Goal: Contribute content: Add original content to the website for others to see

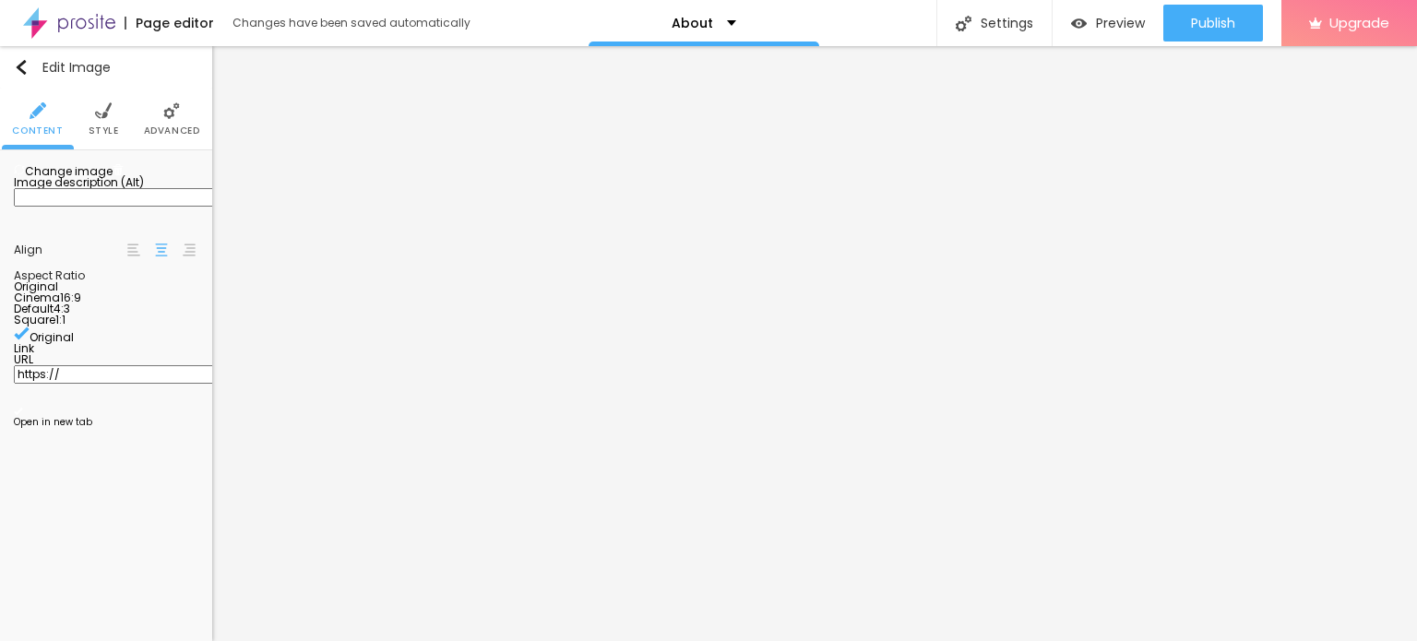
click at [103, 179] on span "Change image" at bounding box center [63, 171] width 99 height 16
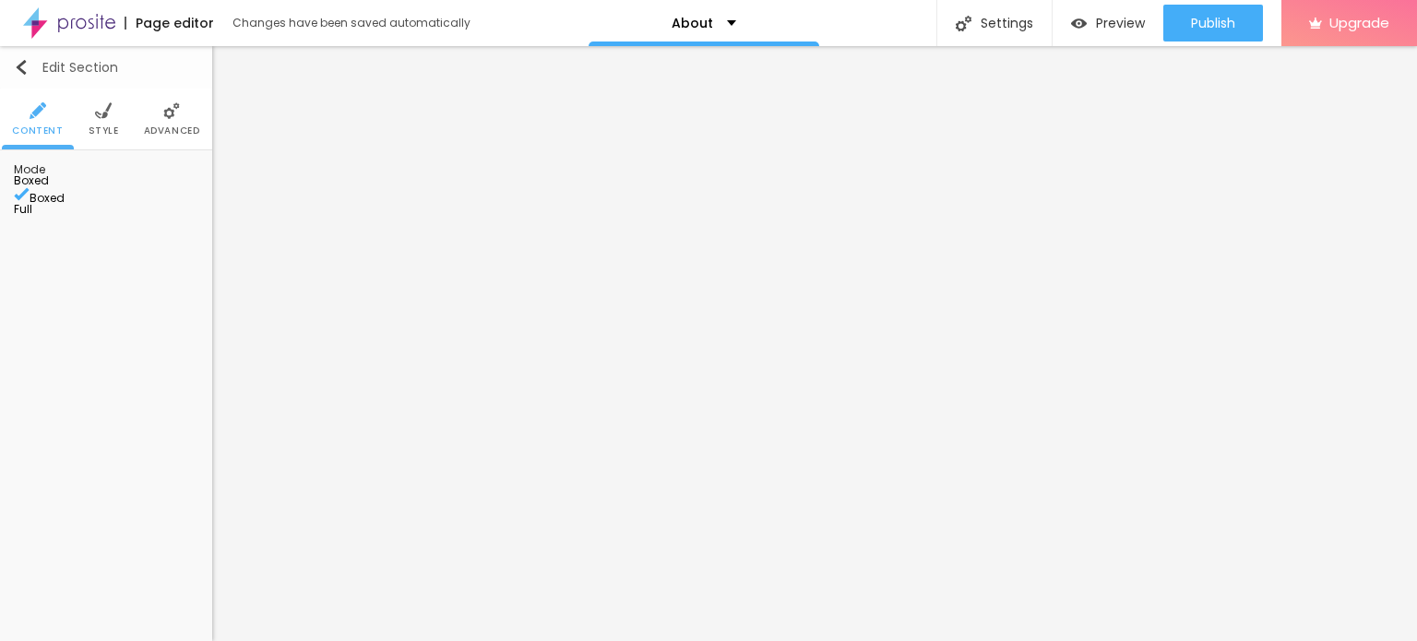
click at [26, 61] on img "button" at bounding box center [21, 67] width 15 height 15
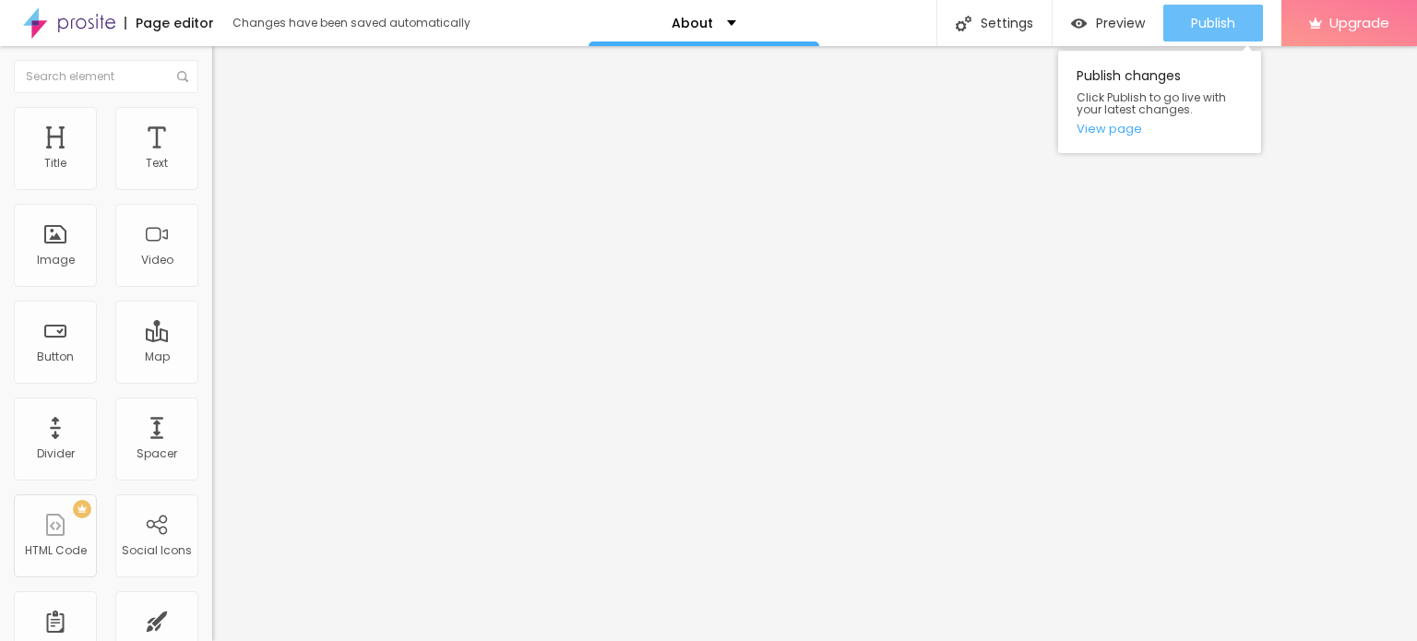
click at [1207, 20] on span "Publish" at bounding box center [1213, 23] width 44 height 15
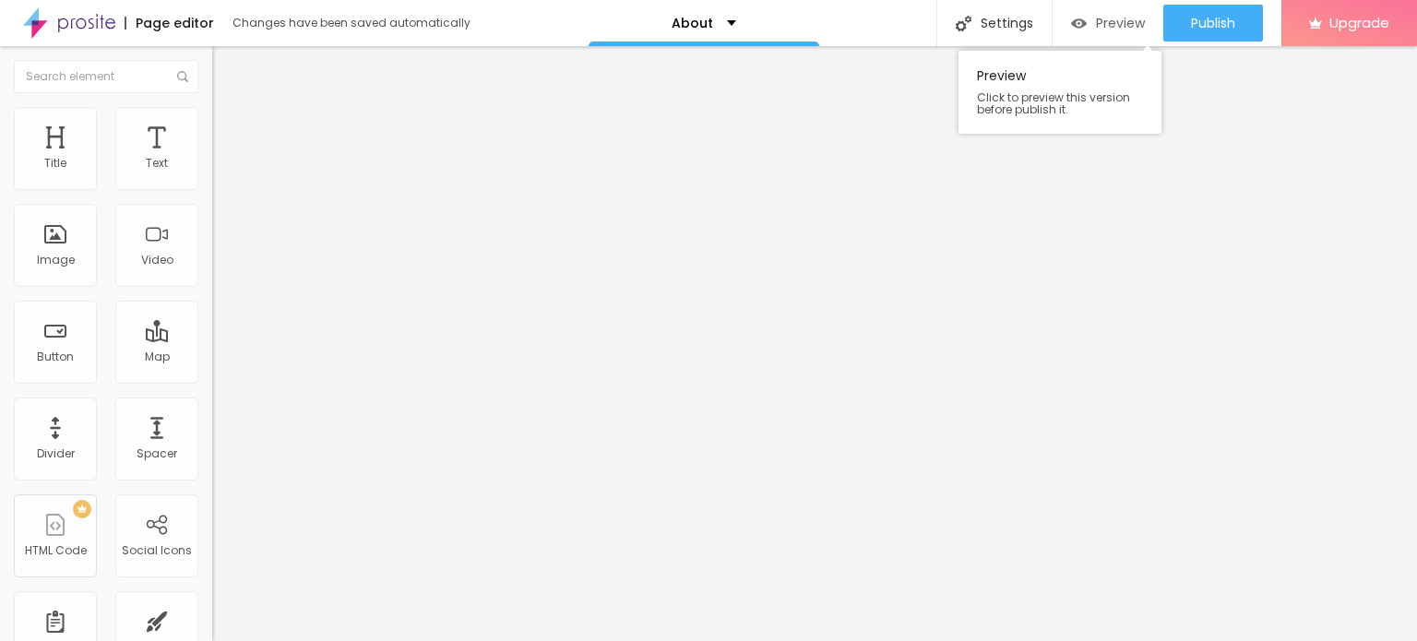
click at [1124, 28] on span "Preview" at bounding box center [1120, 23] width 49 height 15
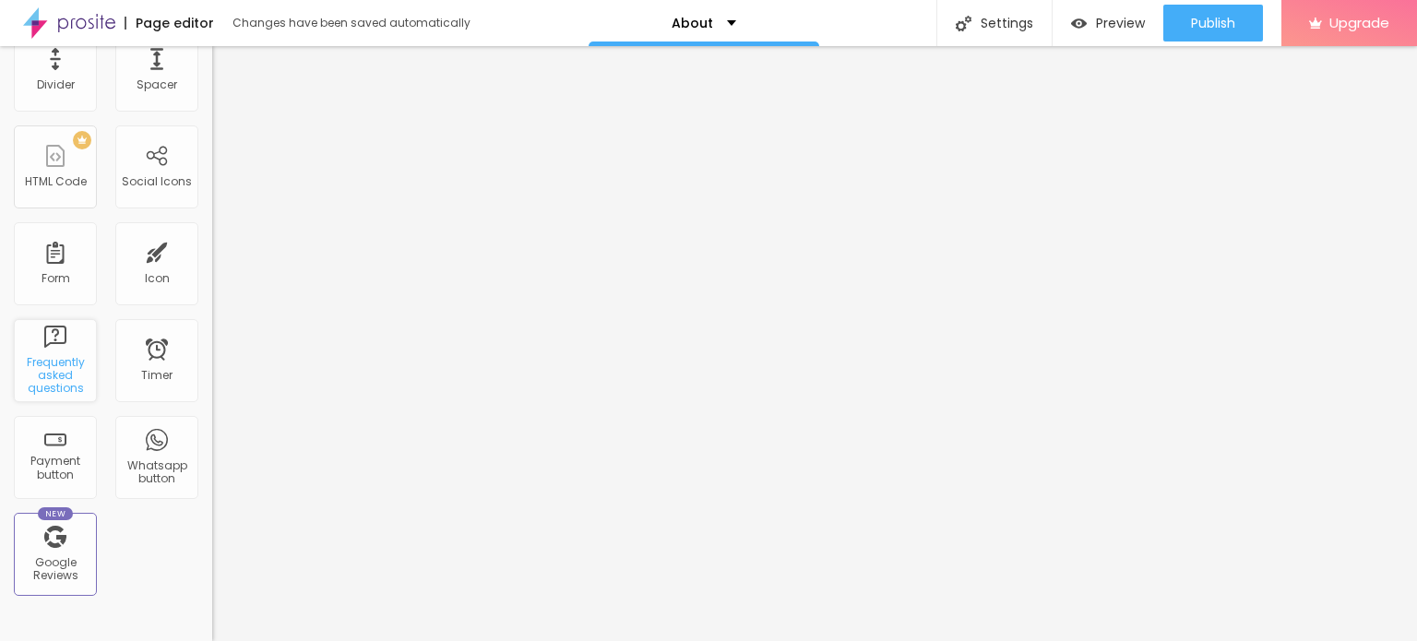
scroll to position [185, 0]
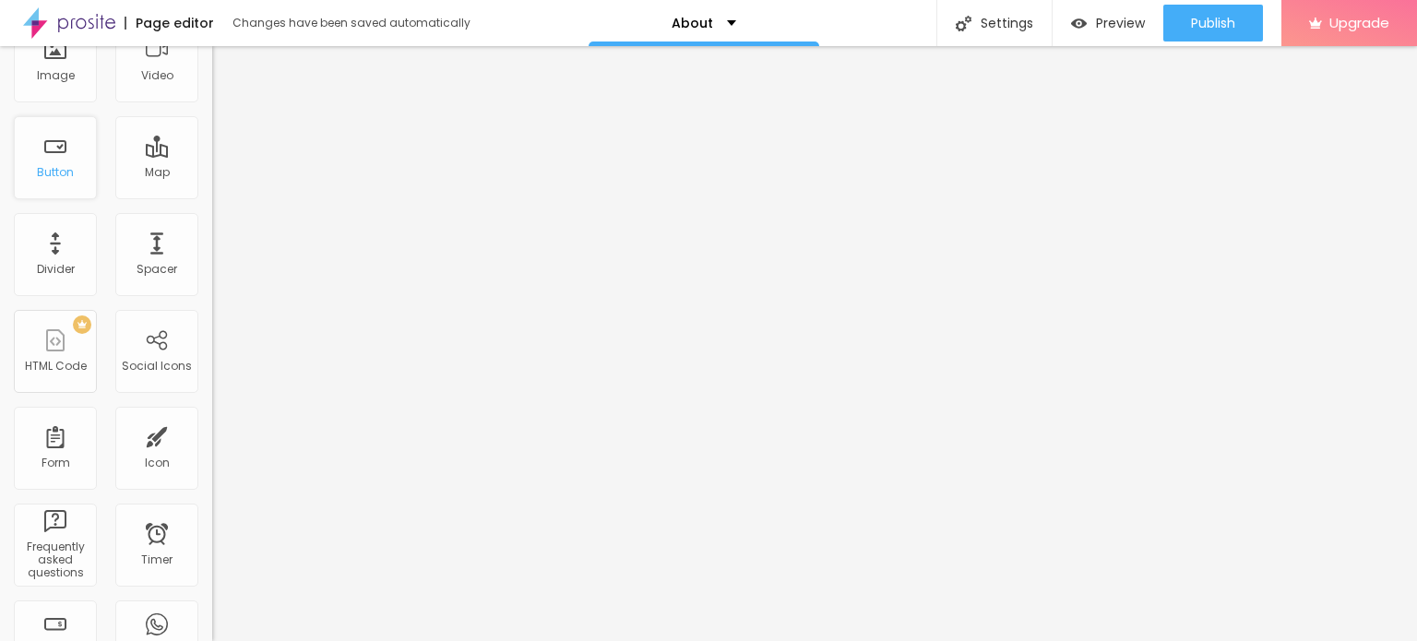
click at [73, 161] on div "Button" at bounding box center [55, 157] width 83 height 83
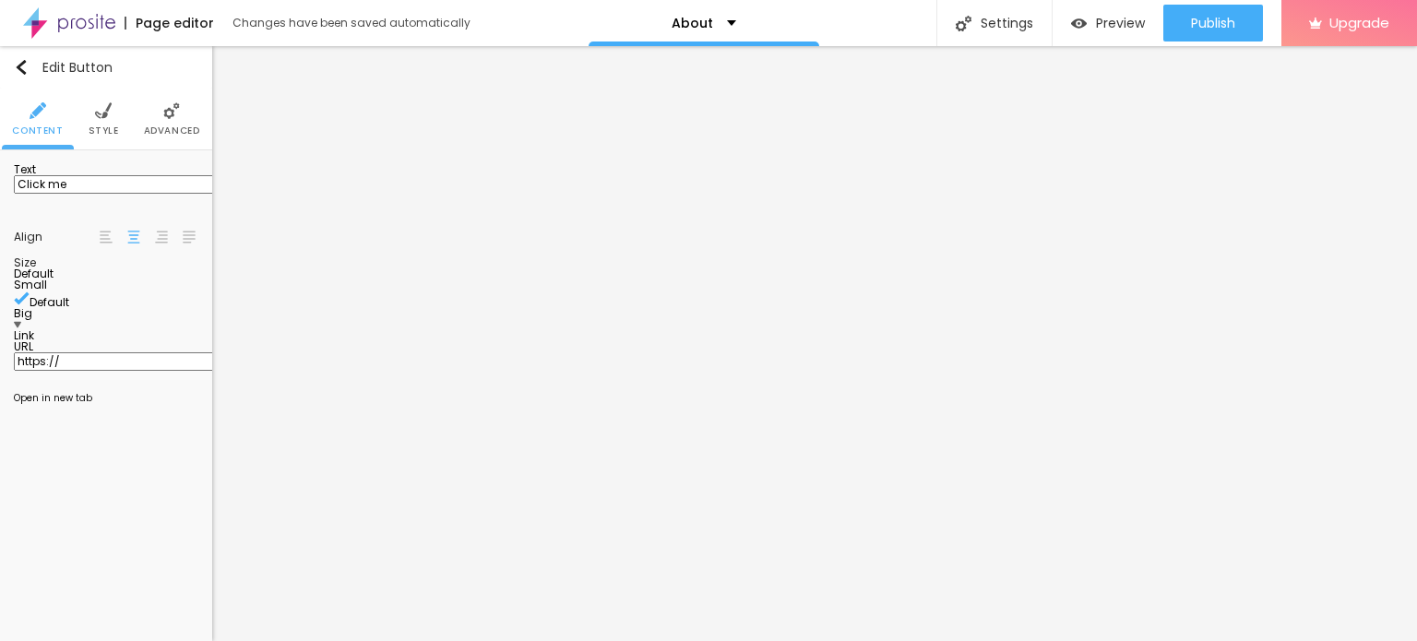
scroll to position [0, 0]
click at [68, 194] on input "Click me" at bounding box center [124, 184] width 221 height 18
paste input "Whatsapp 📞 :- [PHONE_NUMBER]"
type input "Whatsapp 📞 :- [PHONE_NUMBER]"
click at [70, 371] on input "https://" at bounding box center [124, 361] width 221 height 18
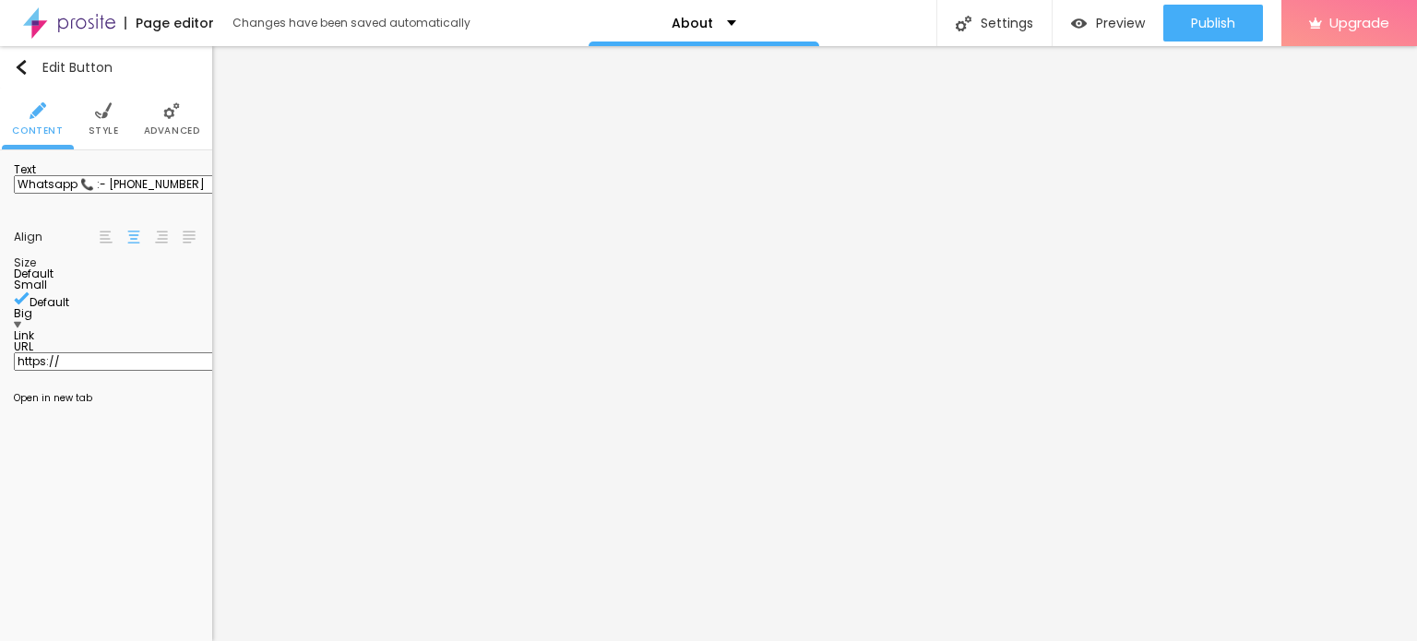
paste input "[DOMAIN_NAME][URL]"
type input "[URL][DOMAIN_NAME]"
click at [35, 403] on div "Open in new tab" at bounding box center [106, 398] width 185 height 9
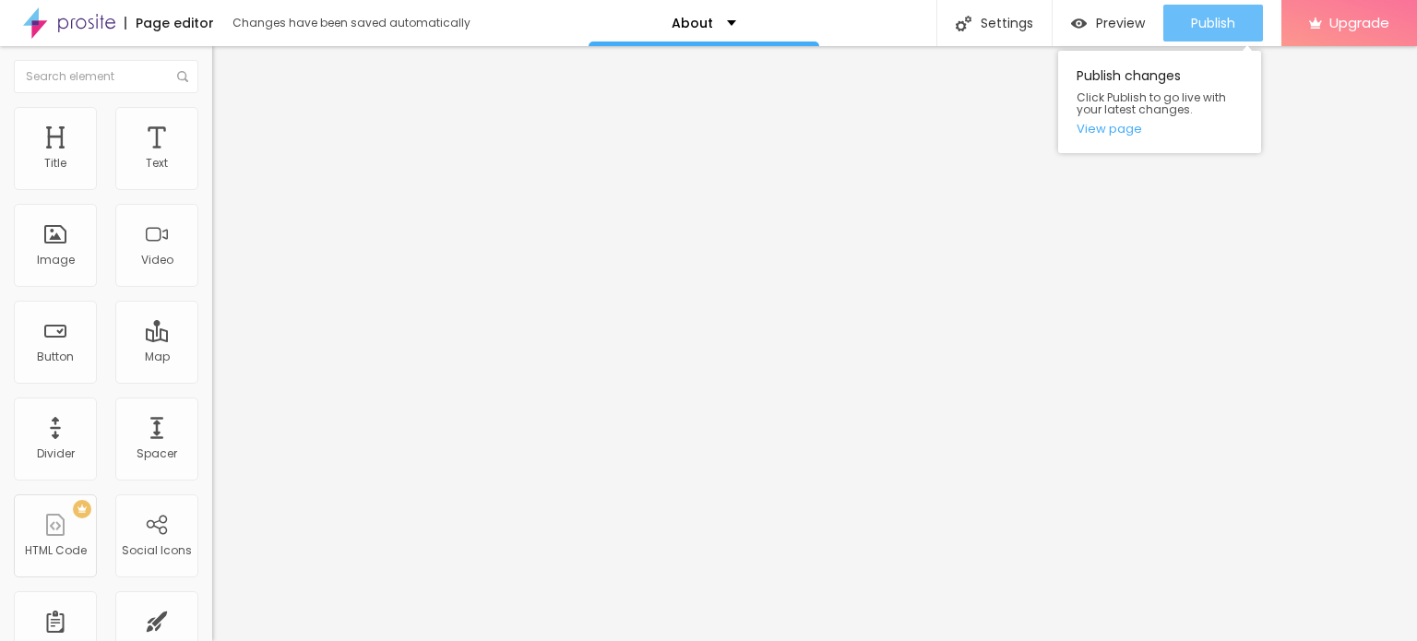
click at [1225, 19] on span "Publish" at bounding box center [1213, 23] width 44 height 15
click at [1240, 25] on button "Publish" at bounding box center [1214, 23] width 100 height 37
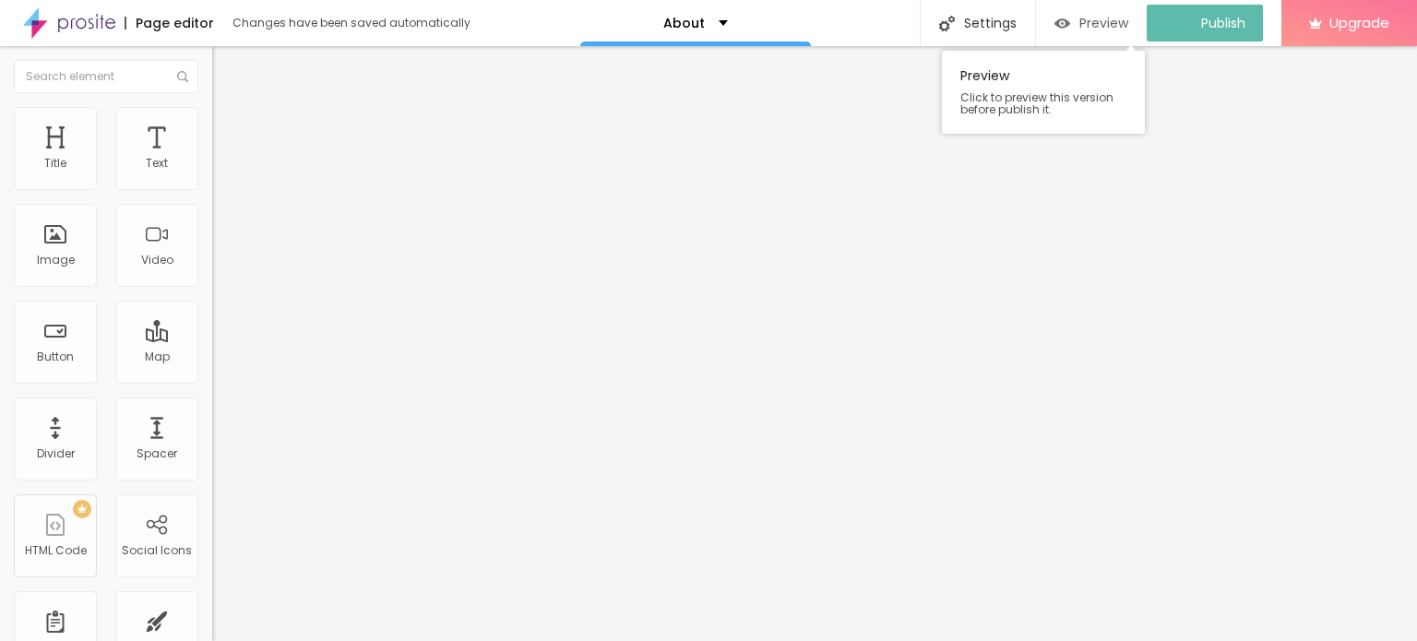
click at [1122, 25] on span "Preview" at bounding box center [1104, 23] width 49 height 15
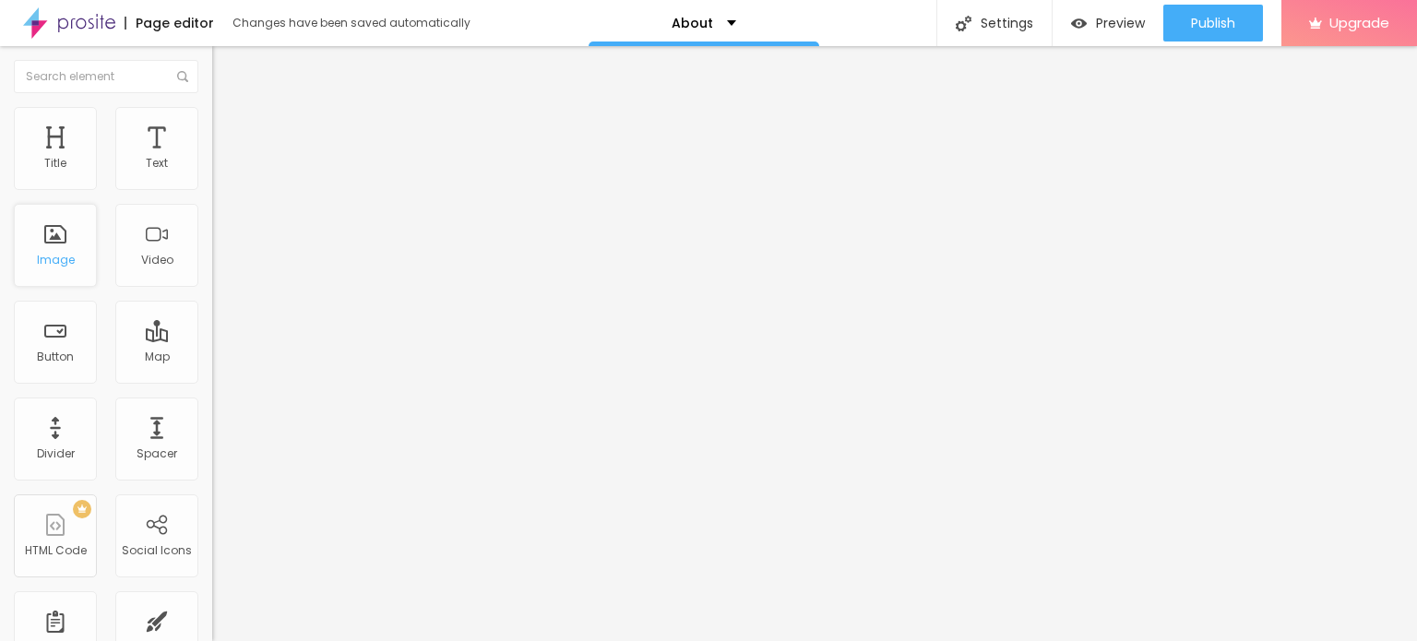
click at [66, 254] on div "Image" at bounding box center [56, 260] width 38 height 13
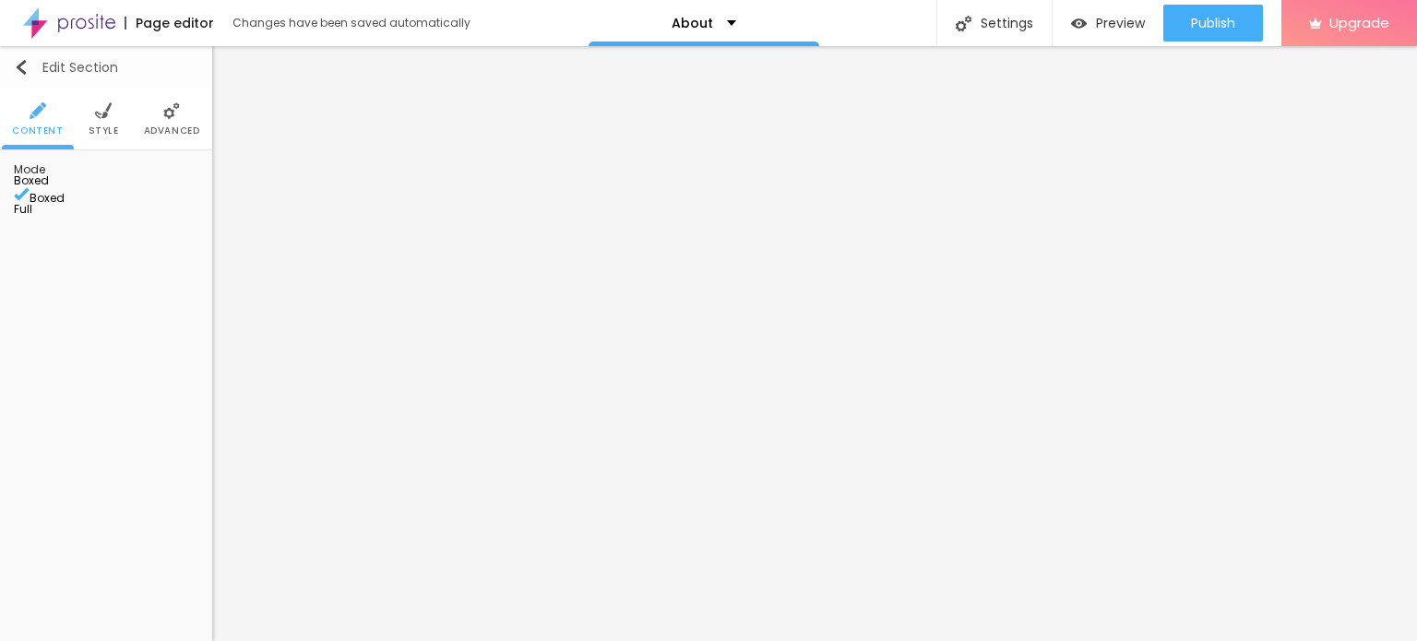
click at [54, 75] on div "Edit Section" at bounding box center [66, 67] width 104 height 15
click at [85, 125] on ul "Content Style Advanced" at bounding box center [106, 120] width 212 height 62
click at [111, 126] on span "Style" at bounding box center [104, 130] width 30 height 9
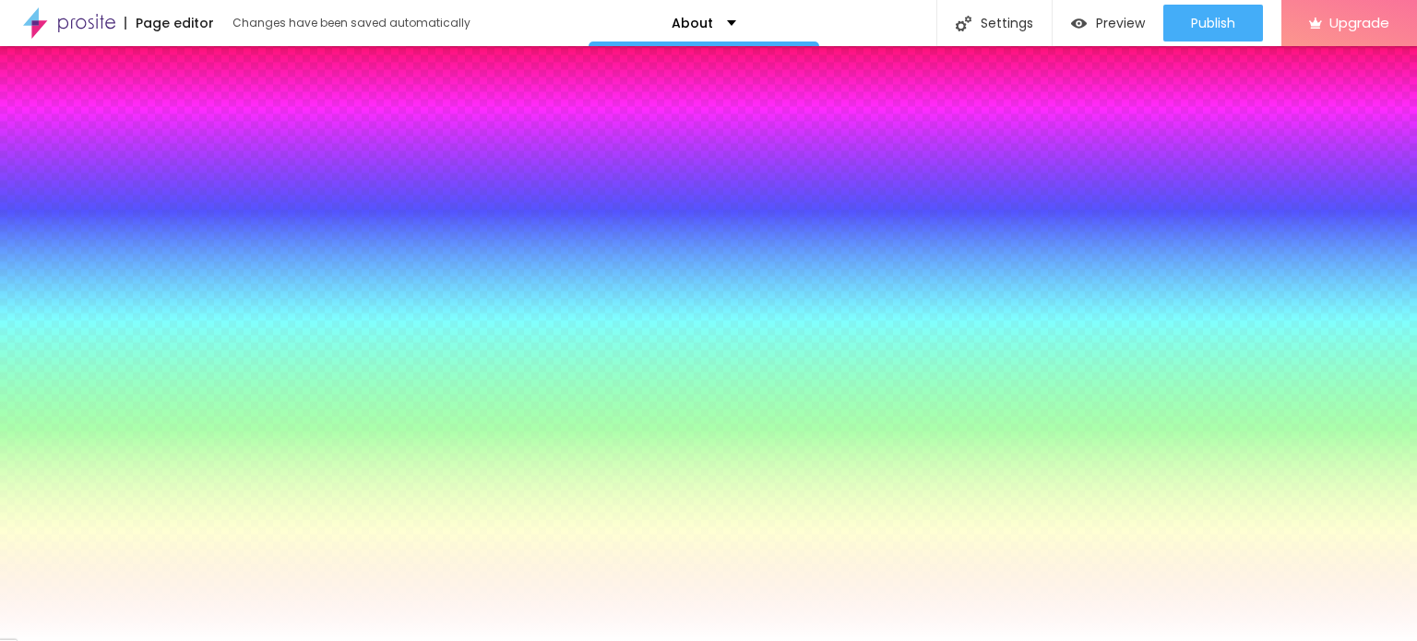
click at [159, 120] on li "Advanced" at bounding box center [172, 119] width 56 height 61
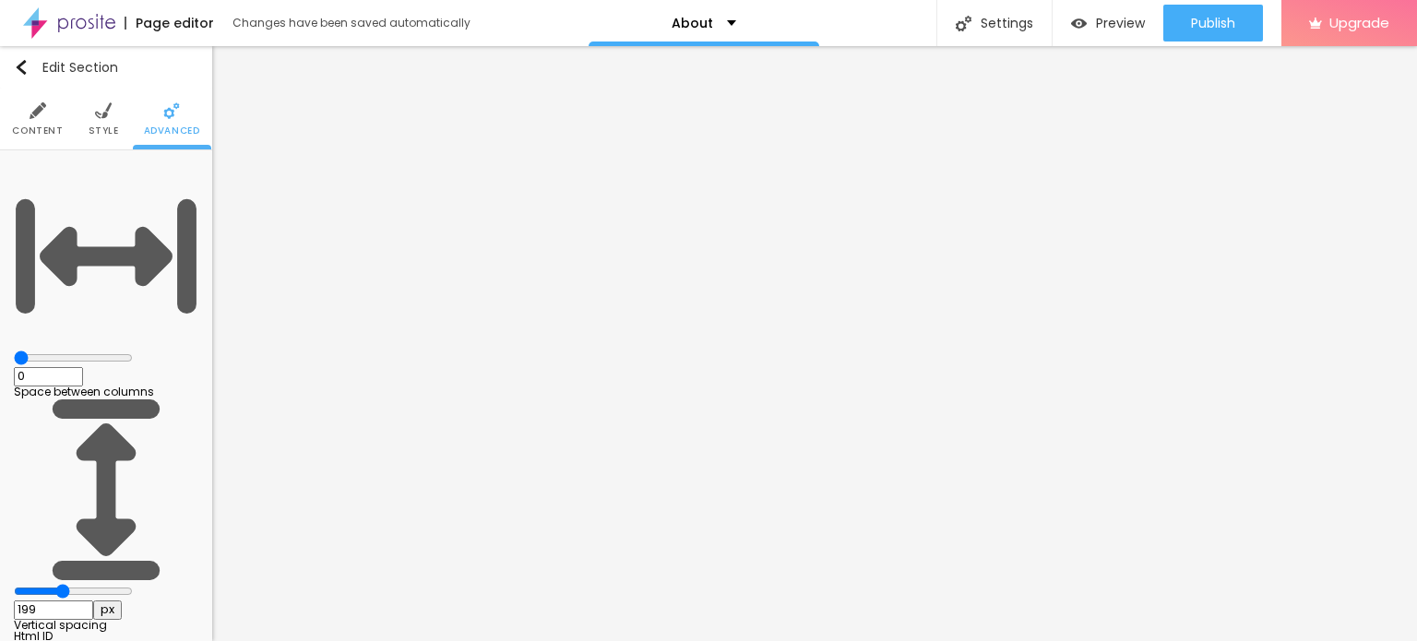
click at [96, 117] on img at bounding box center [103, 110] width 17 height 17
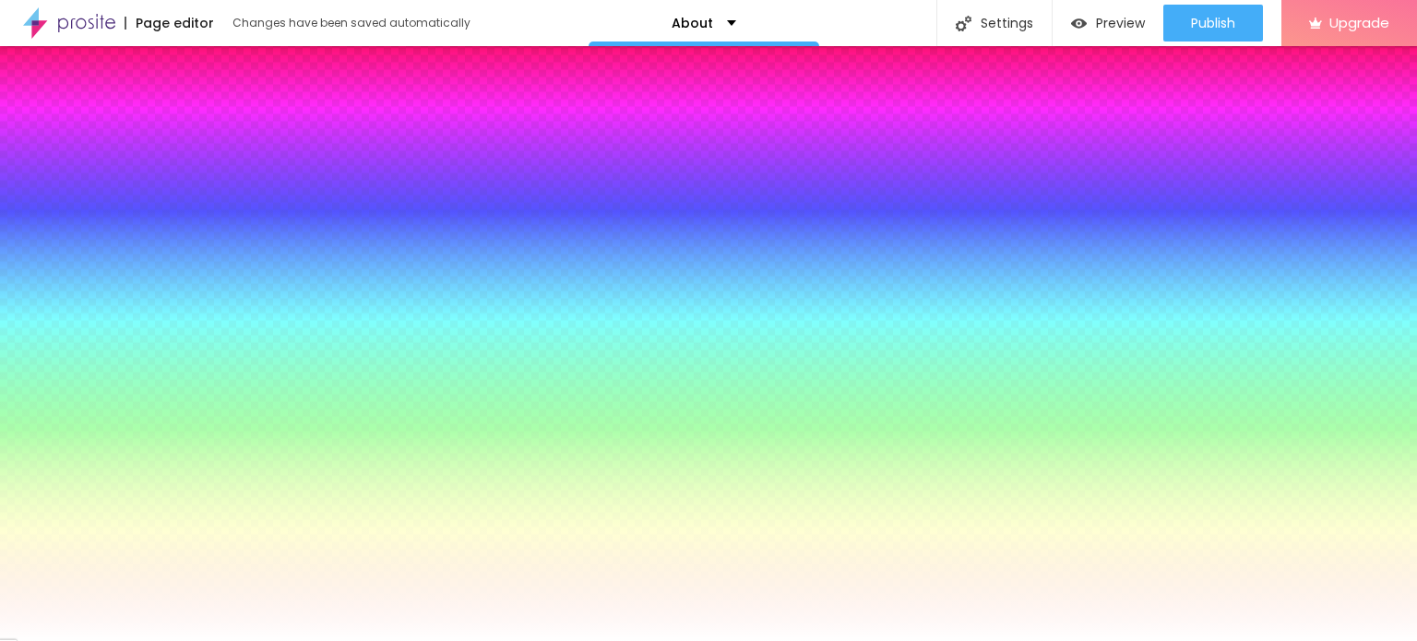
click at [57, 126] on span "Content" at bounding box center [37, 130] width 51 height 9
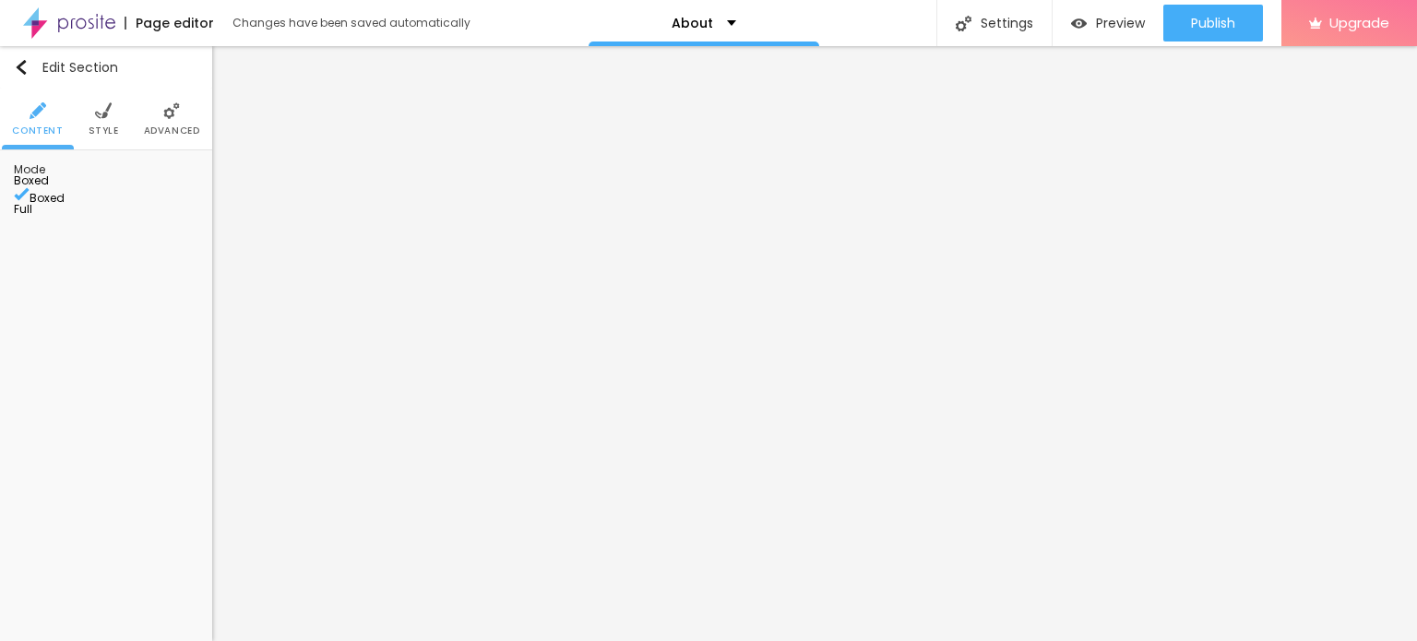
click at [184, 126] on span "Advanced" at bounding box center [172, 130] width 56 height 9
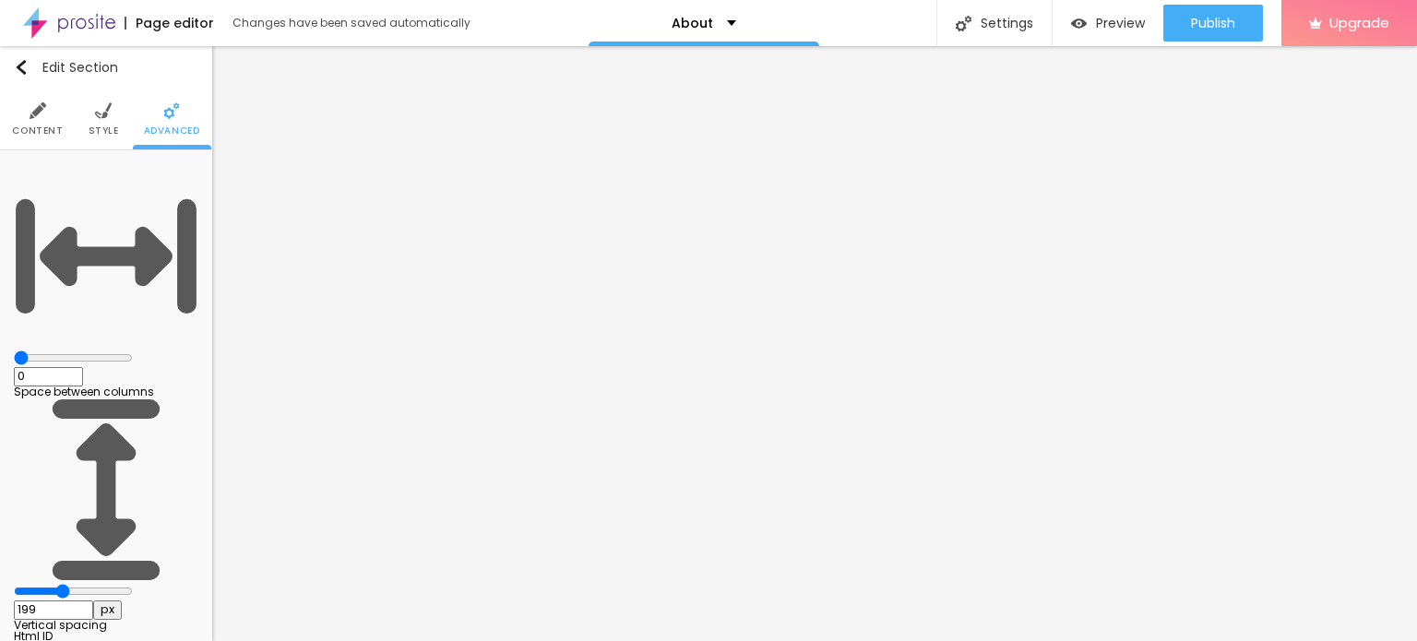
type input "5"
type input "10"
type input "15"
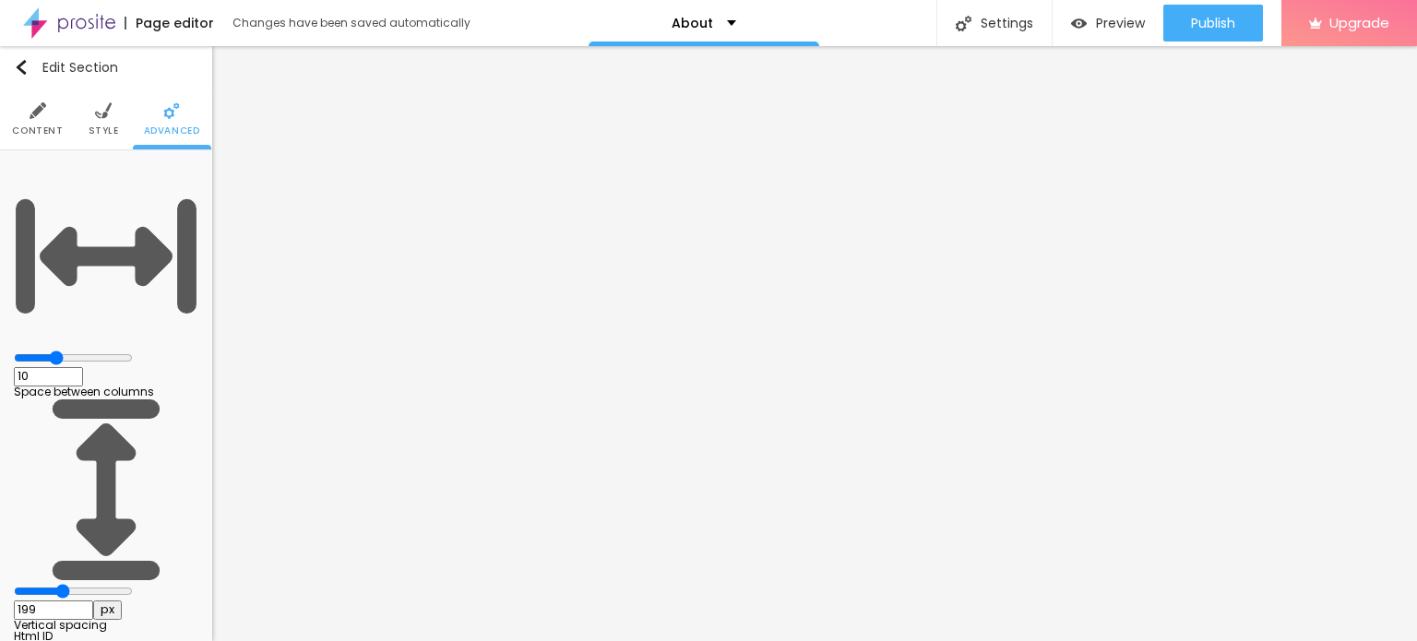
type input "15"
type input "20"
type input "25"
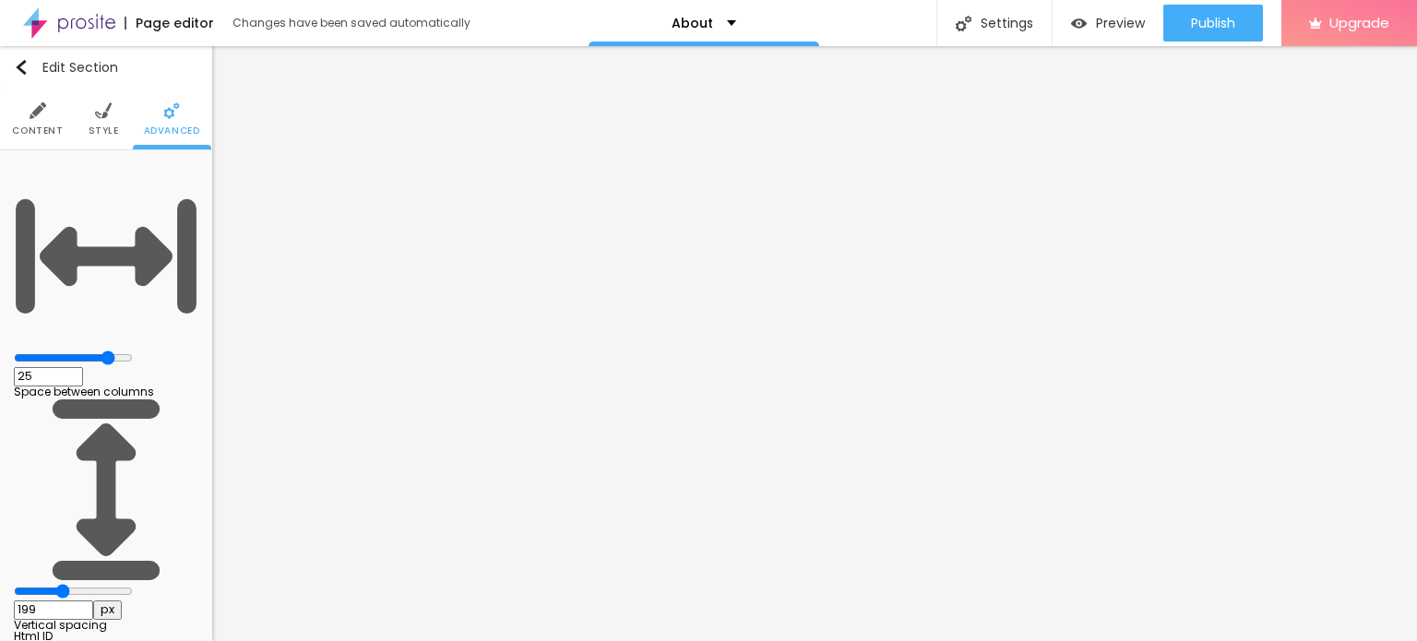
type input "30"
type input "25"
type input "20"
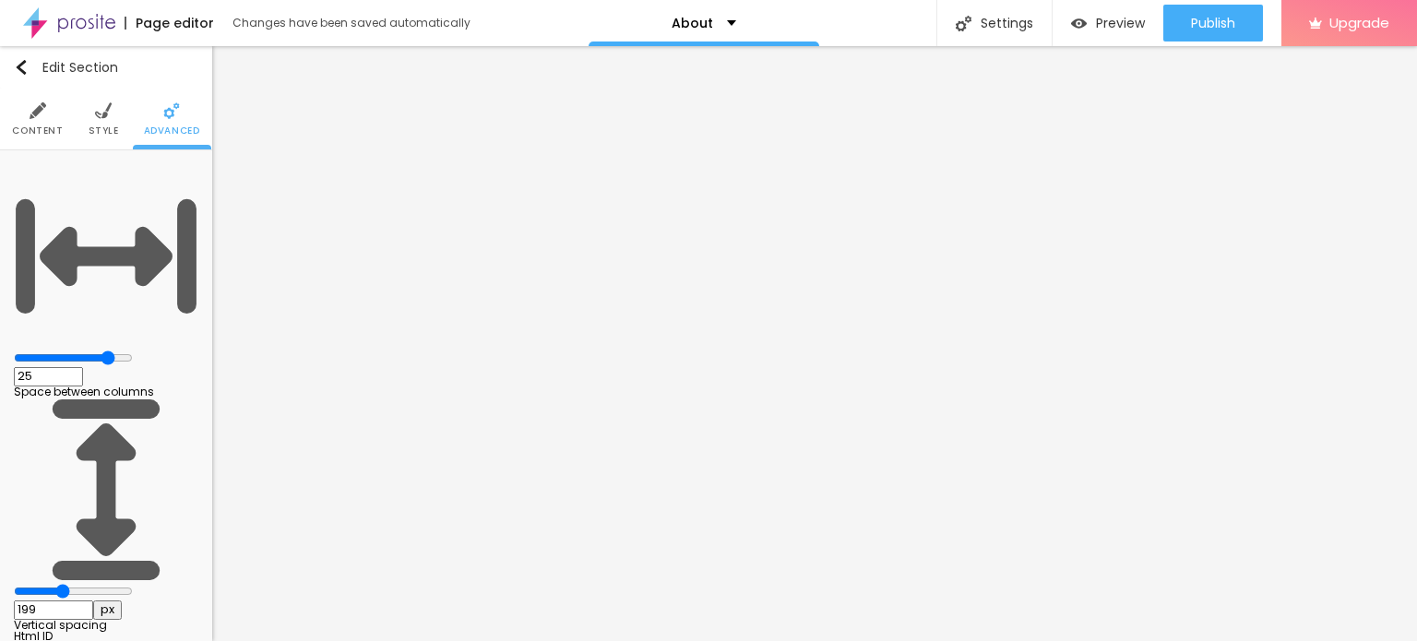
type input "20"
type input "15"
type input "10"
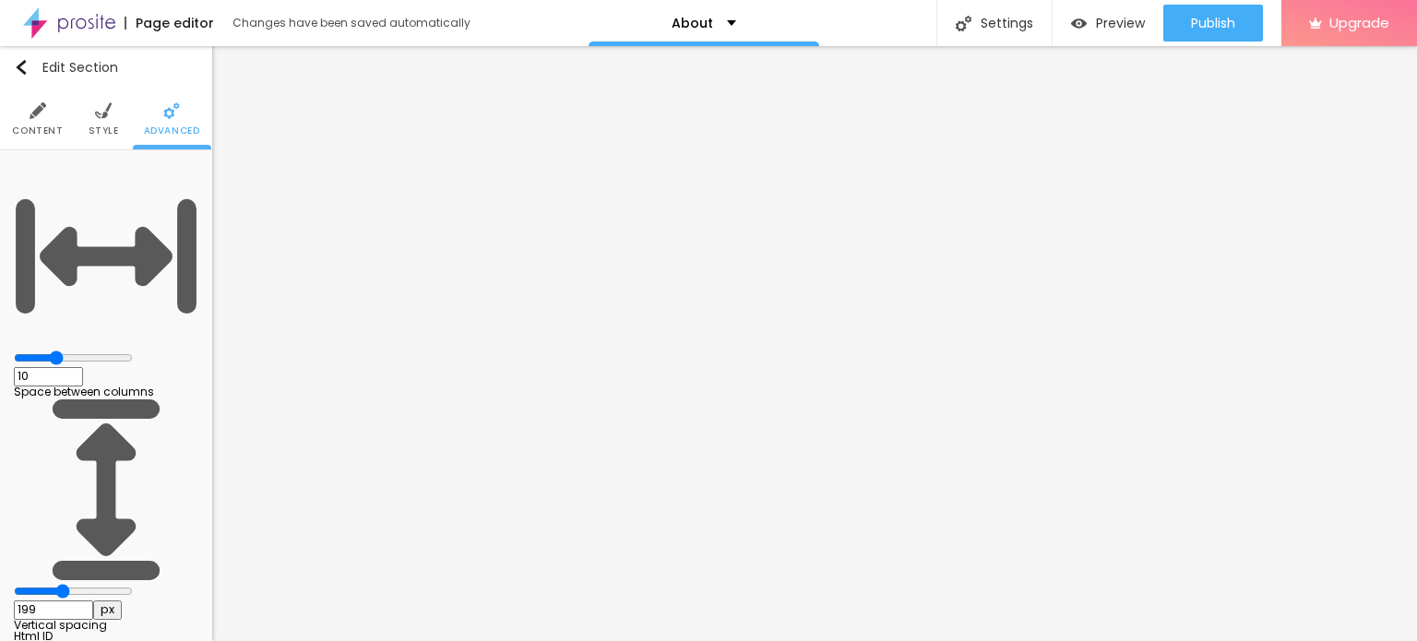
type input "5"
type input "0"
drag, startPoint x: 35, startPoint y: 180, endPoint x: 43, endPoint y: 191, distance: 13.8
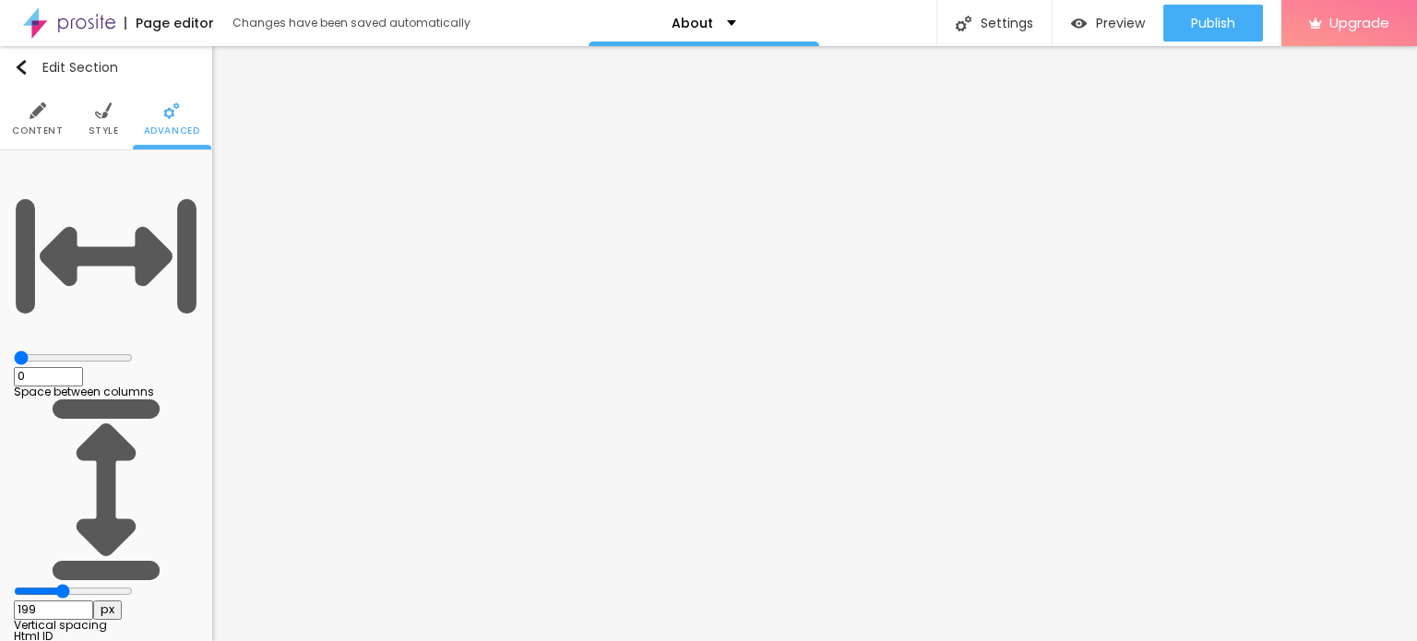
click at [43, 351] on input "range" at bounding box center [73, 358] width 119 height 15
type input "169"
type input "184"
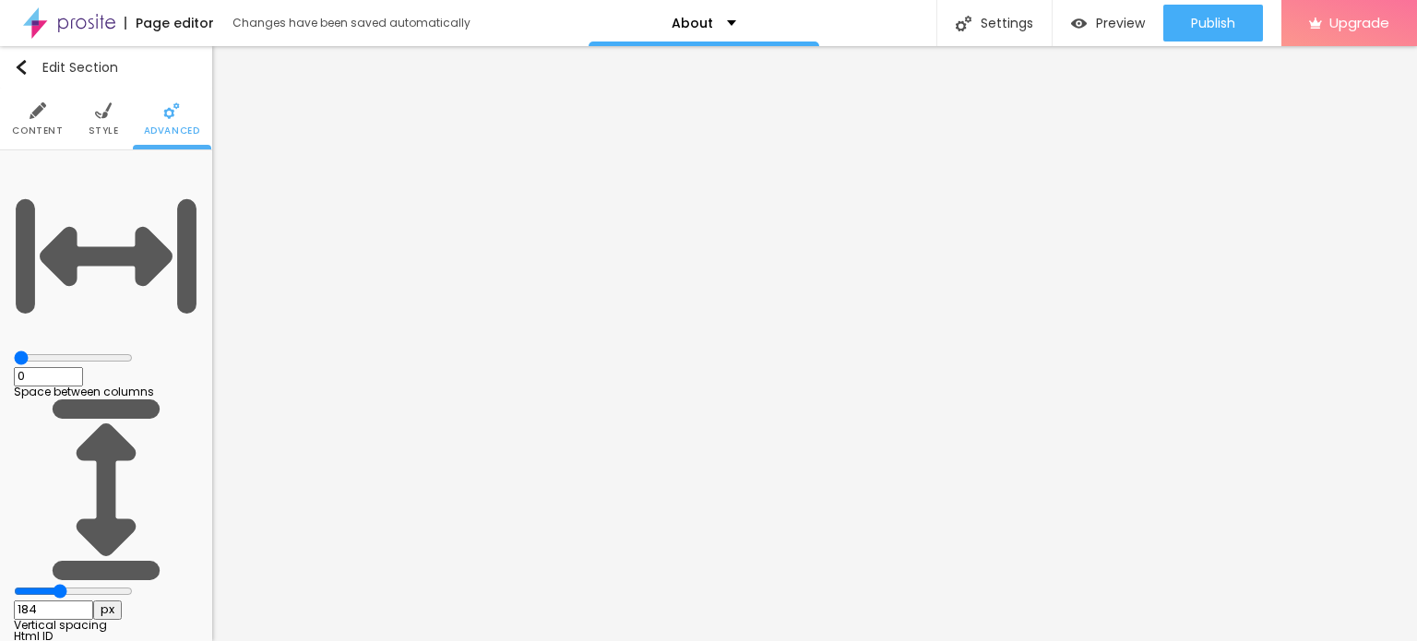
type input "224"
type input "279"
type input "379"
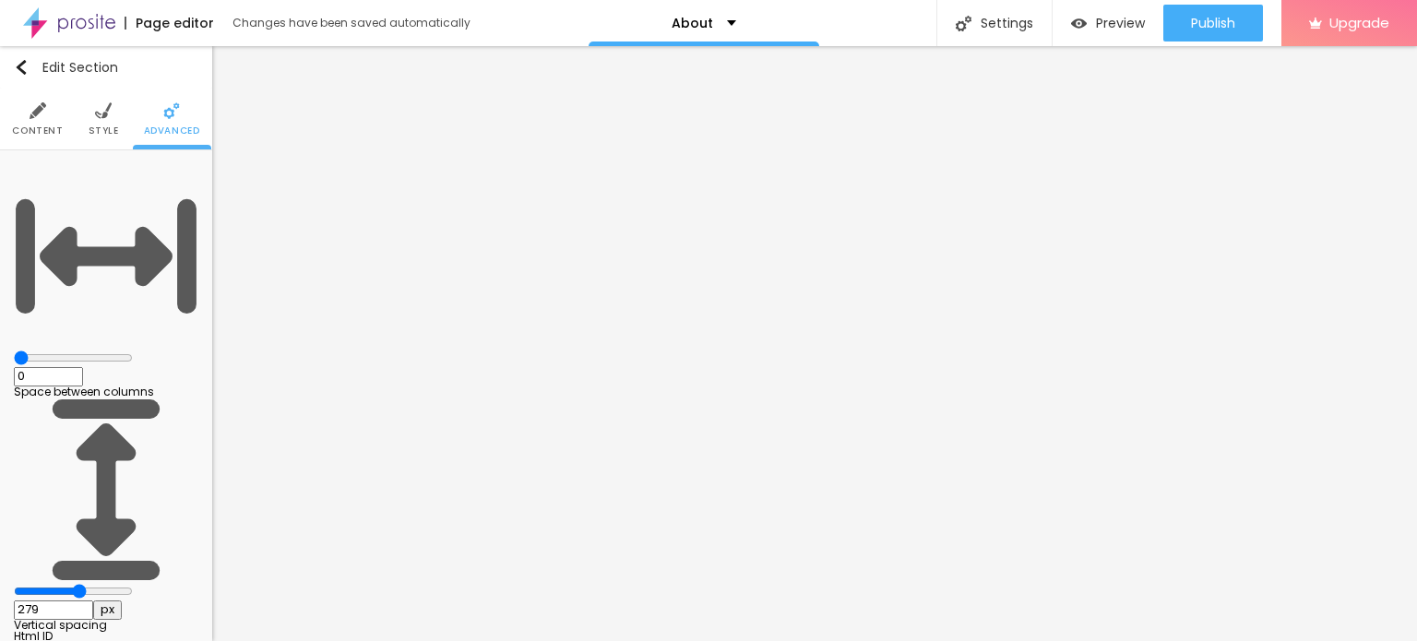
type input "379"
type input "463"
type input "500"
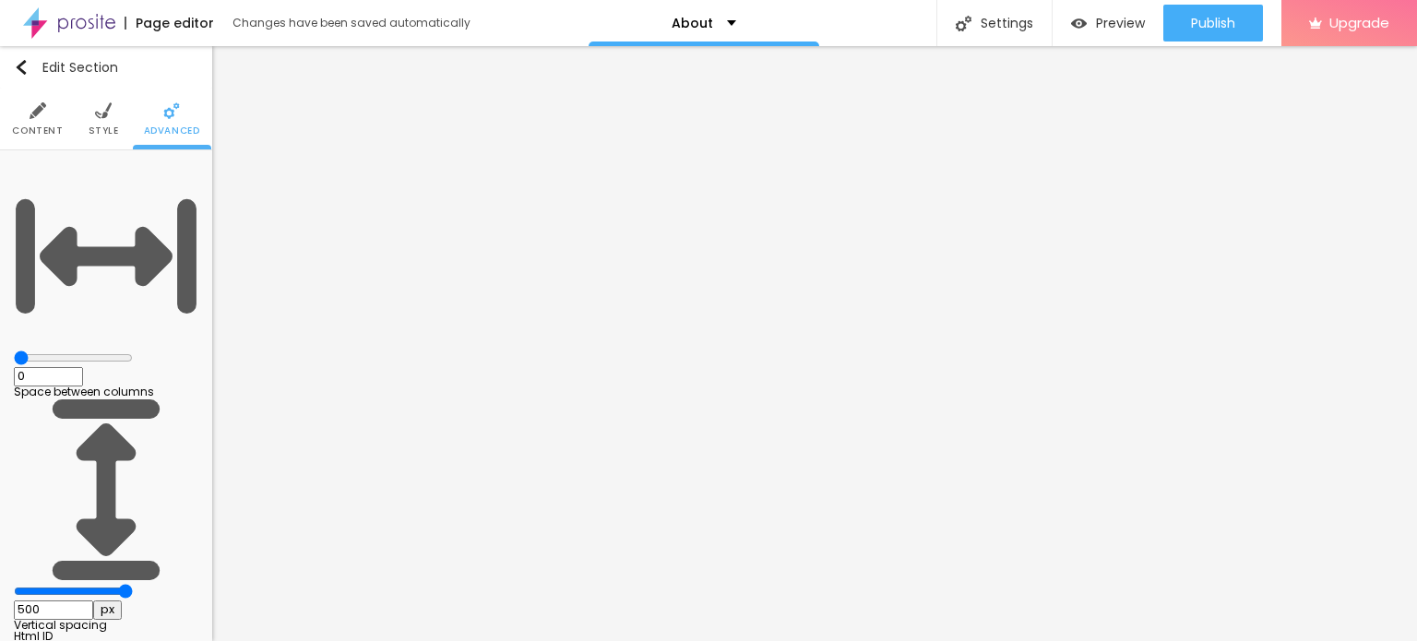
type input "498"
type input "458"
type input "424"
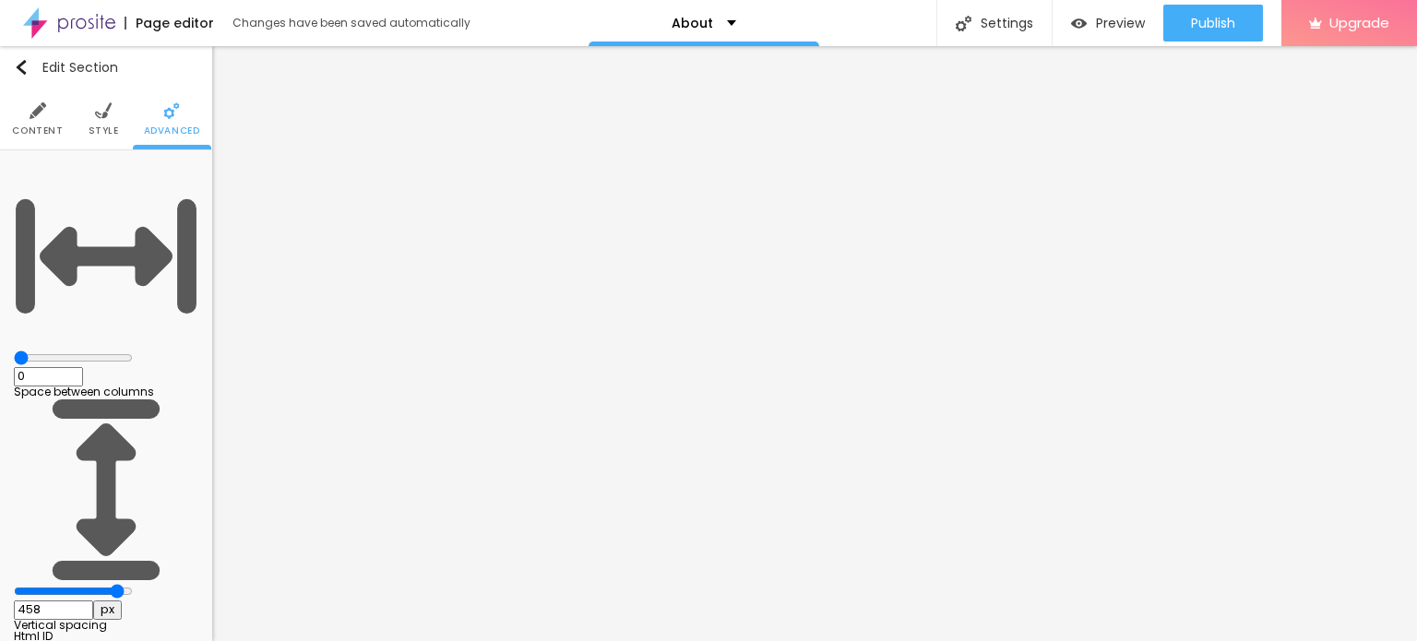
type input "424"
type input "394"
type input "369"
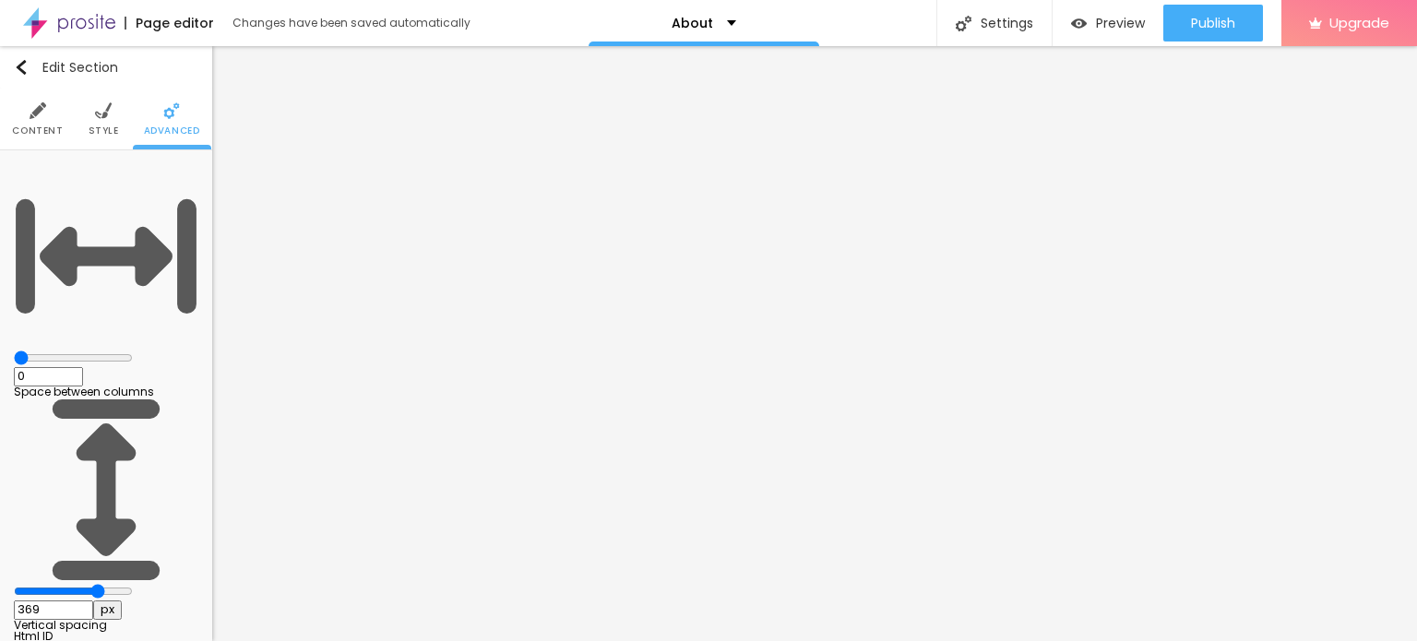
type input "329"
type input "269"
type input "199"
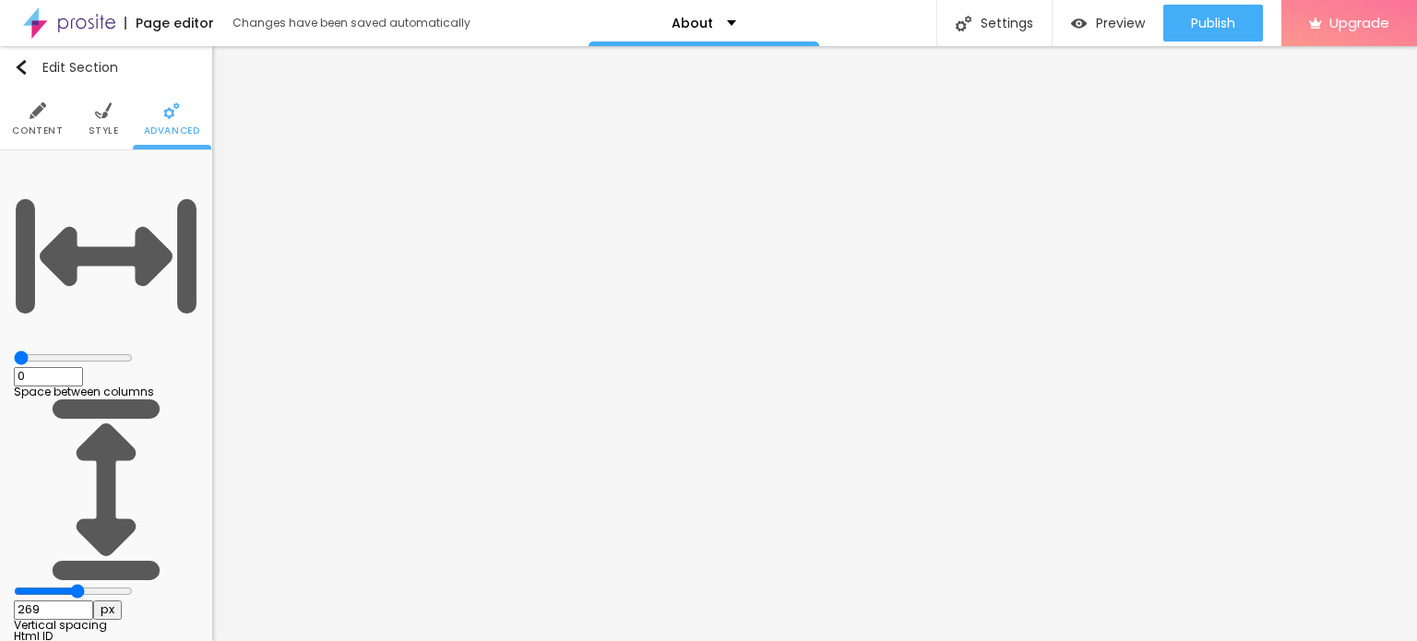
type input "199"
type input "164"
type input "155"
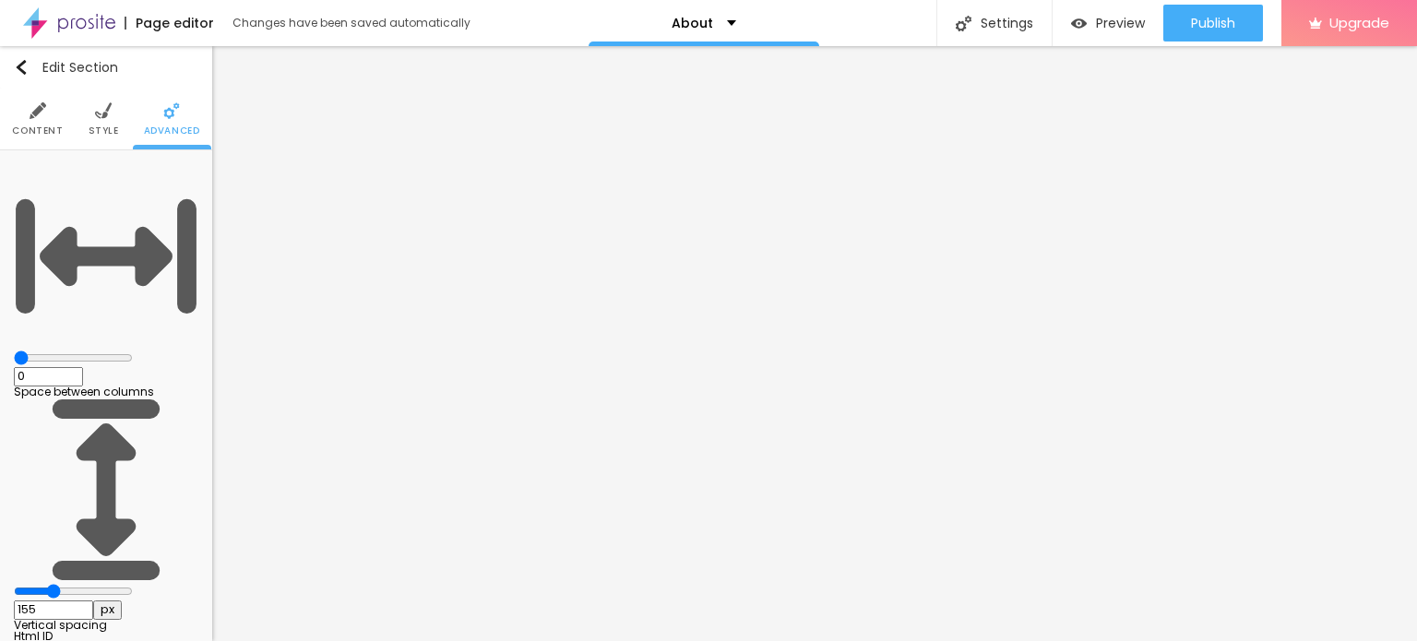
type input "140"
type input "125"
type input "115"
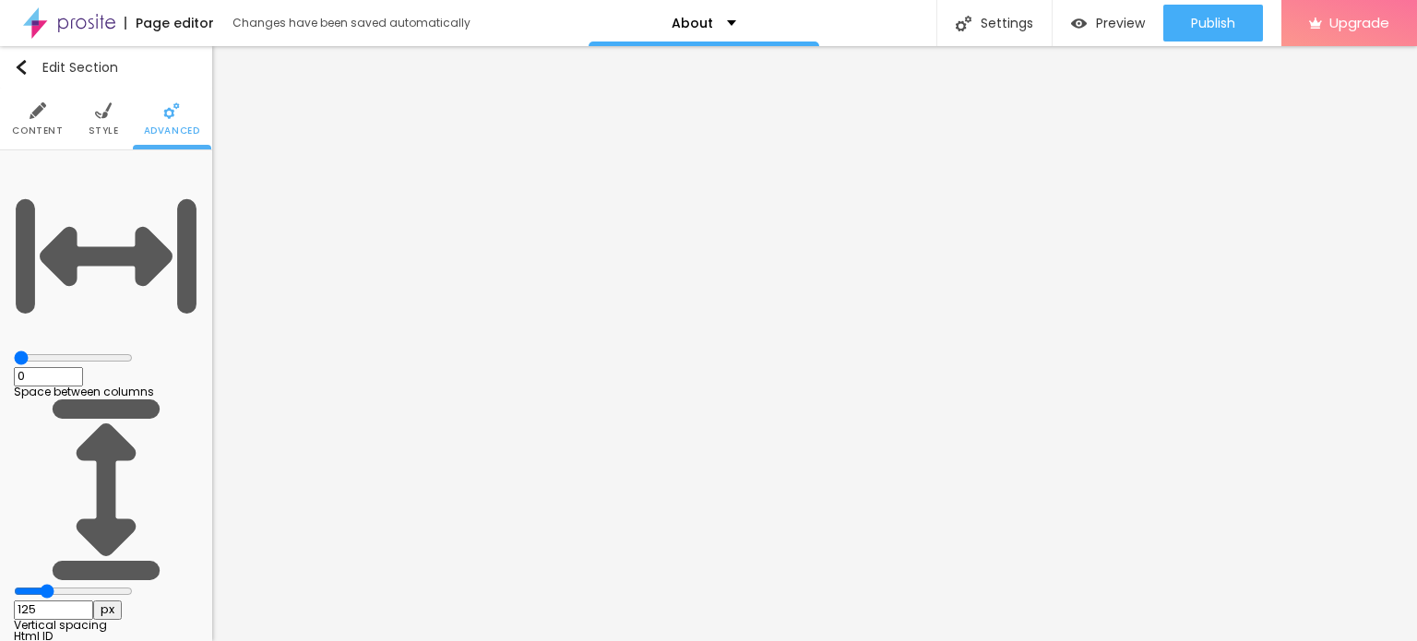
type input "115"
type input "85"
type input "55"
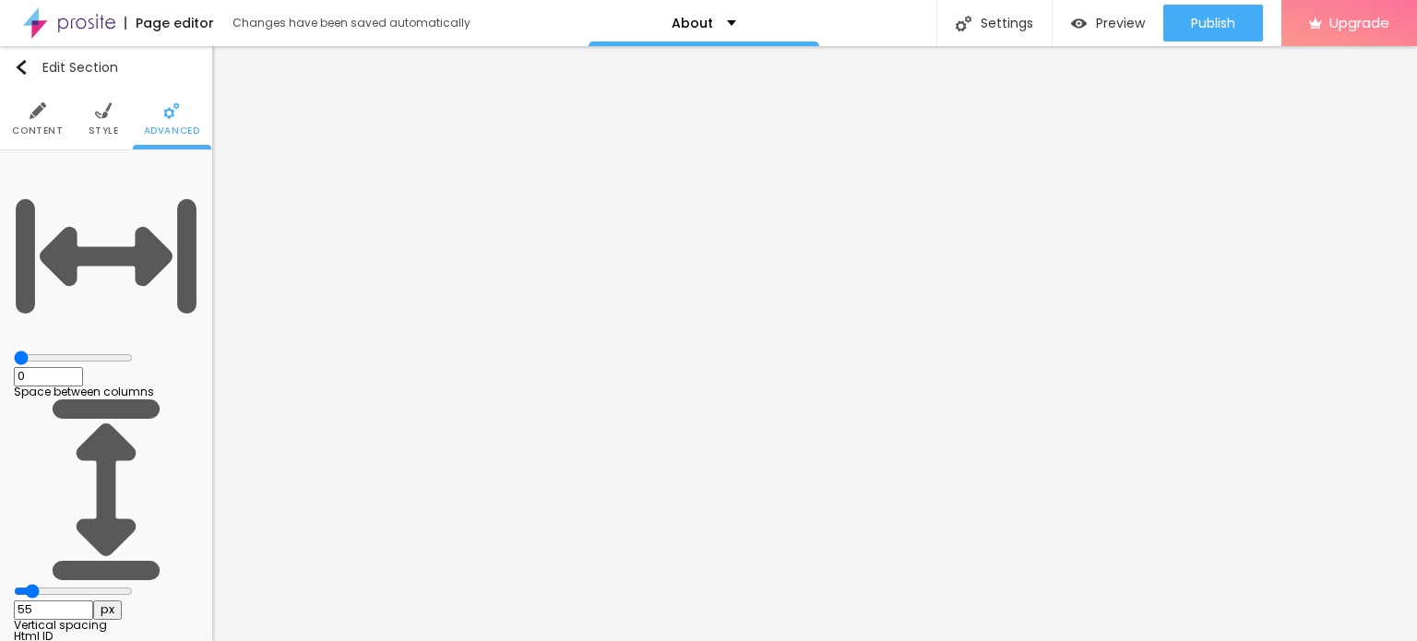
type input "15"
type input "0"
drag, startPoint x: 65, startPoint y: 219, endPoint x: 0, endPoint y: 234, distance: 66.5
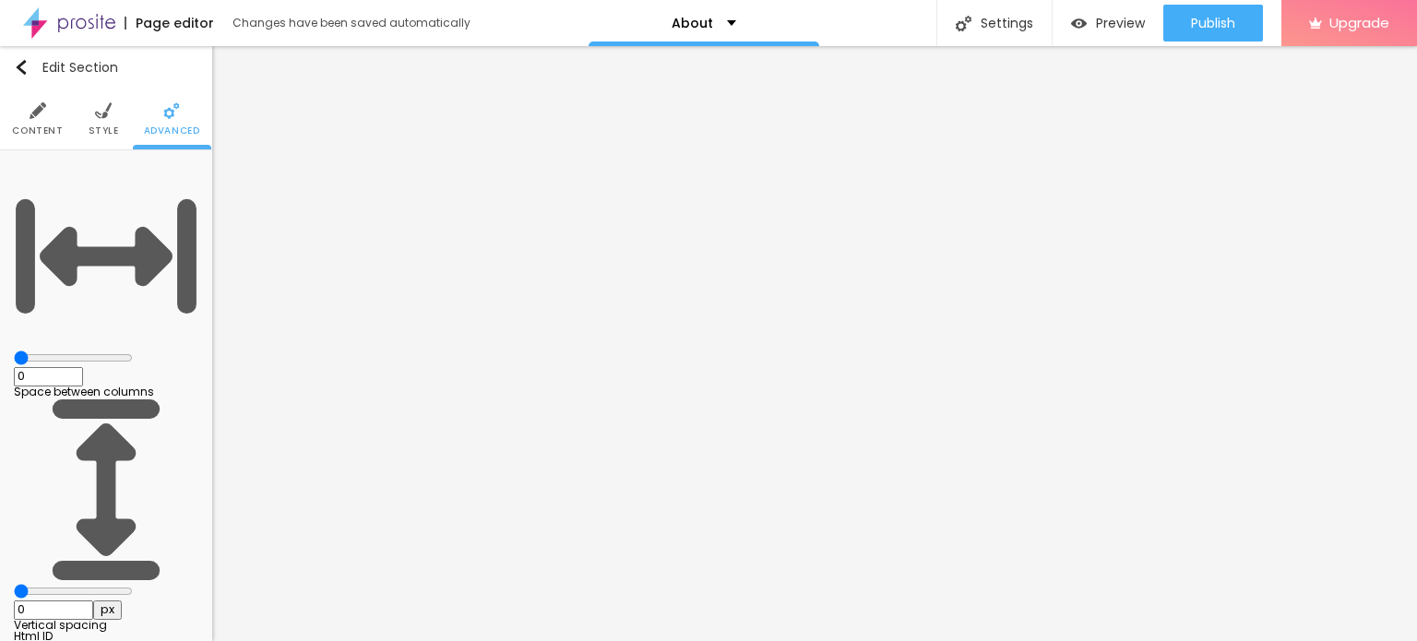
type input "0"
click at [14, 584] on input "range" at bounding box center [73, 591] width 119 height 15
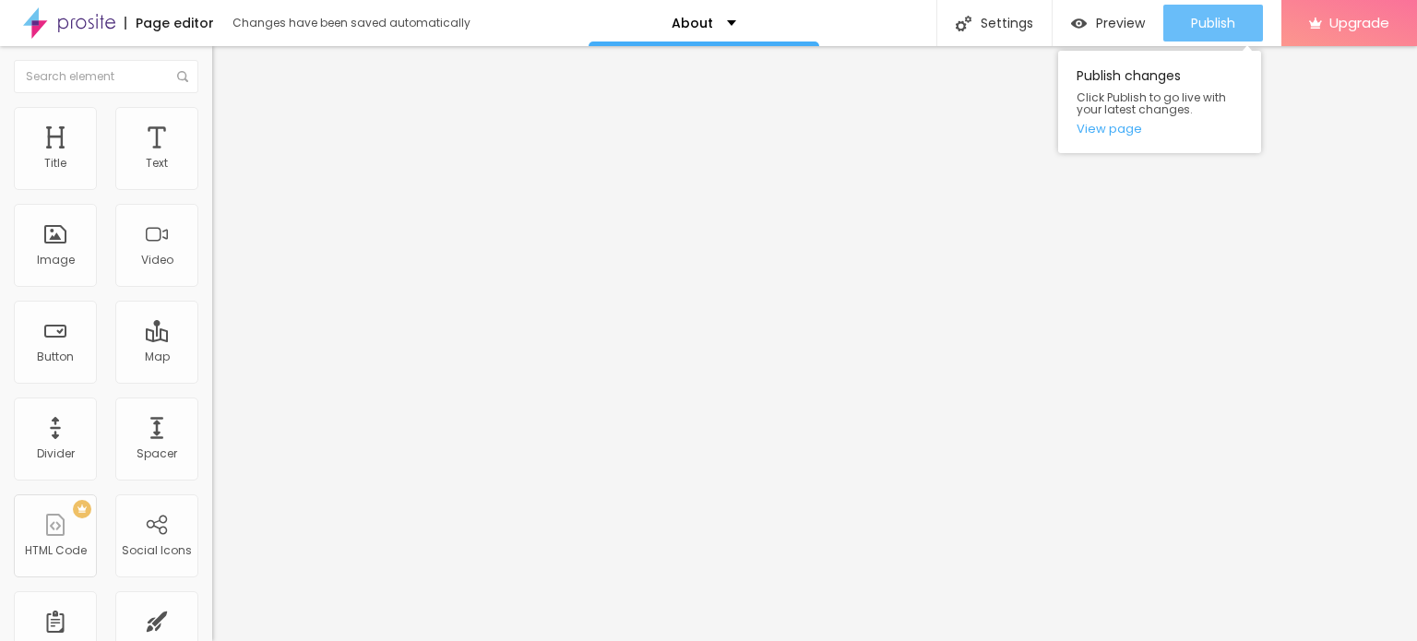
click at [1208, 25] on span "Publish" at bounding box center [1213, 23] width 44 height 15
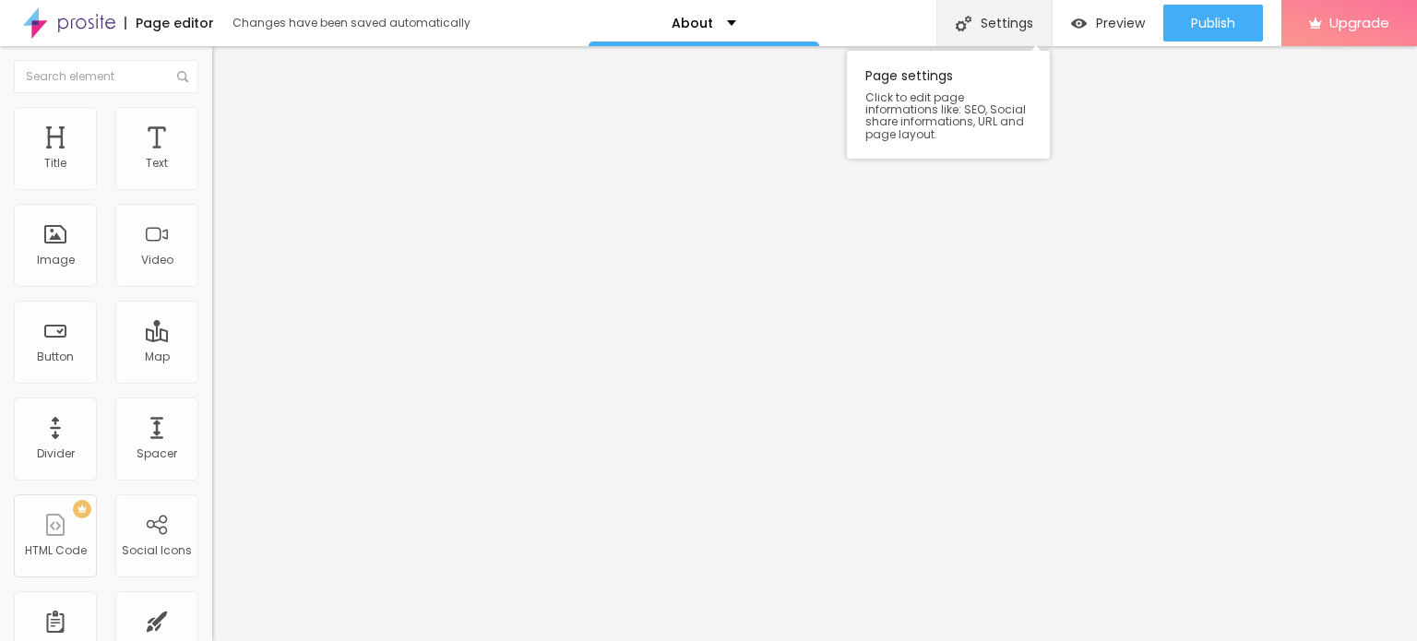
click at [1017, 18] on div "Settings" at bounding box center [994, 23] width 115 height 46
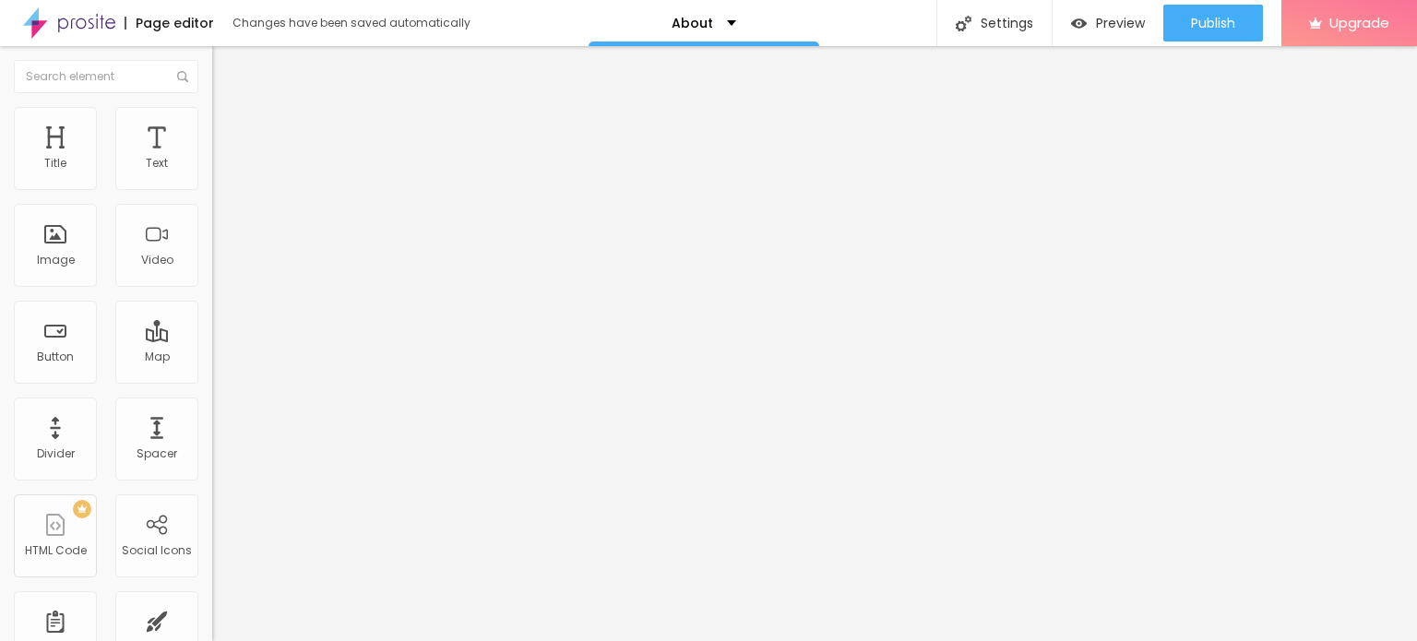
paste input "Russian Call Girls Service [GEOGRAPHIC_DATA] ⅍ ↠ Avail of Affordable Escort Ser…"
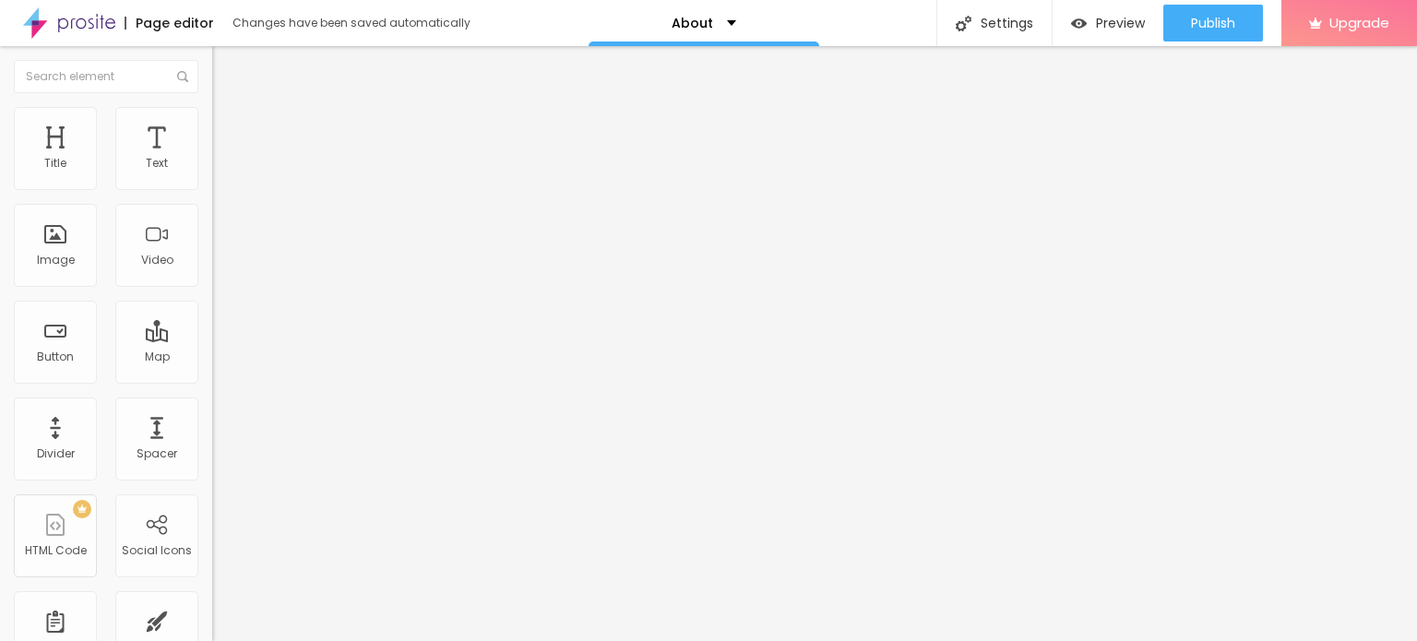
type input "Russian Call Girls Service [GEOGRAPHIC_DATA] ⅍ ↠ Avail of Affordable Escort Ser…"
paste textarea "Russian Call Girls Service [GEOGRAPHIC_DATA] ⅍ ↠ Avail of Affordable Escort Ser…"
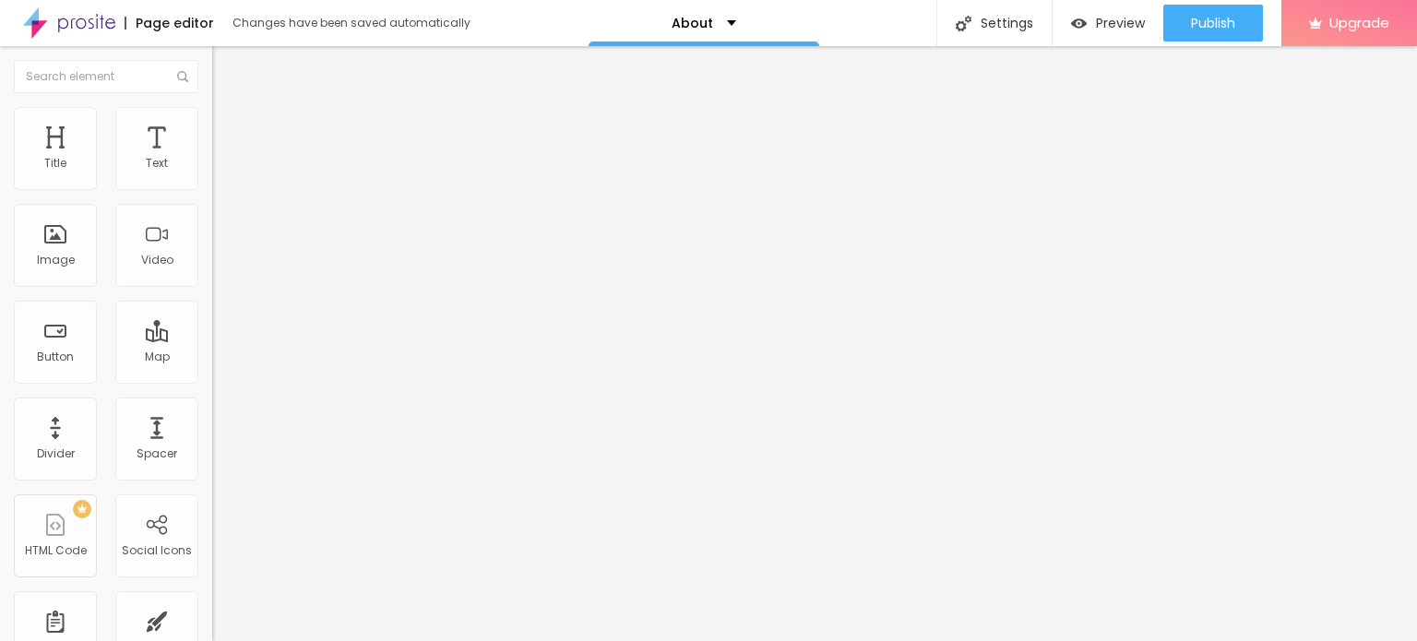
paste textarea "में क्या आप भी एक सच्चे और भरोसेमंद साथी की तलाश में है? क्या आपको भी एक ऐसी Ca…"
type textarea "Russian Call Girls Service [GEOGRAPHIC_DATA] ⅍ ↠ Avail of Affordable Escort Ser…"
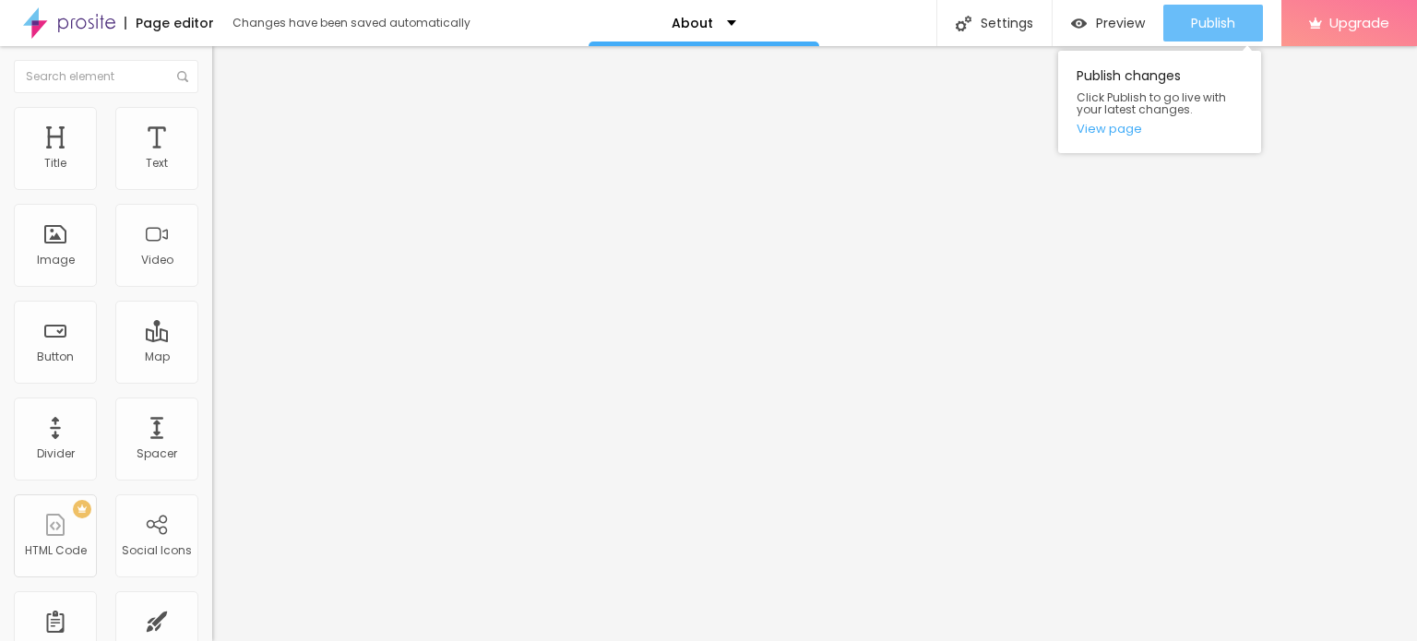
click at [1188, 20] on button "Publish" at bounding box center [1214, 23] width 100 height 37
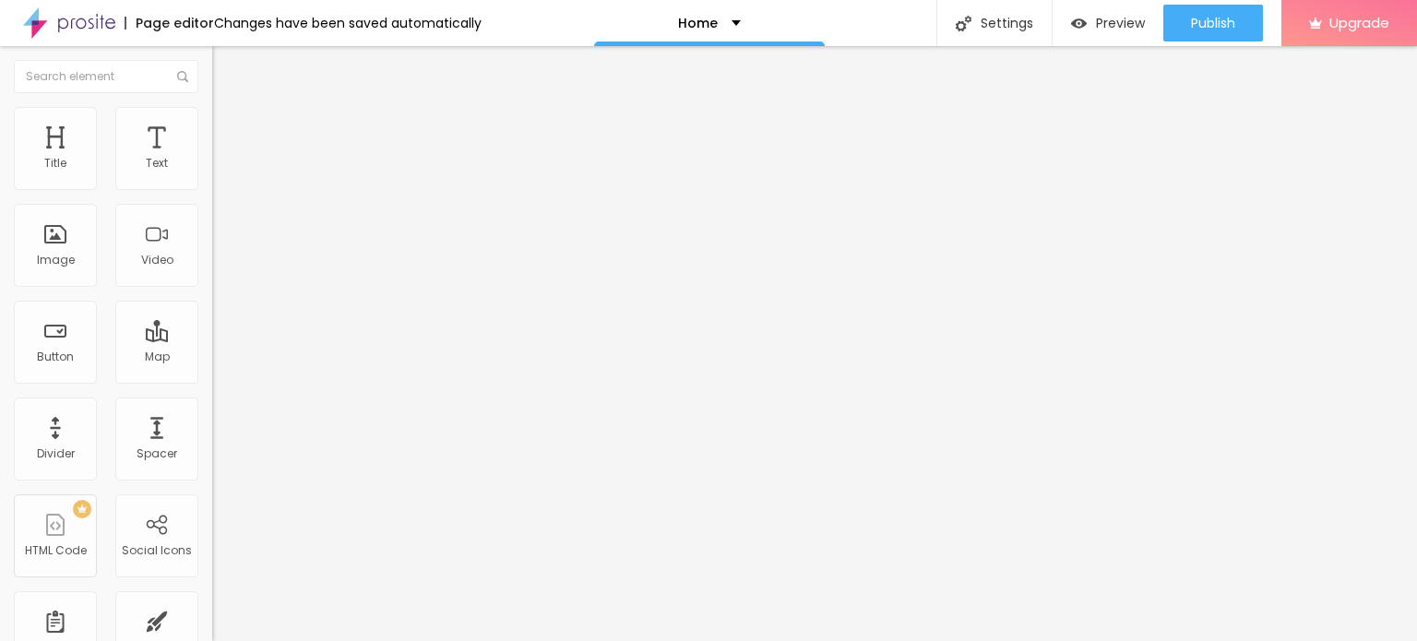
click at [212, 157] on div "Change image" at bounding box center [318, 150] width 212 height 13
click at [212, 159] on span "Change image" at bounding box center [261, 151] width 99 height 16
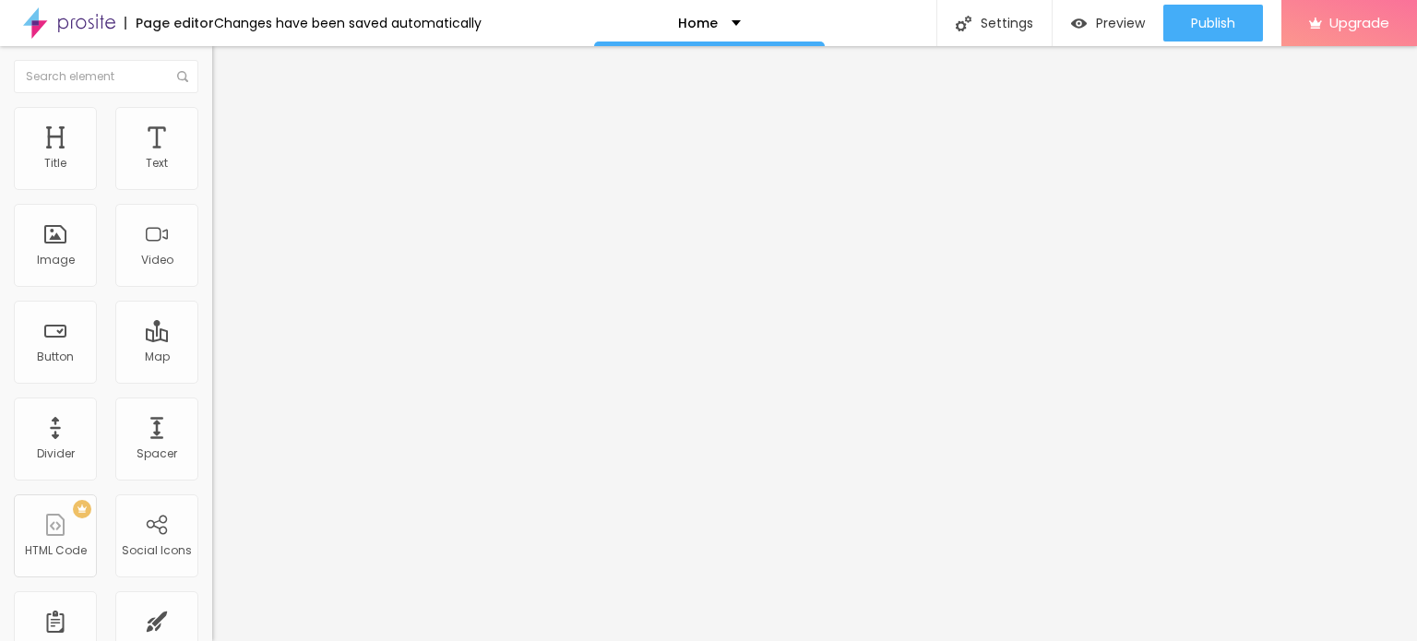
click at [212, 173] on input "Click me" at bounding box center [322, 164] width 221 height 18
paste input "Whatsapp 📞 :- [PHONE_NUMBER]"
type input "Whatsapp 📞 :- [PHONE_NUMBER]"
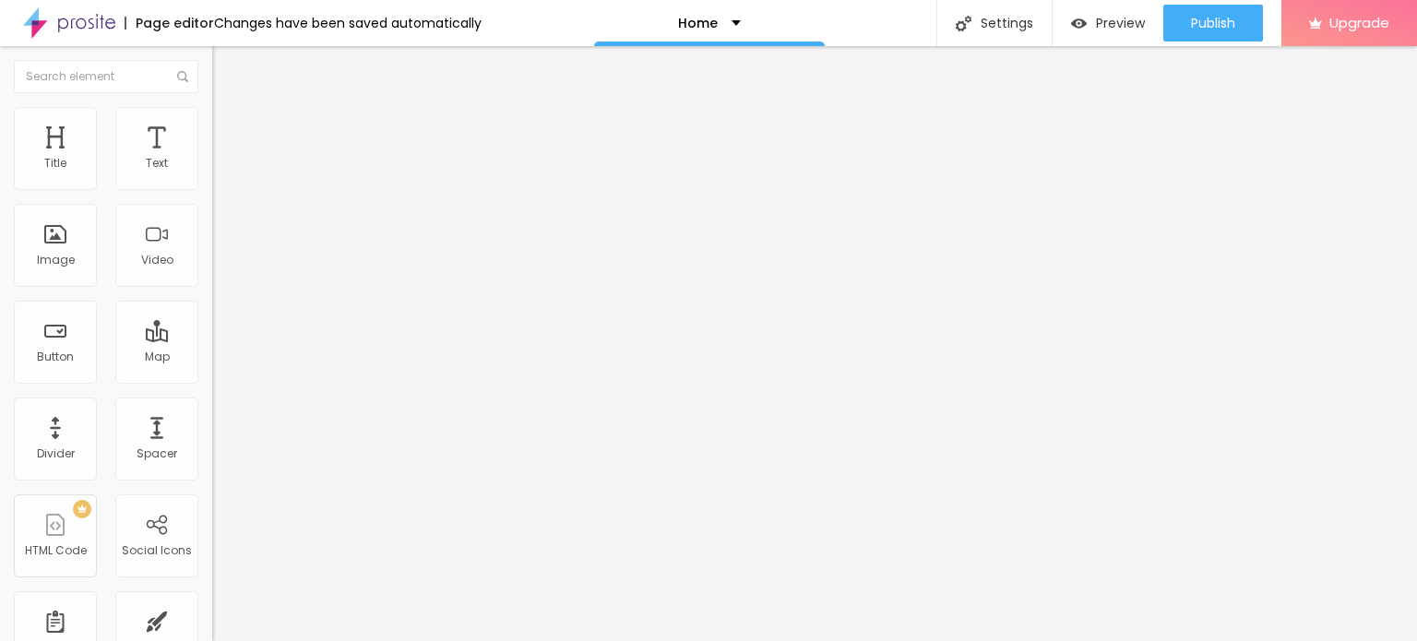
click at [212, 380] on input "https://" at bounding box center [322, 371] width 221 height 18
paste input "[DOMAIN_NAME][URL]"
type input "[URL][DOMAIN_NAME]"
click at [212, 412] on div "Open in new tab" at bounding box center [318, 407] width 212 height 9
click at [212, 159] on span "Add image" at bounding box center [250, 151] width 76 height 16
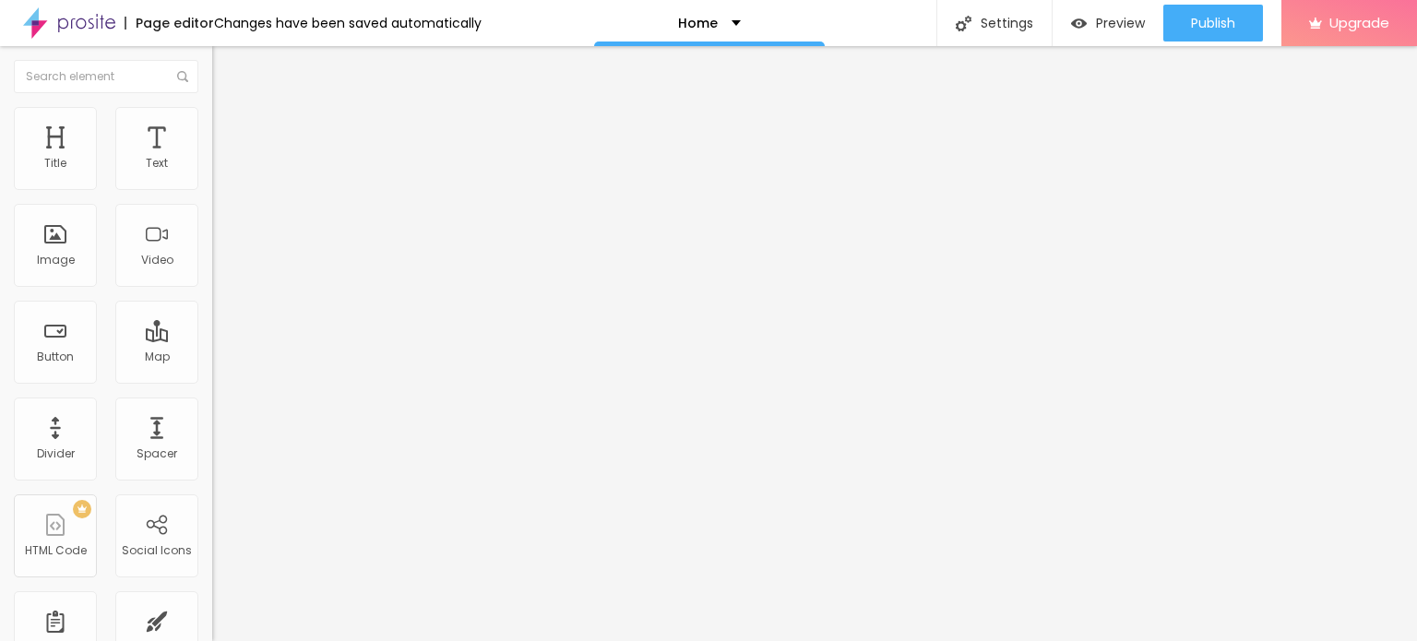
click at [228, 159] on span "Heading 1" at bounding box center [273, 146] width 90 height 26
click at [212, 172] on div "Heading 2 H2" at bounding box center [318, 163] width 212 height 17
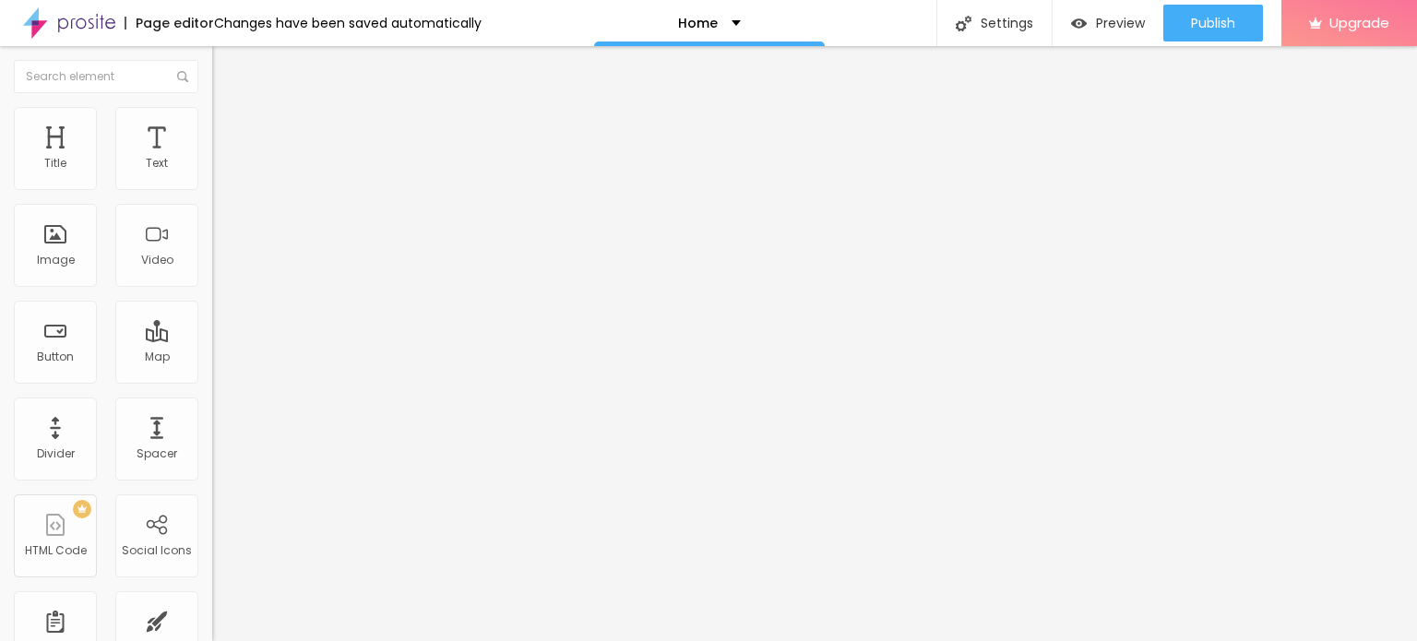
click at [212, 159] on span "Heading 1" at bounding box center [257, 146] width 90 height 26
click at [228, 159] on span "Heading 1" at bounding box center [273, 146] width 90 height 26
type input "20"
type input "21"
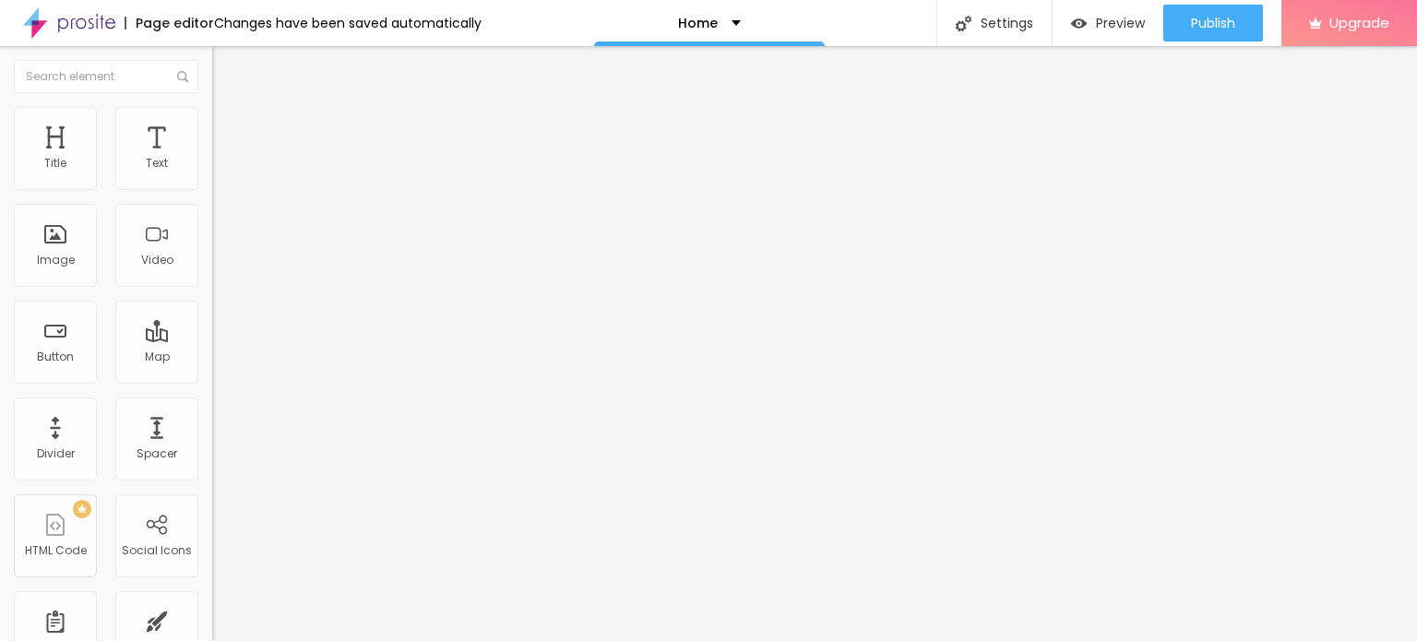
type input "21"
type input "25"
type input "26"
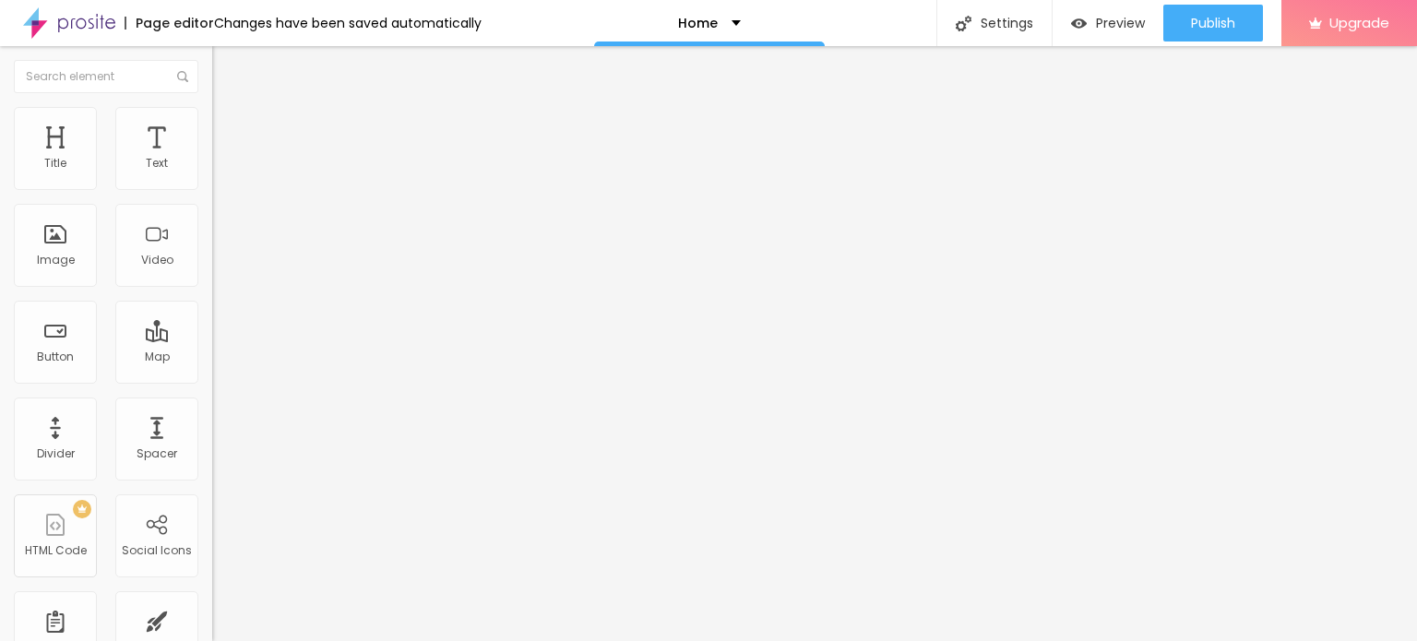
type input "29"
type input "28"
drag, startPoint x: 50, startPoint y: 391, endPoint x: 62, endPoint y: 393, distance: 12.1
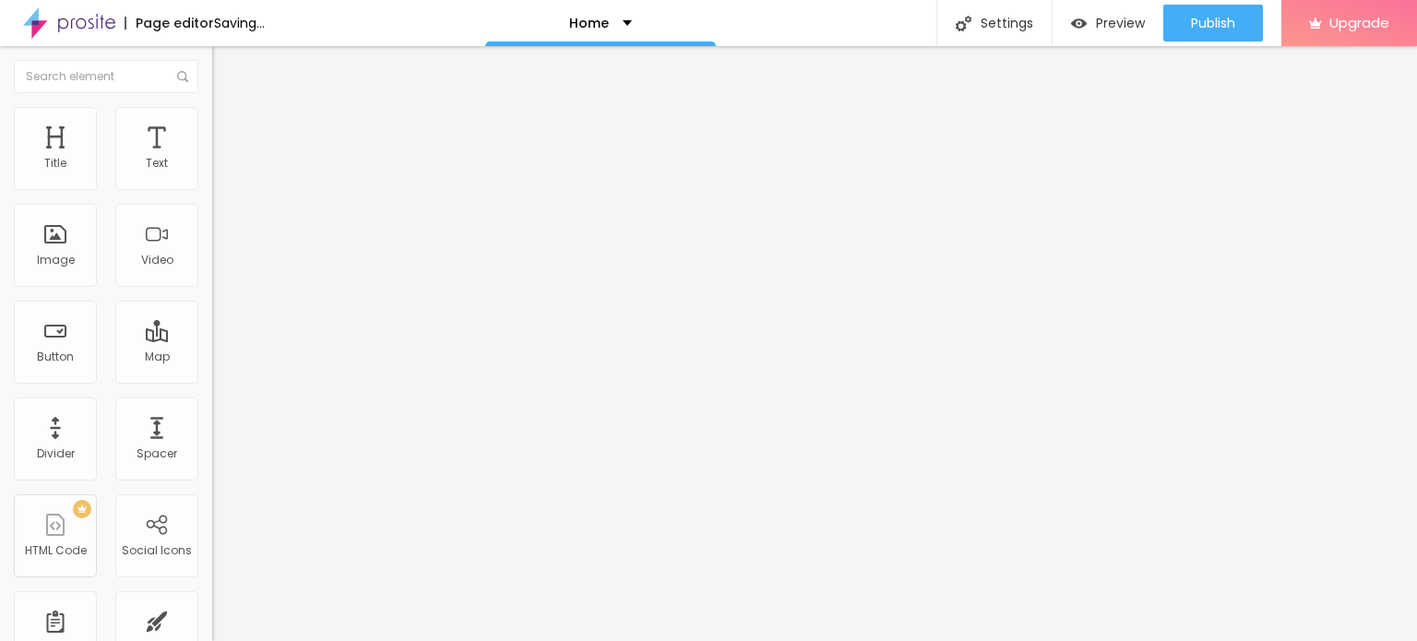
type input "28"
click at [212, 436] on input "range" at bounding box center [271, 443] width 119 height 15
click at [212, 107] on li "Advanced" at bounding box center [318, 116] width 212 height 18
click at [212, 105] on img at bounding box center [220, 97] width 17 height 17
type input "1.4"
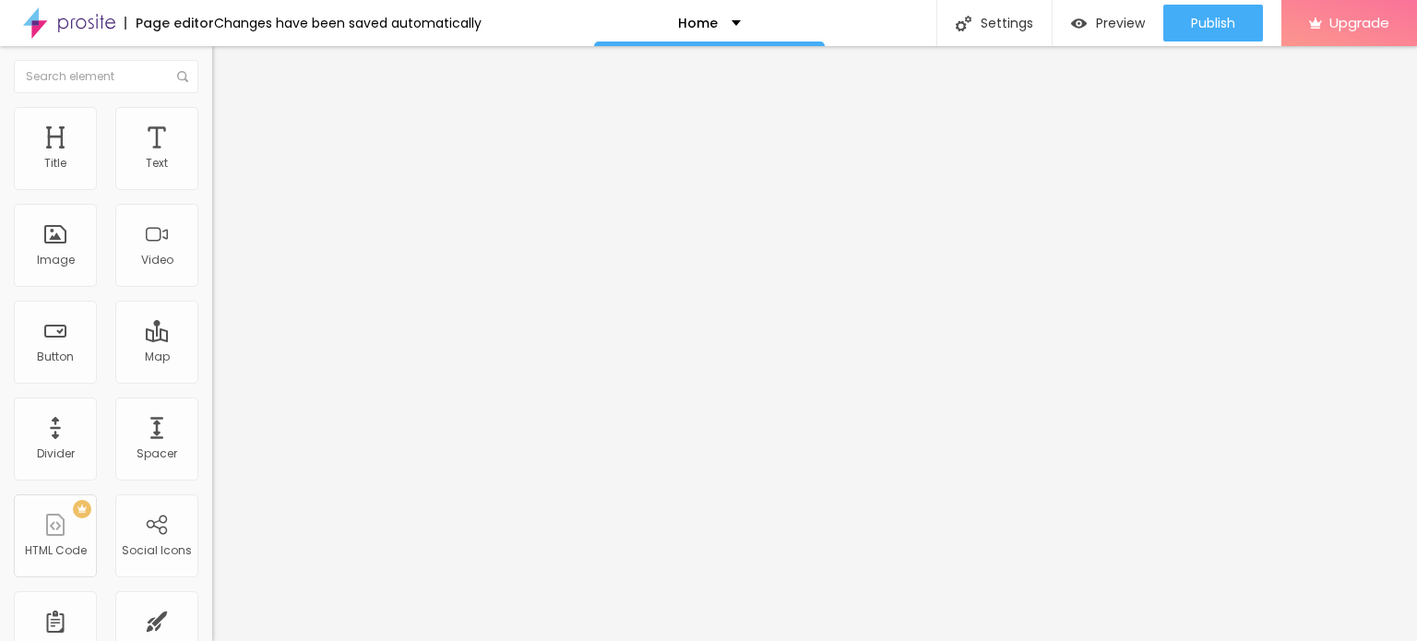
type input "1.4"
type input "1.3"
type input "1.2"
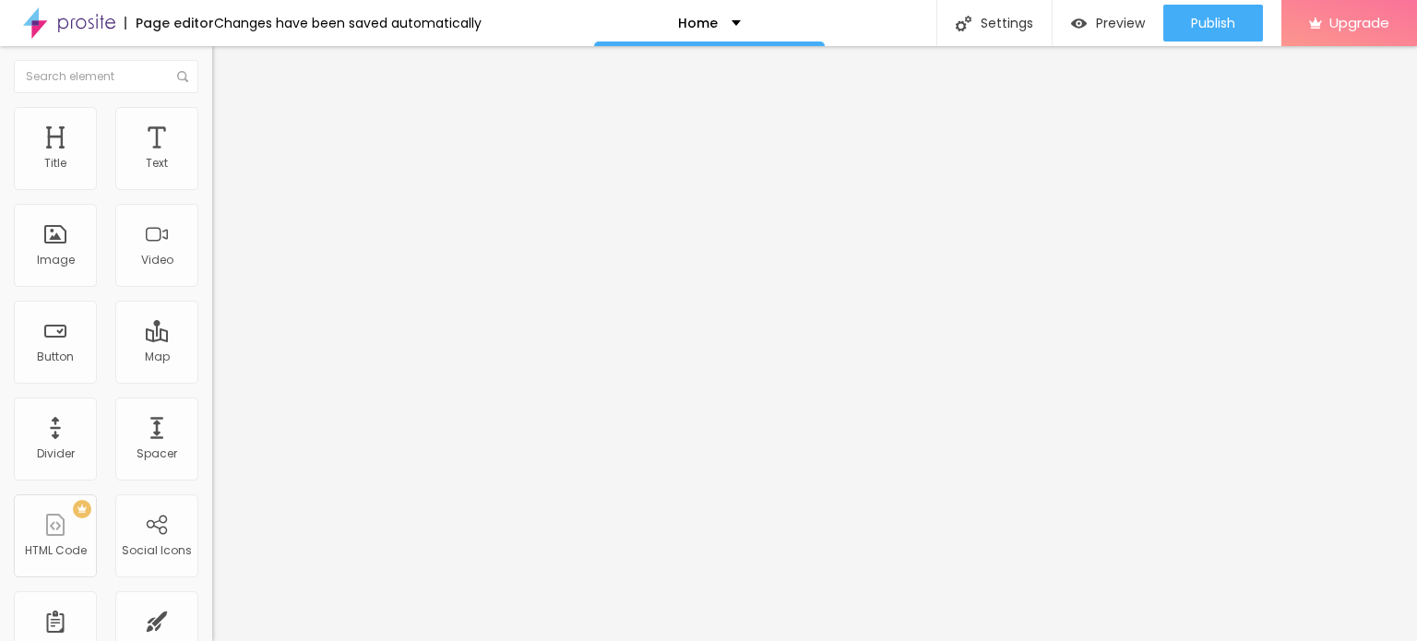
type input "1.1"
type input "1"
type input "0.9"
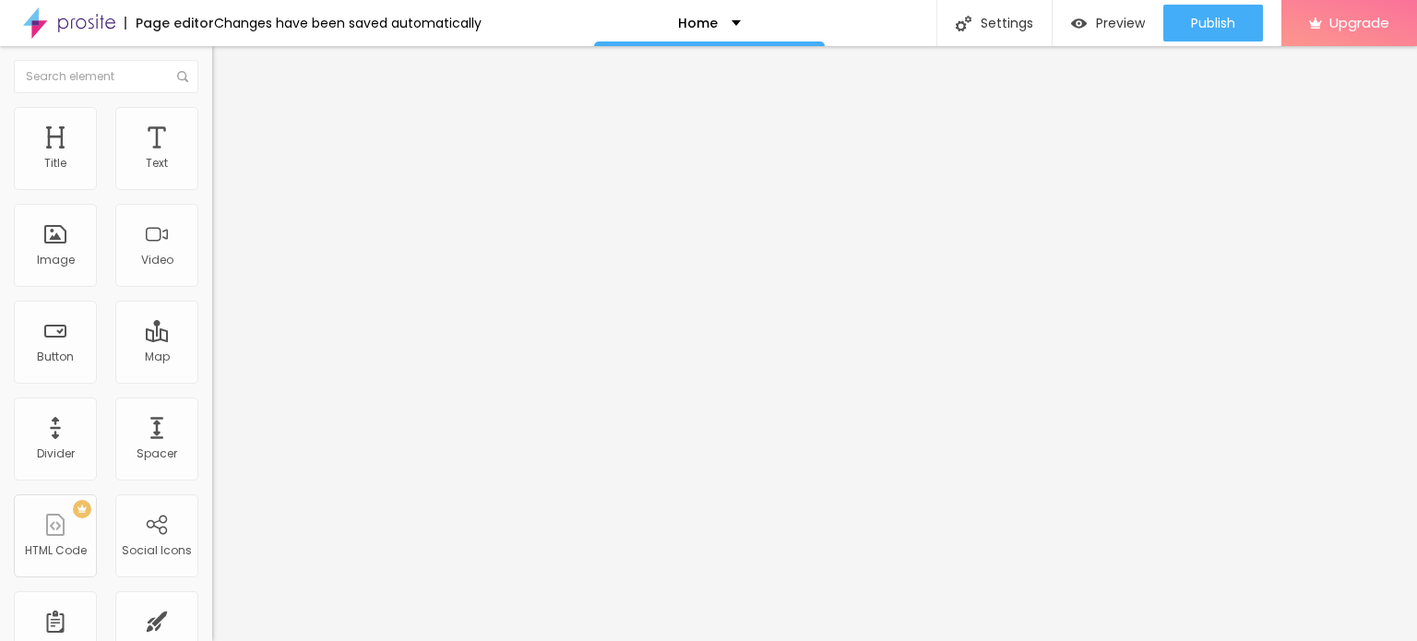
type input "0.9"
type input "1"
type input "1.1"
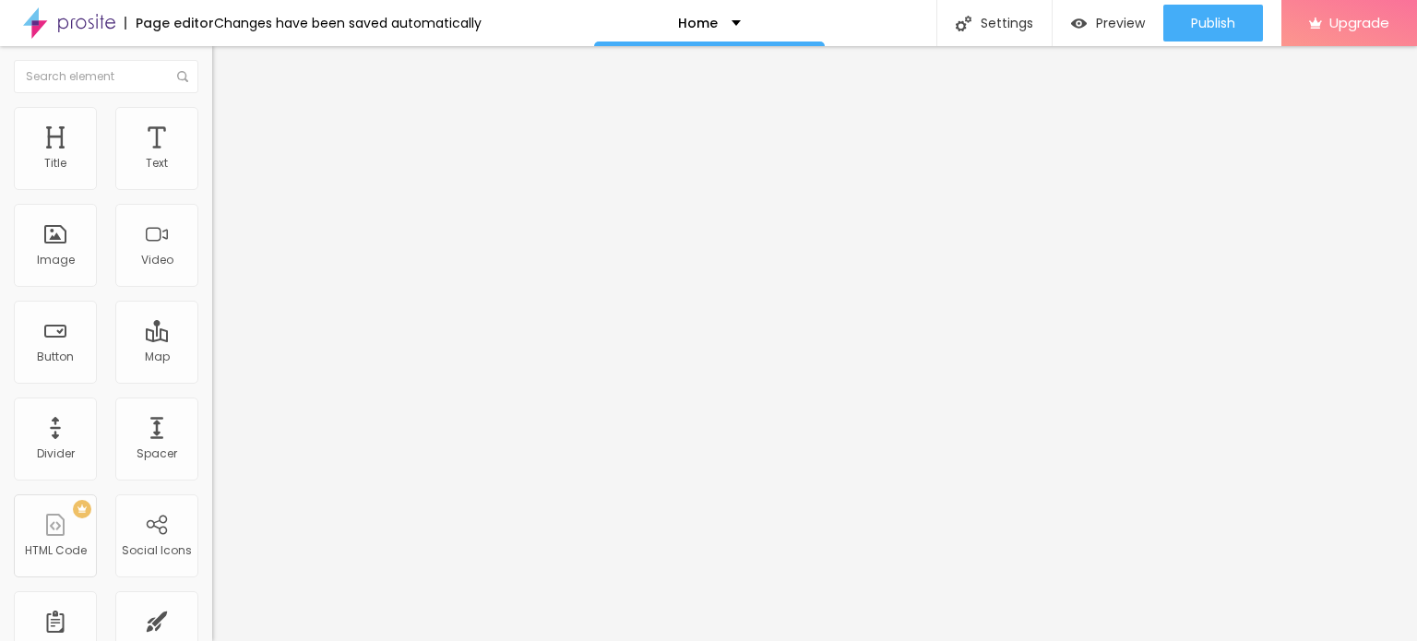
type input "1.2"
type input "1.3"
type input "1.4"
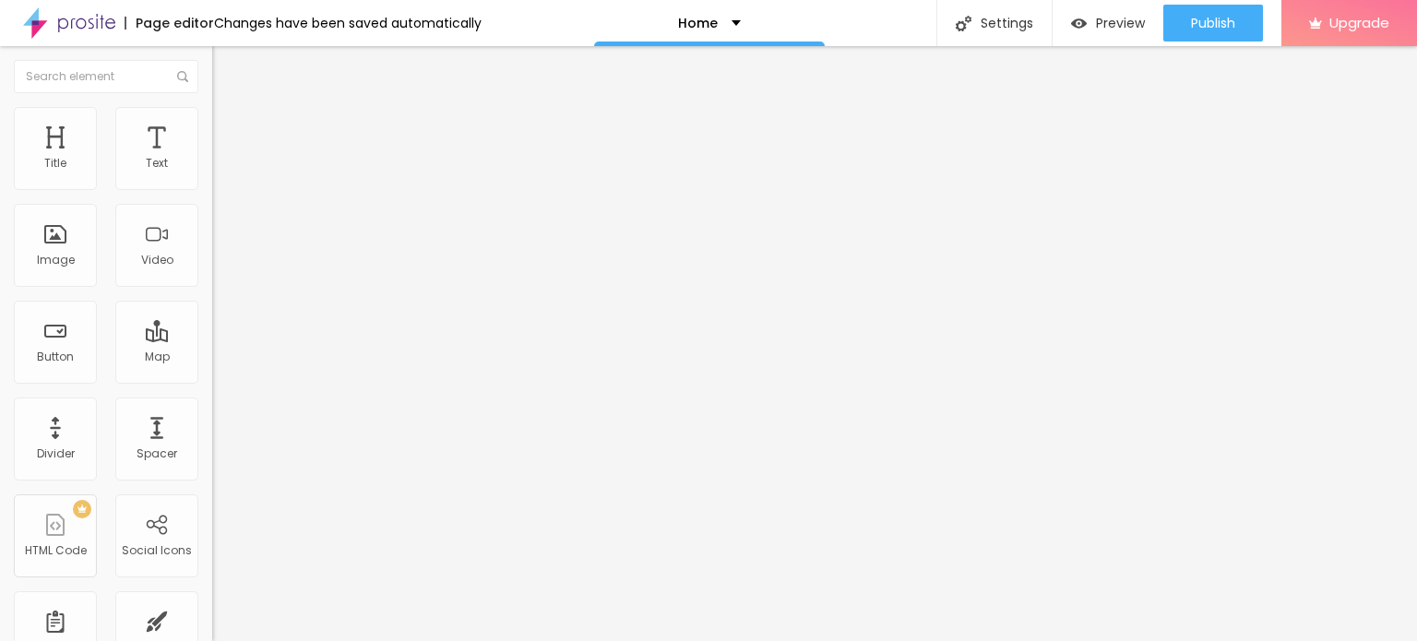
type input "1.4"
type input "1.5"
type input "1.6"
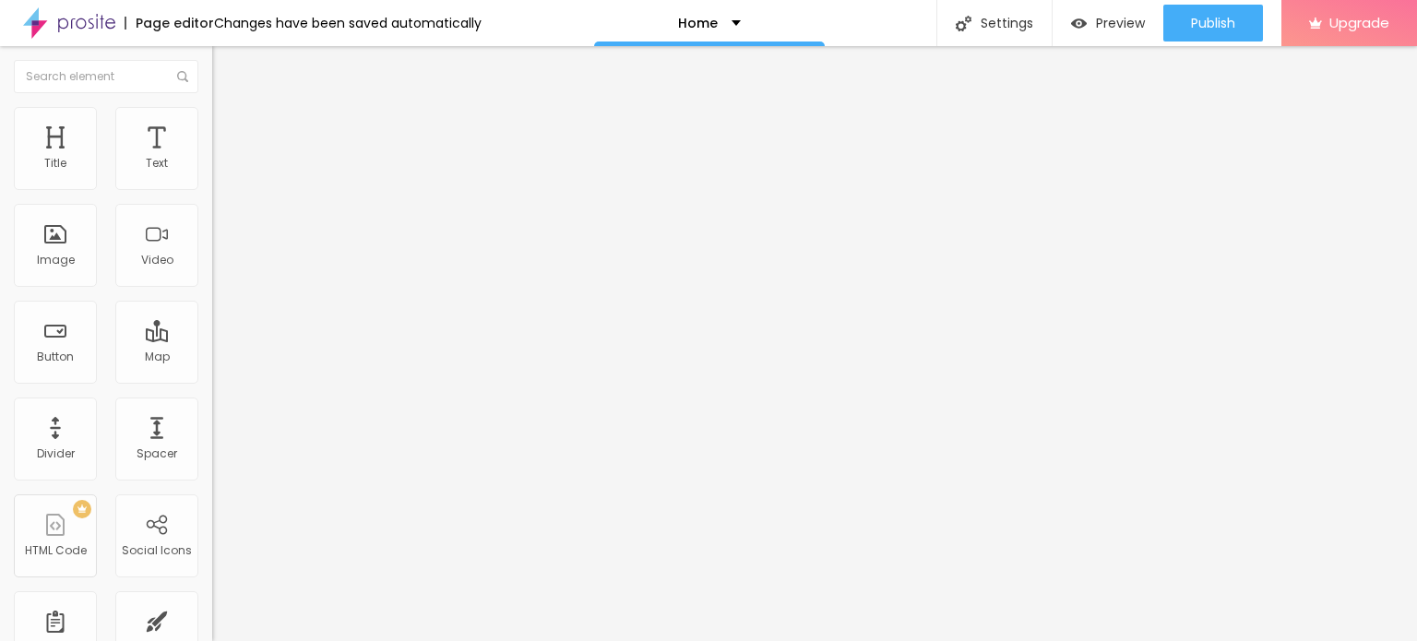
drag, startPoint x: 108, startPoint y: 456, endPoint x: 122, endPoint y: 457, distance: 13.9
type input "1.6"
click at [212, 174] on span "Heading 2" at bounding box center [253, 162] width 83 height 23
click at [228, 159] on span "Heading 1" at bounding box center [273, 146] width 90 height 26
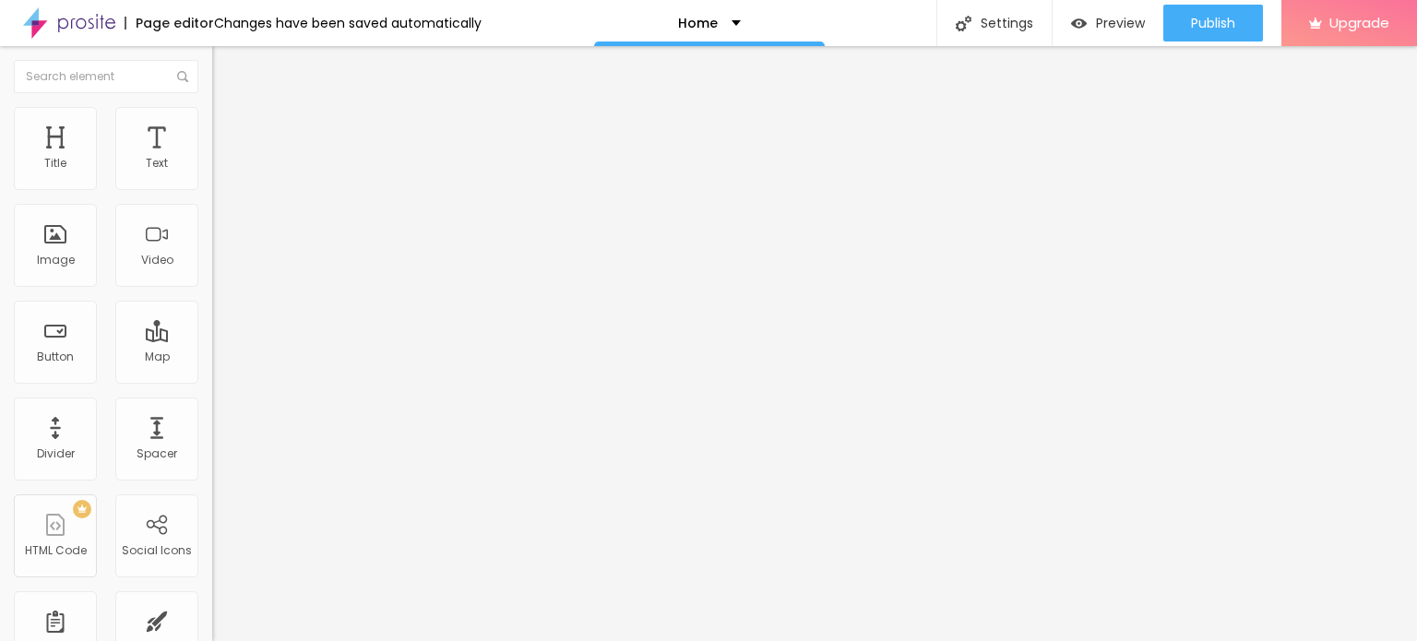
click at [229, 127] on span "Advanced" at bounding box center [259, 120] width 60 height 16
type input "34"
type input "36"
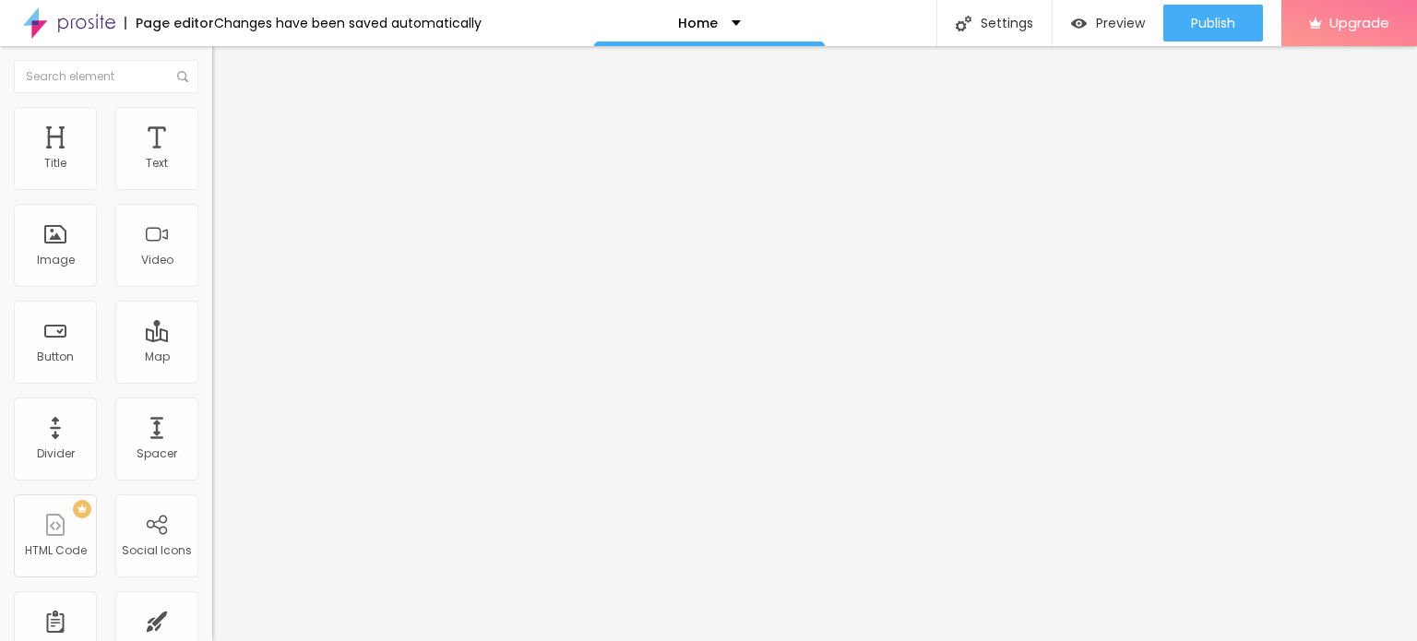
type input "39"
type input "44"
type input "52"
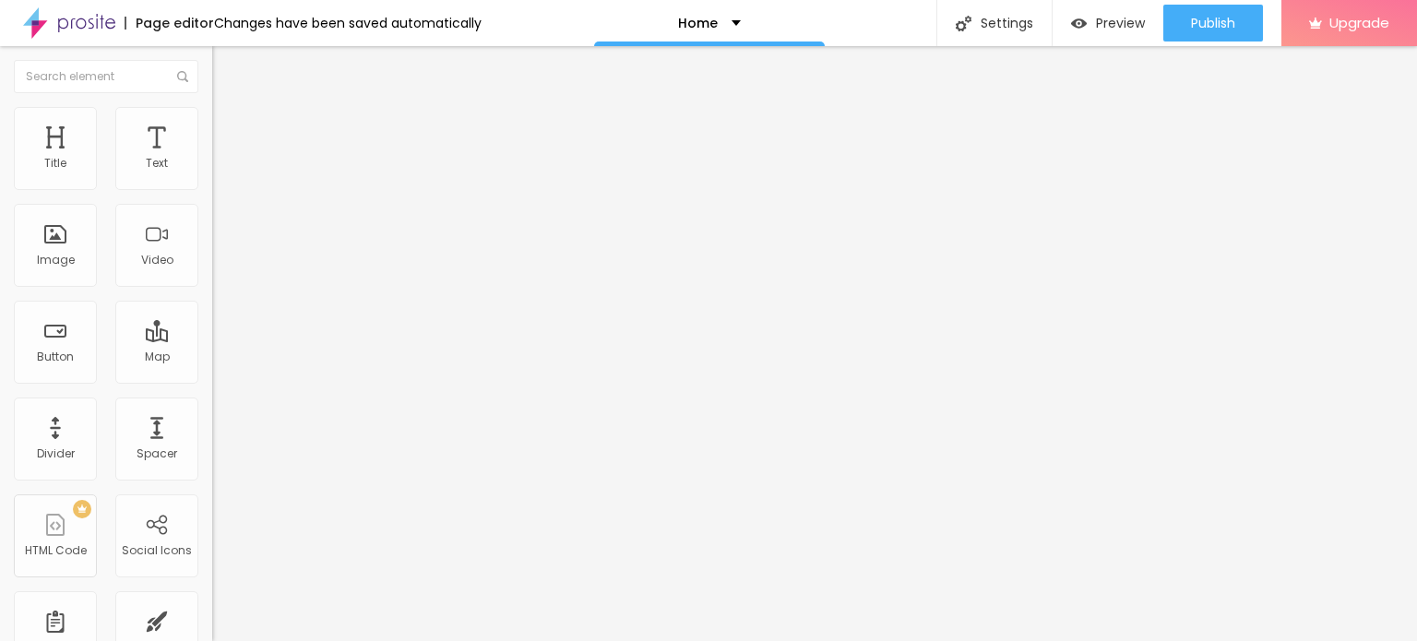
type input "52"
type input "53"
type input "55"
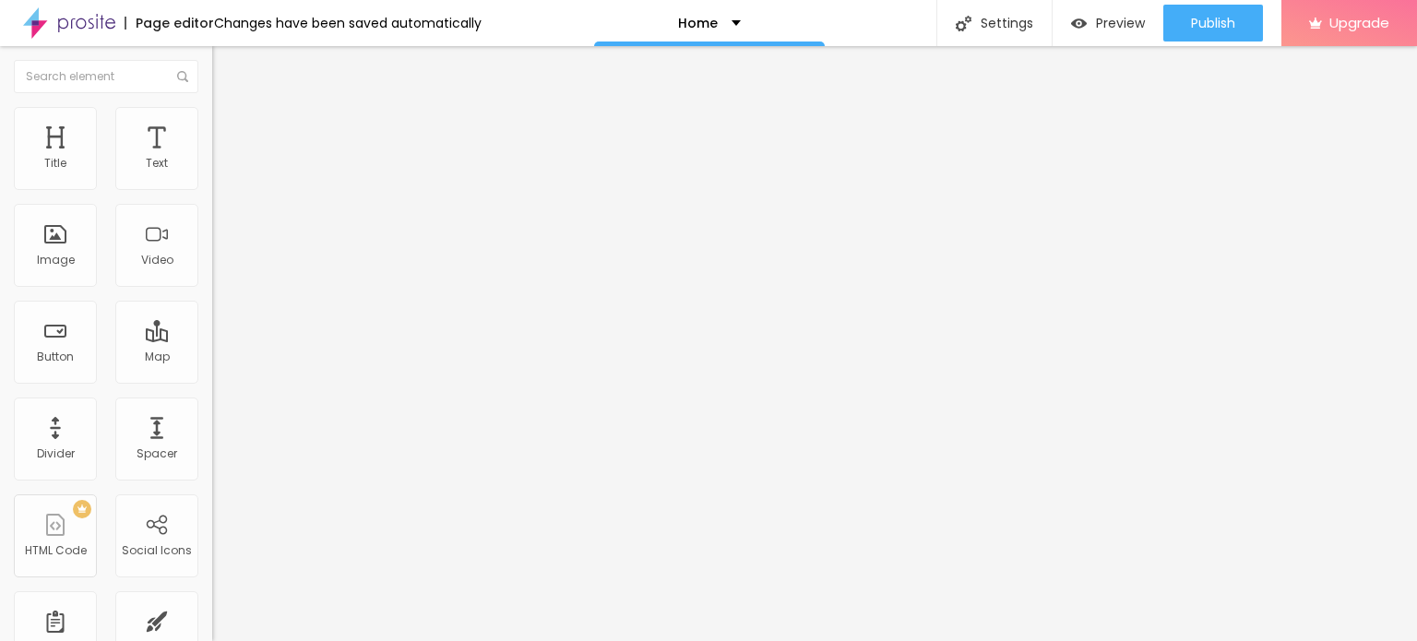
type input "49"
type input "47"
type input "45"
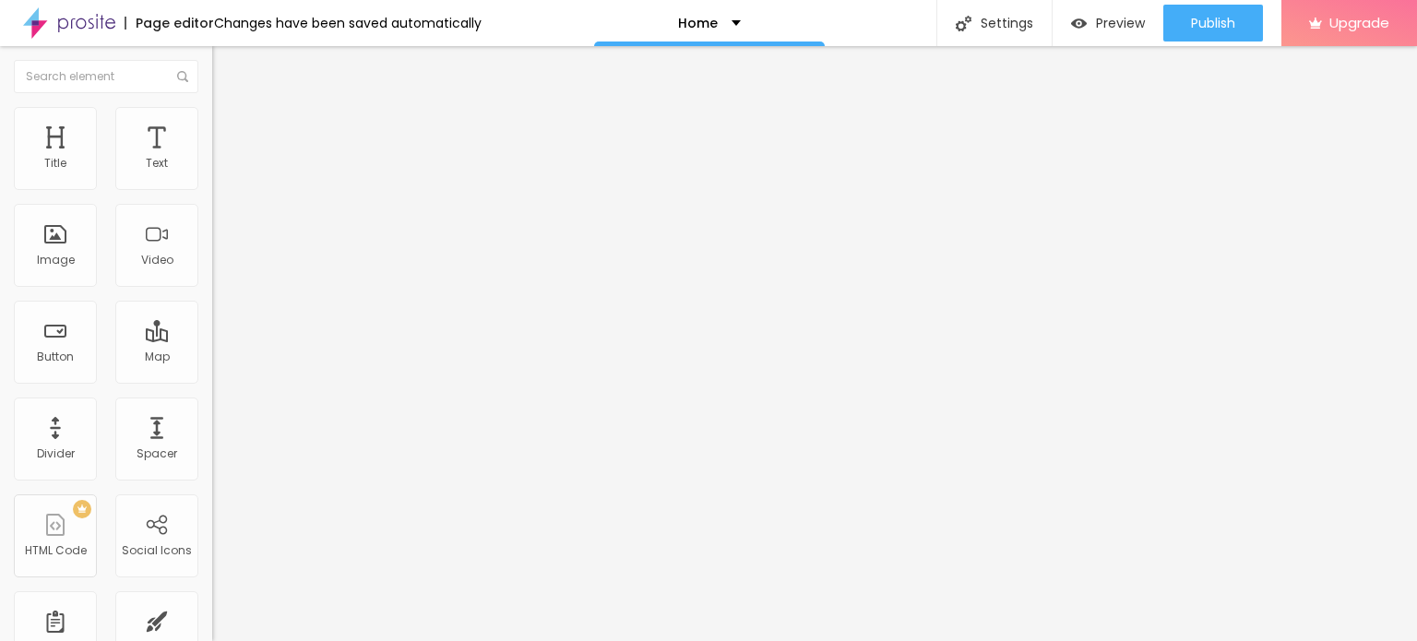
type input "45"
type input "43"
type input "42"
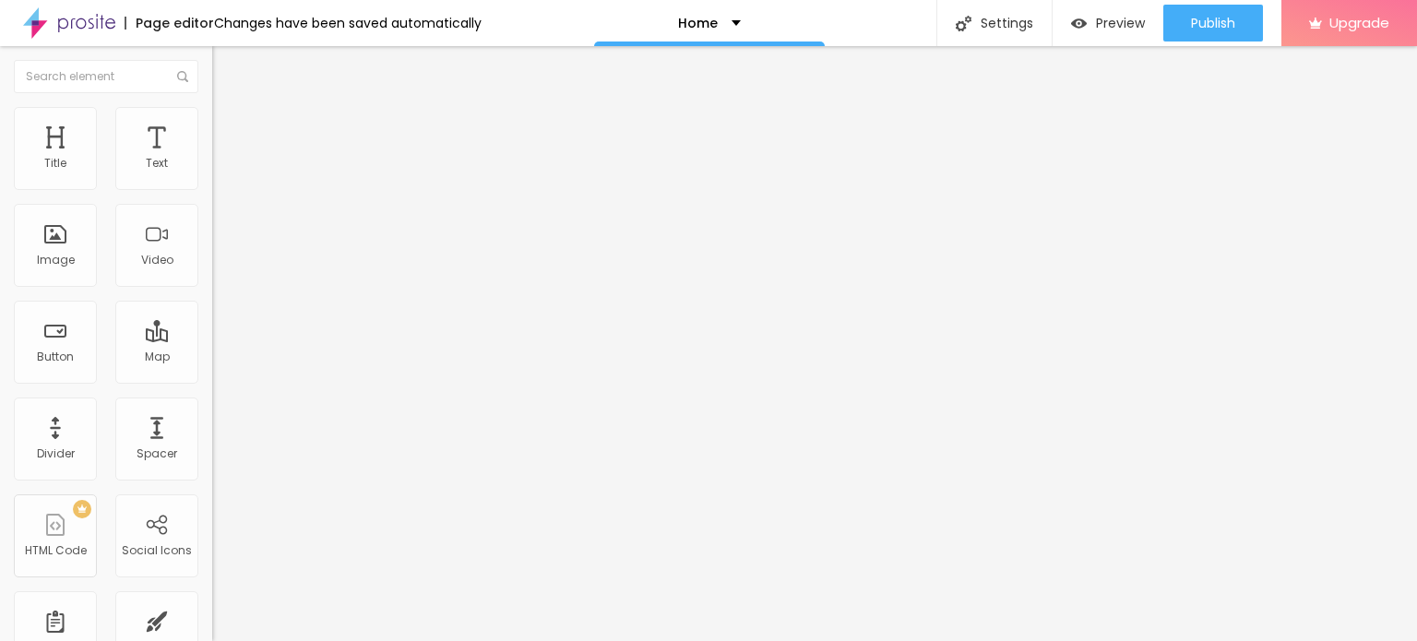
type input "40"
type input "38"
type input "36"
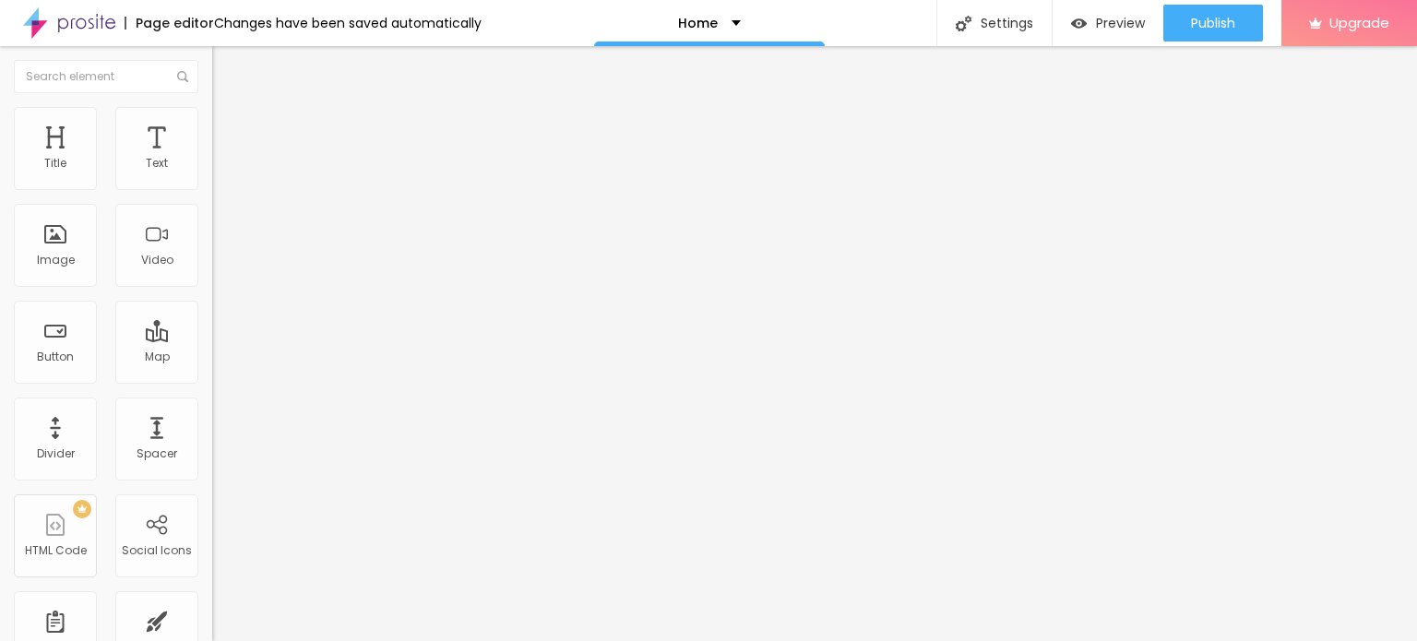
type input "36"
type input "34"
click at [212, 340] on input "range" at bounding box center [271, 347] width 119 height 15
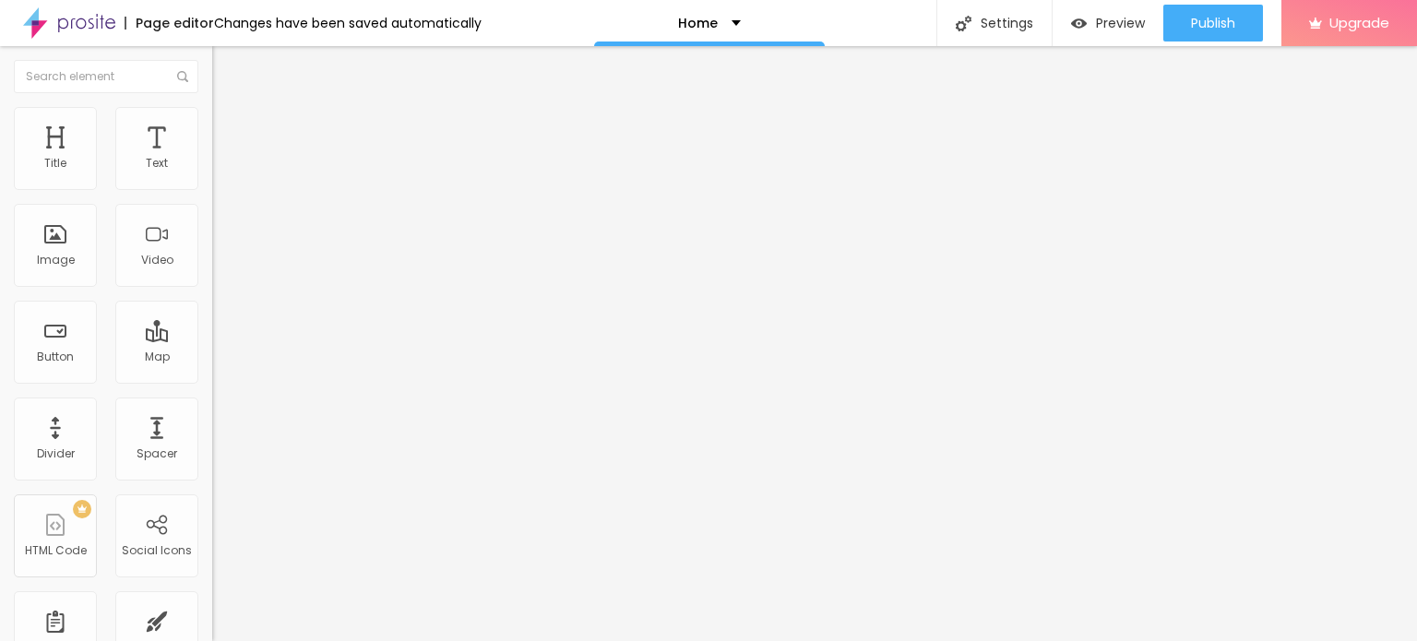
click at [229, 109] on span "Style" at bounding box center [242, 101] width 27 height 16
type input "19"
type input "20"
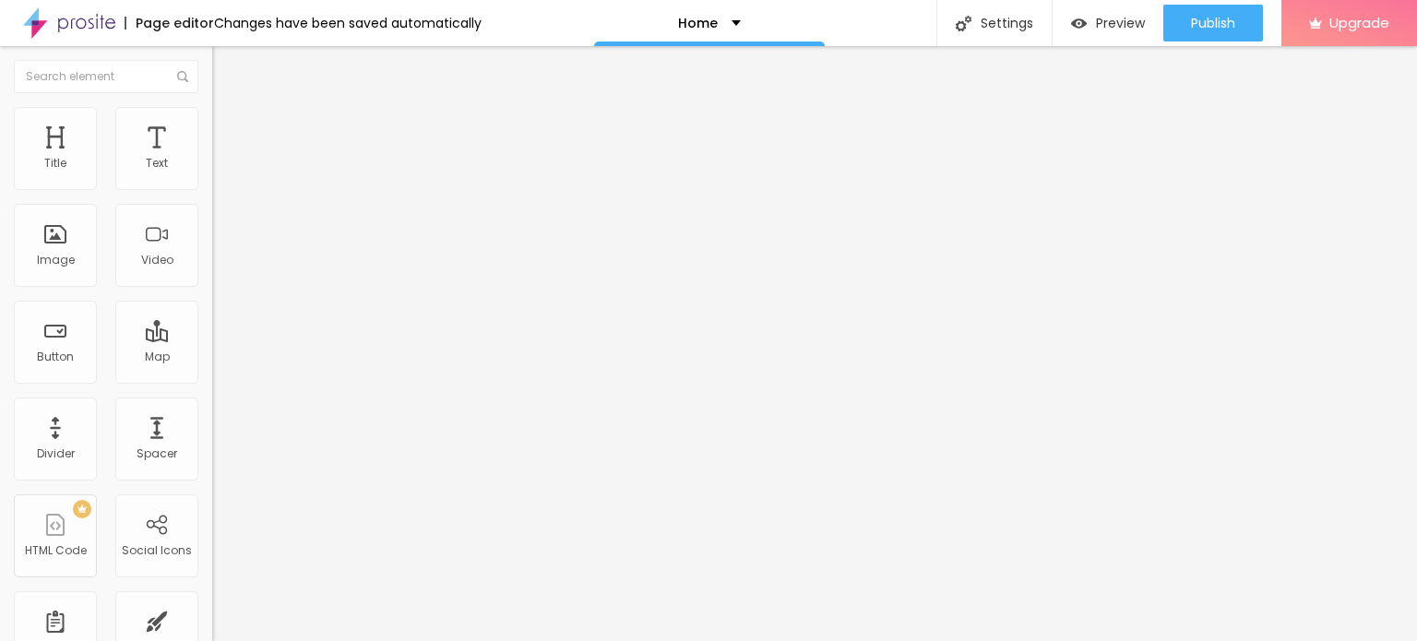
type input "24"
type input "25"
type input "28"
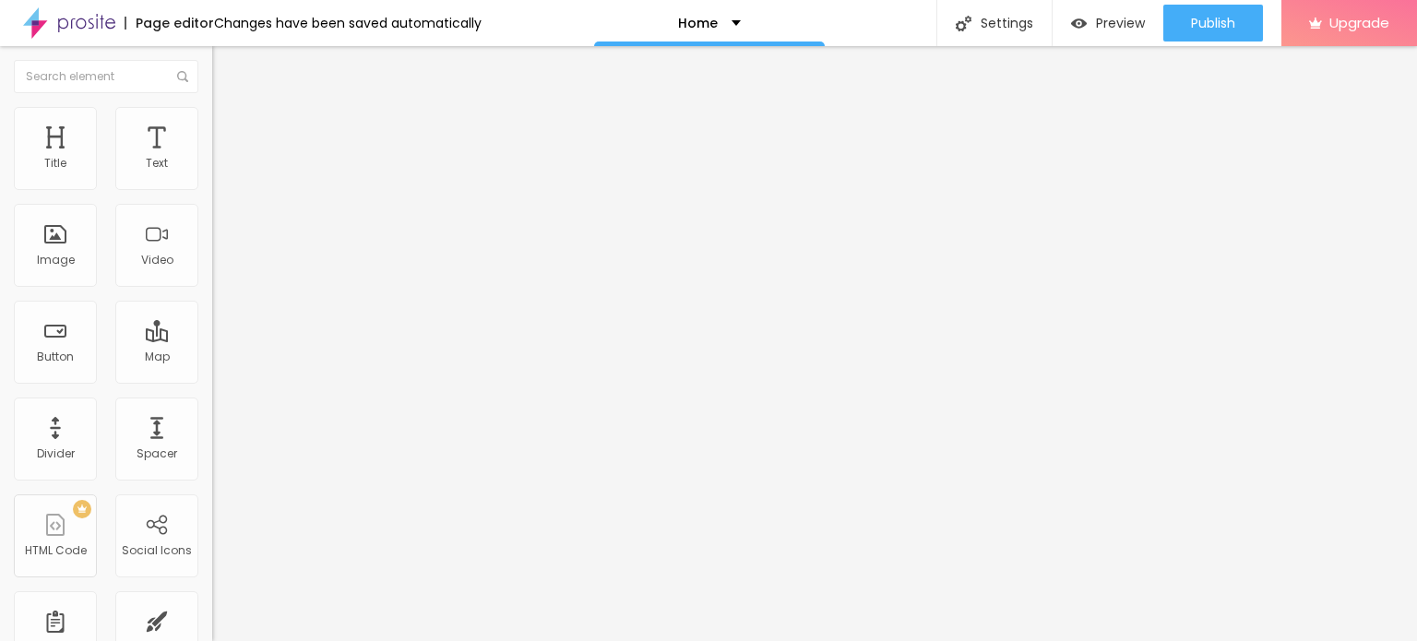
type input "28"
type input "29"
type input "30"
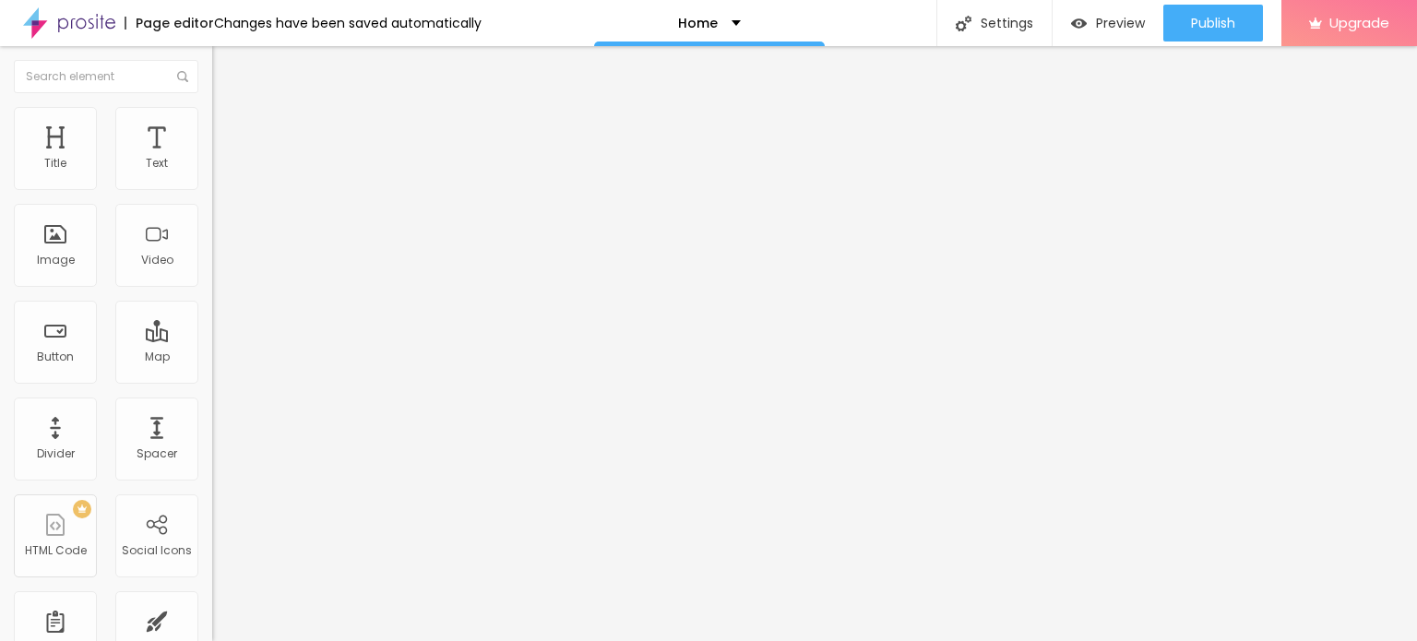
type input "31"
type input "33"
drag, startPoint x: 43, startPoint y: 384, endPoint x: 68, endPoint y: 384, distance: 24.9
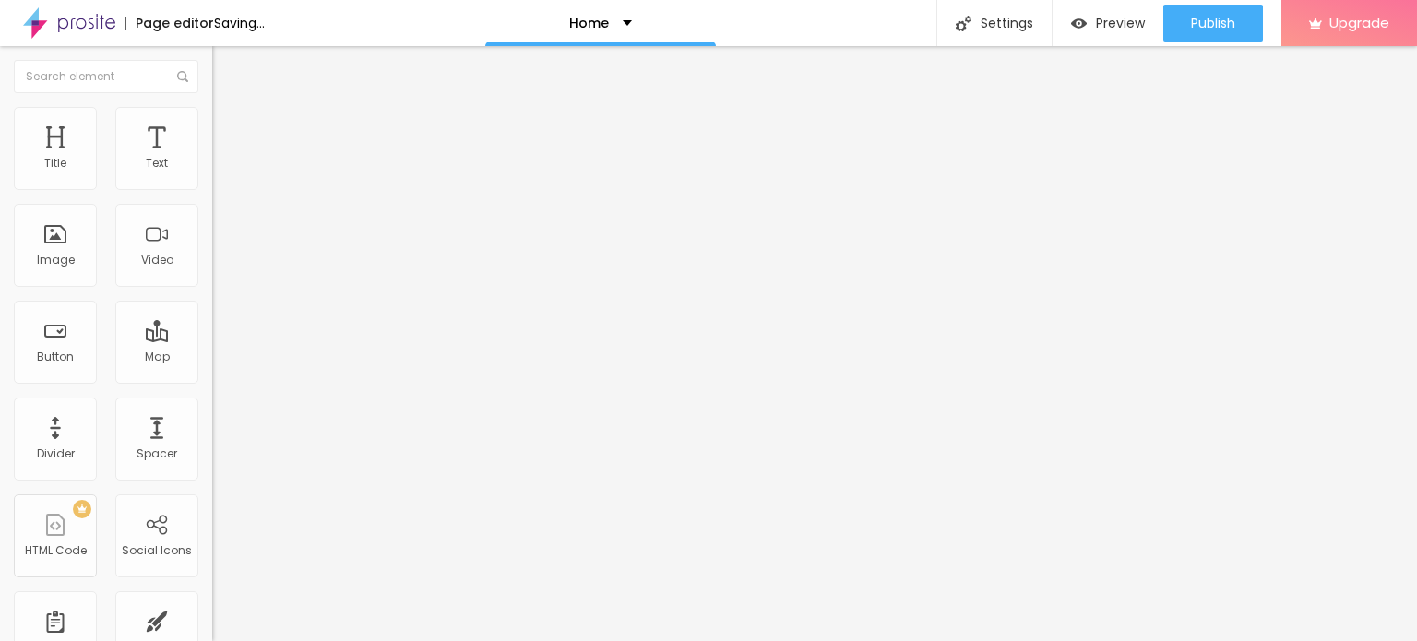
type input "33"
click at [212, 436] on input "range" at bounding box center [271, 443] width 119 height 15
type input "18"
type input "21"
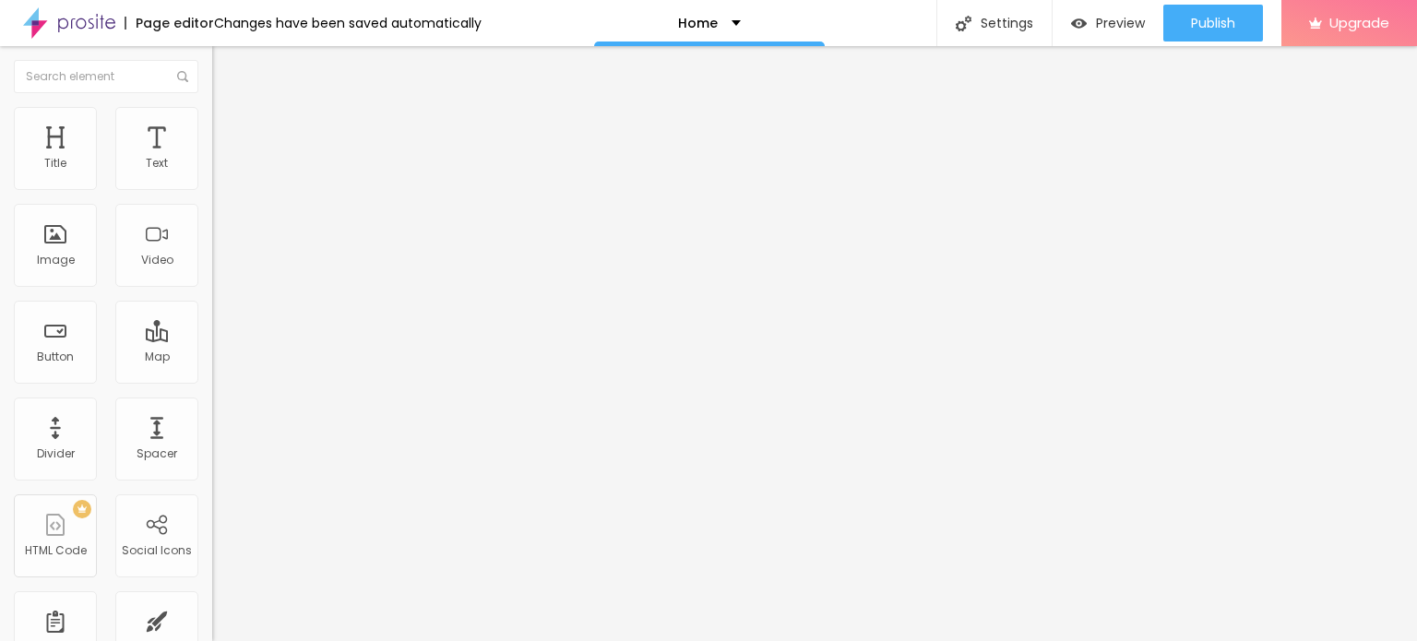
type input "21"
type input "22"
type input "25"
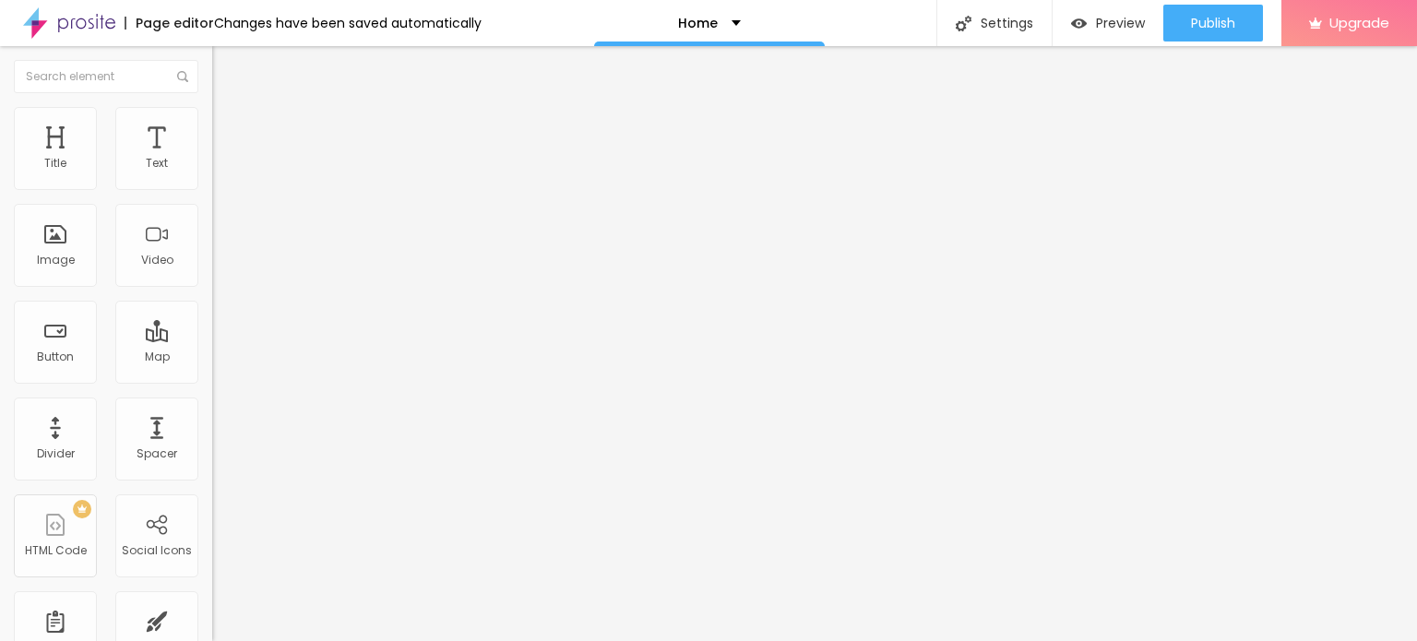
type input "26"
type input "27"
type input "28"
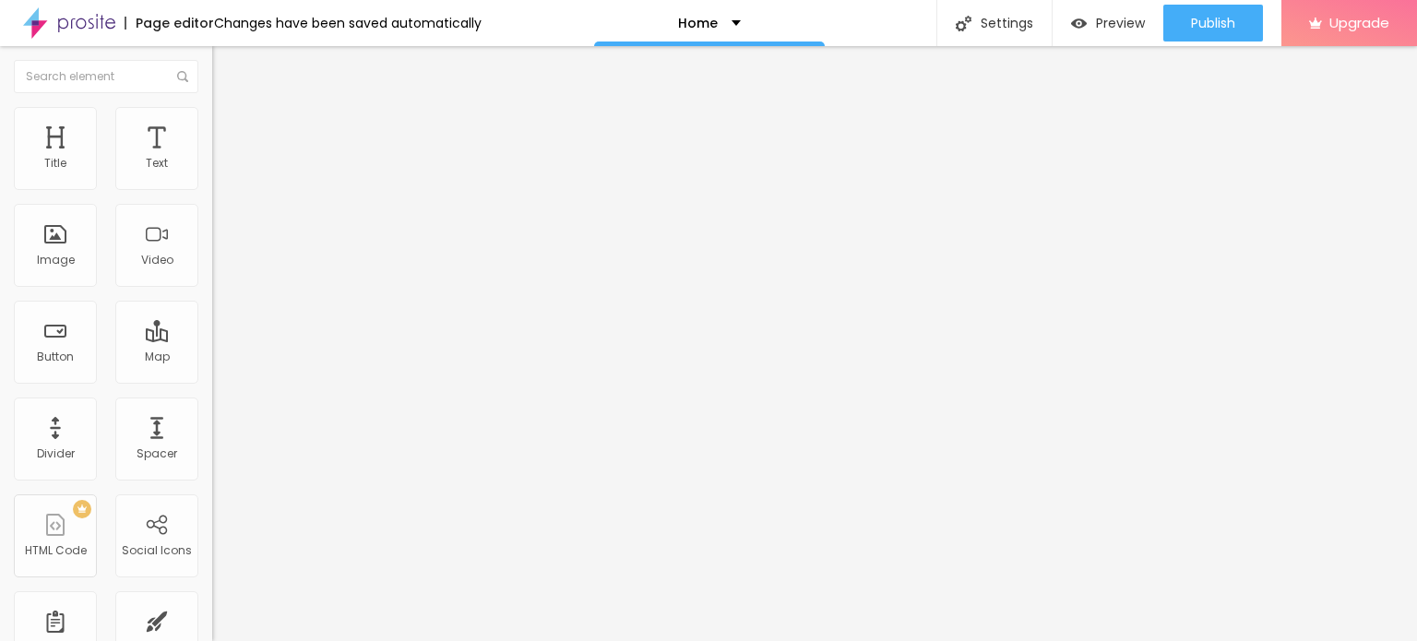
type input "28"
type input "32"
drag, startPoint x: 43, startPoint y: 389, endPoint x: 66, endPoint y: 392, distance: 23.2
type input "32"
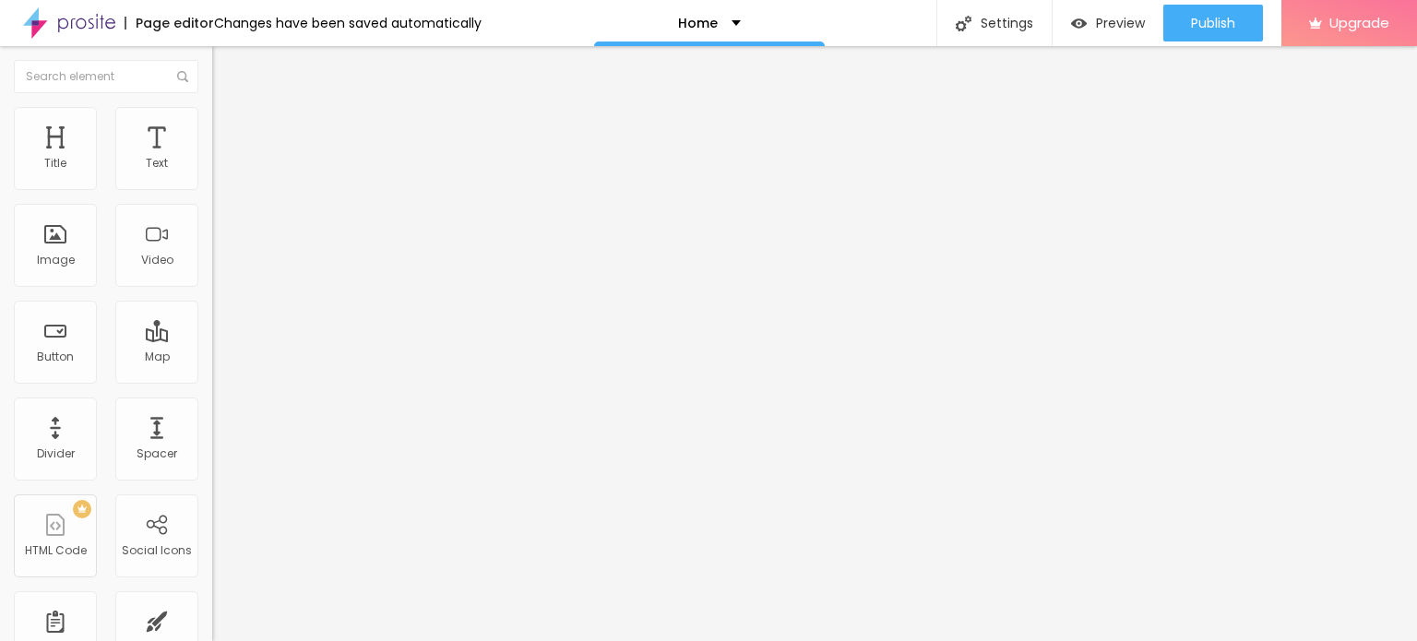
click at [212, 436] on input "range" at bounding box center [271, 443] width 119 height 15
type input "0.4"
type input "0.8"
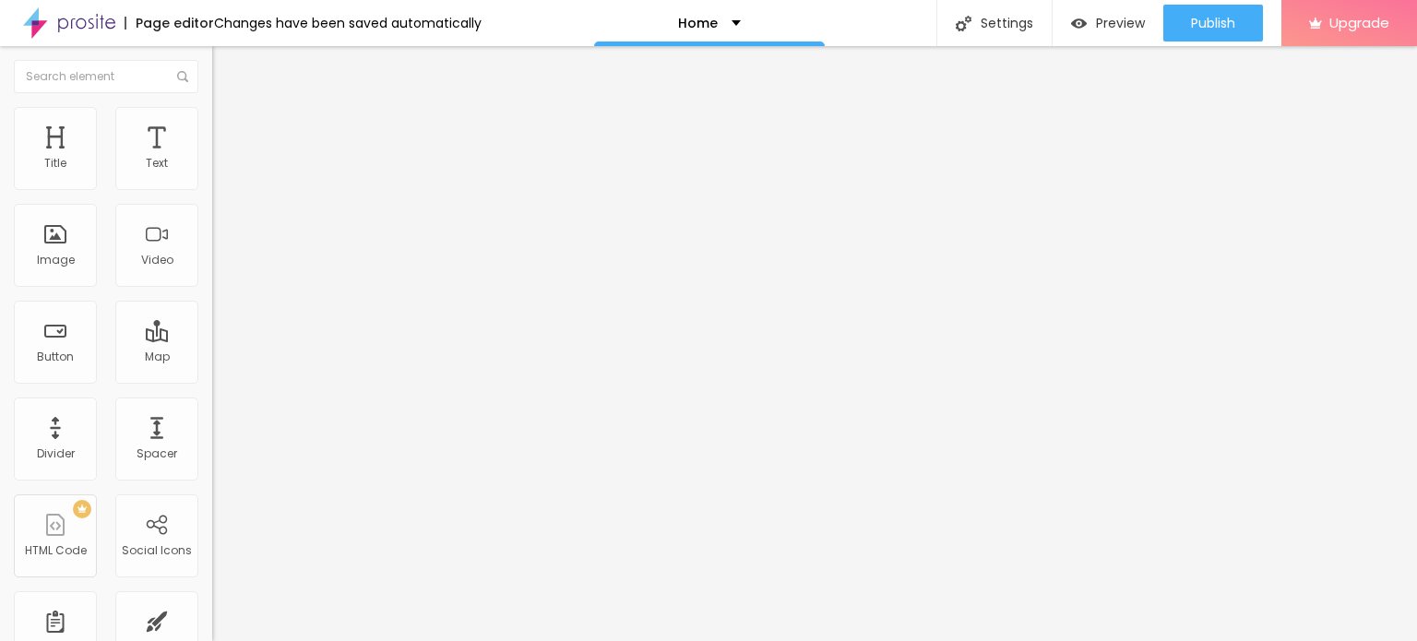
type input "0.9"
type input "1.3"
type input "1.7"
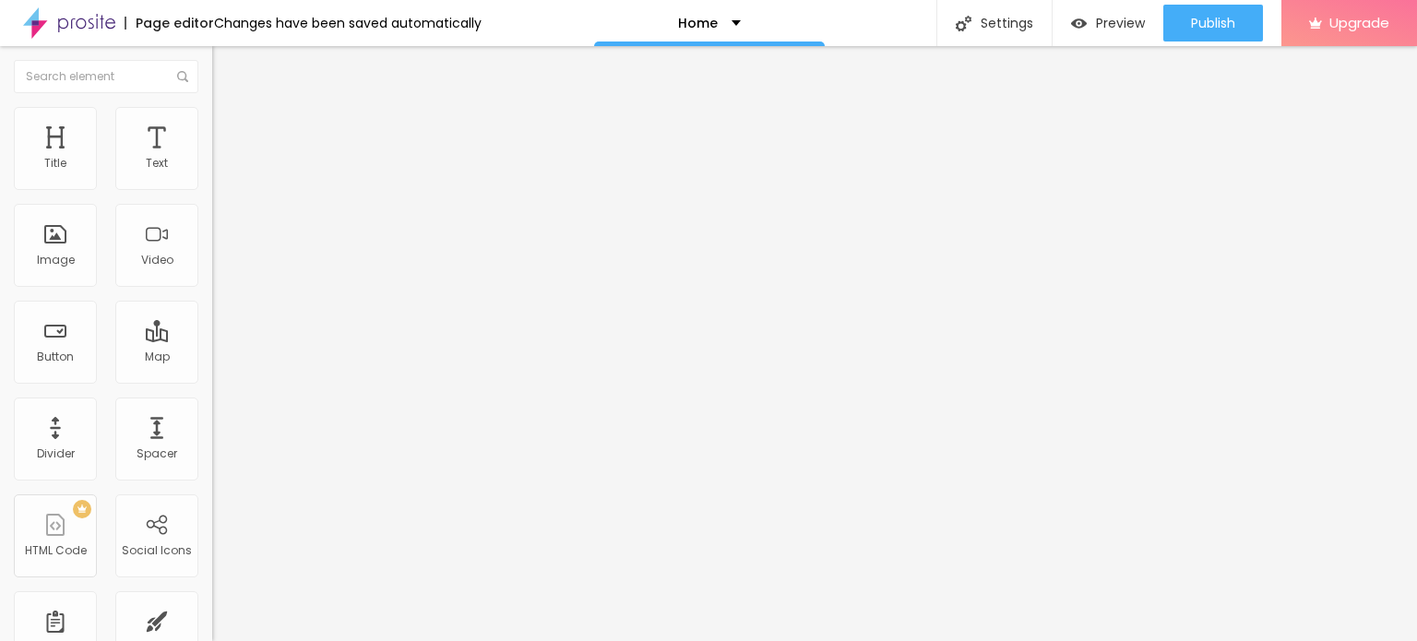
type input "1.7"
type input "1.9"
type input "2.1"
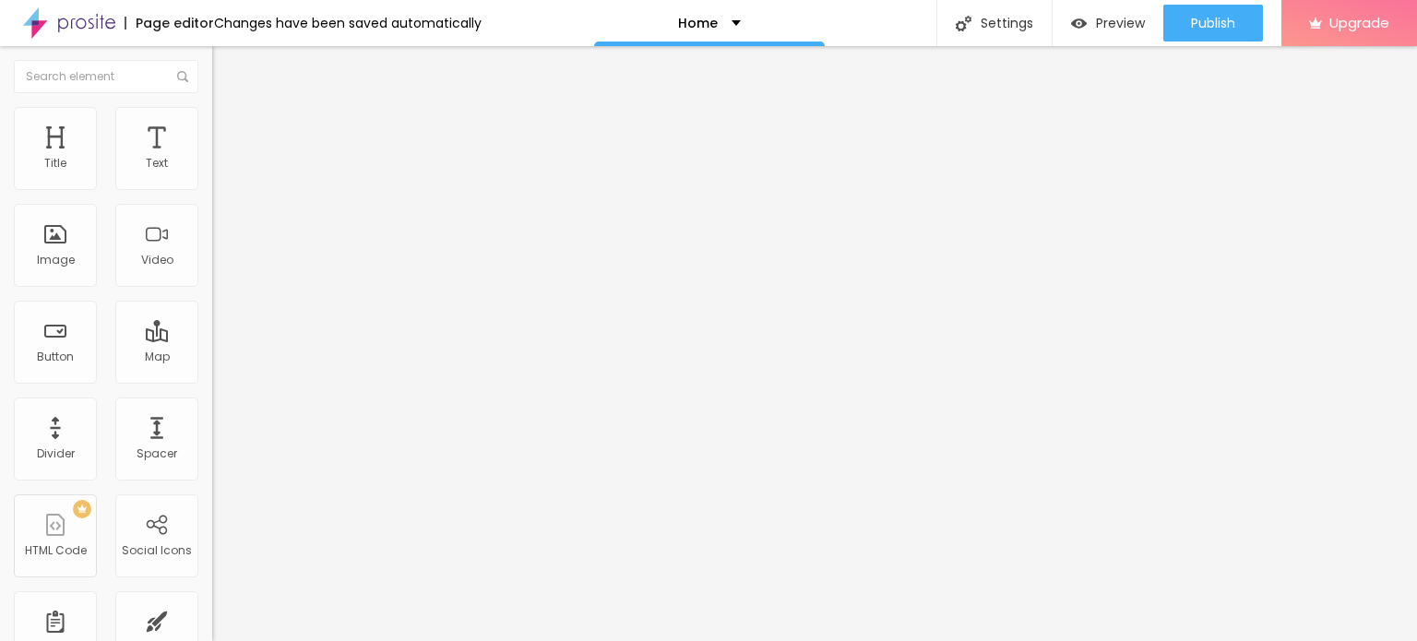
type input "2.3"
type input "2.7"
type input "2.9"
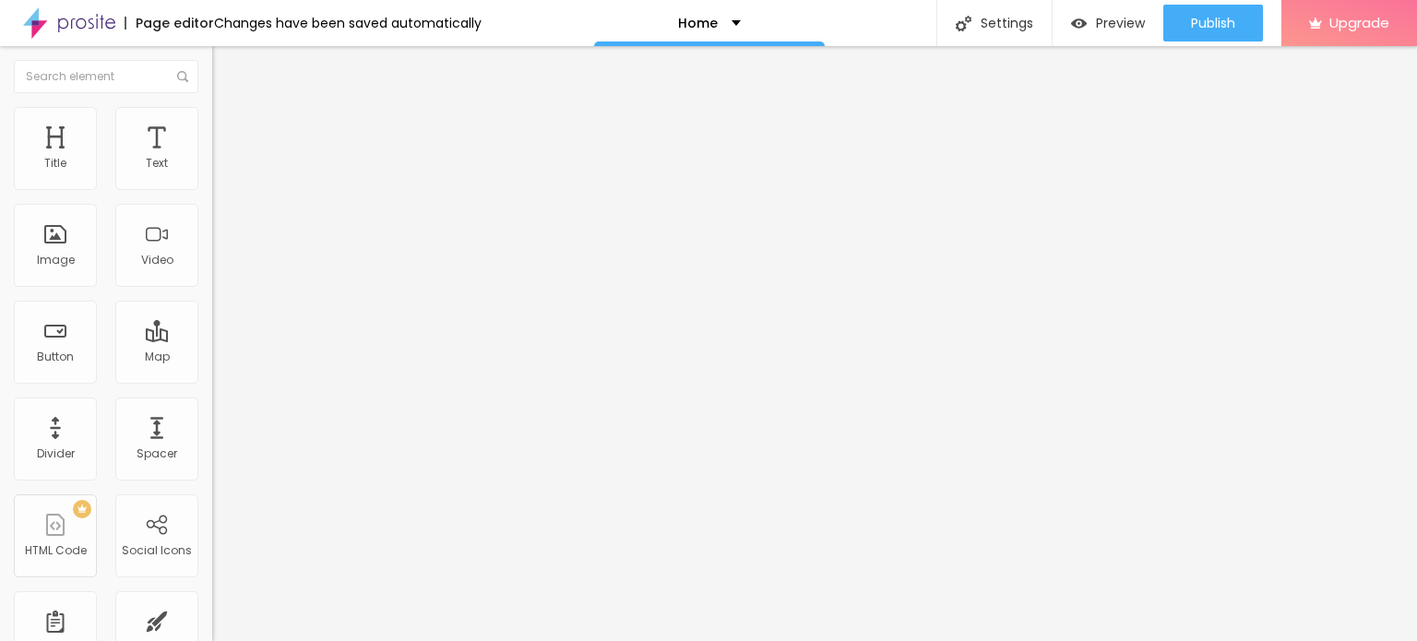
type input "2.9"
type input "3.8"
type input "4"
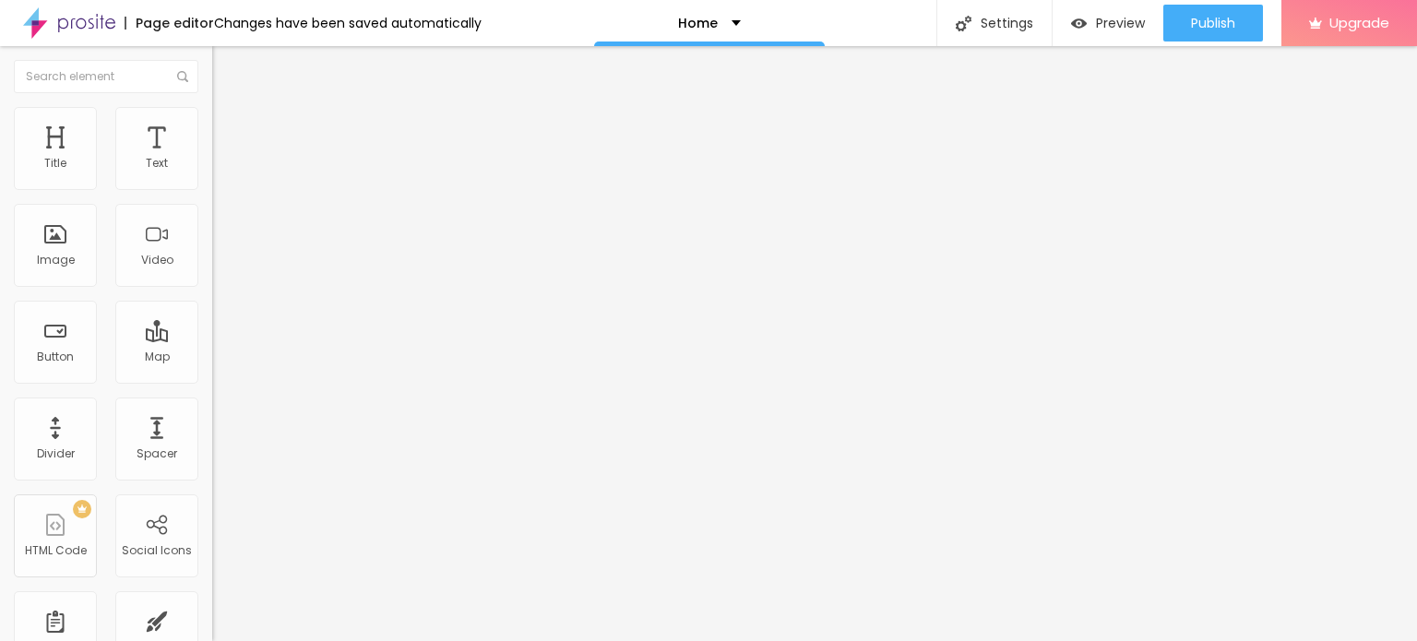
type input "4.2"
type input "4.6"
type input "4.8"
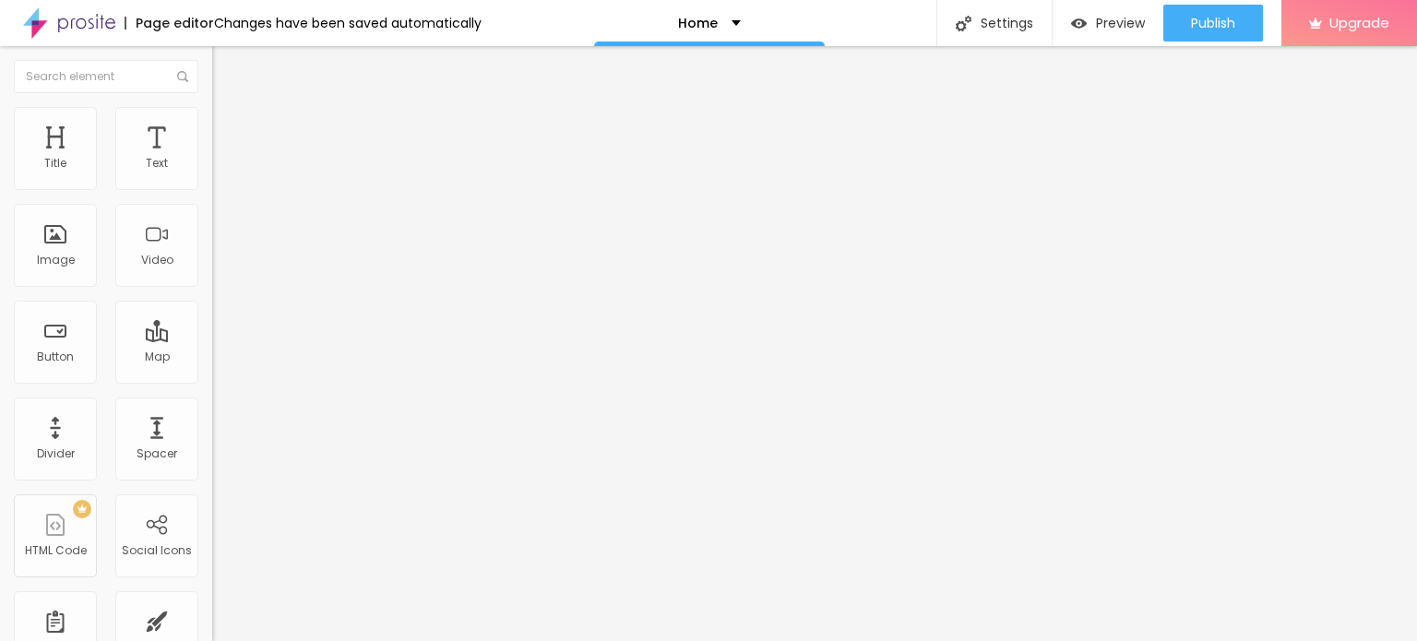
type input "4.8"
drag, startPoint x: 44, startPoint y: 420, endPoint x: 70, endPoint y: 420, distance: 25.8
type input "4.8"
type input "16"
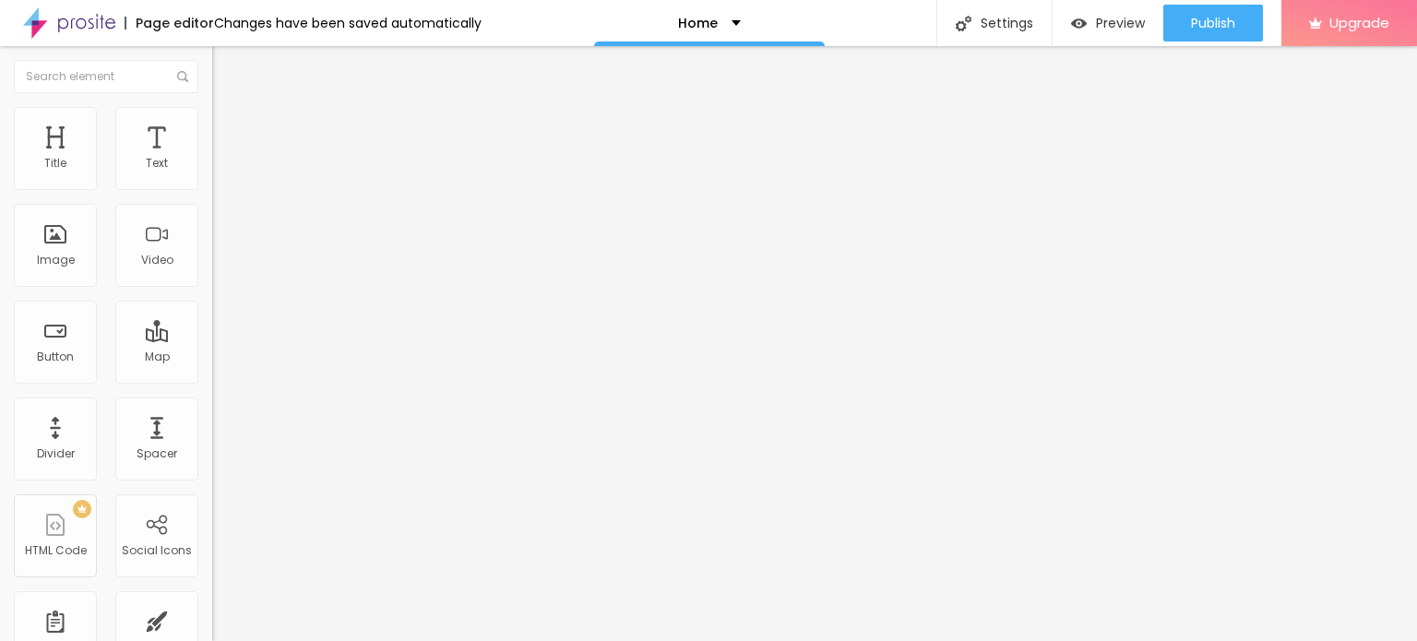
type input "16"
type input "17"
type input "19"
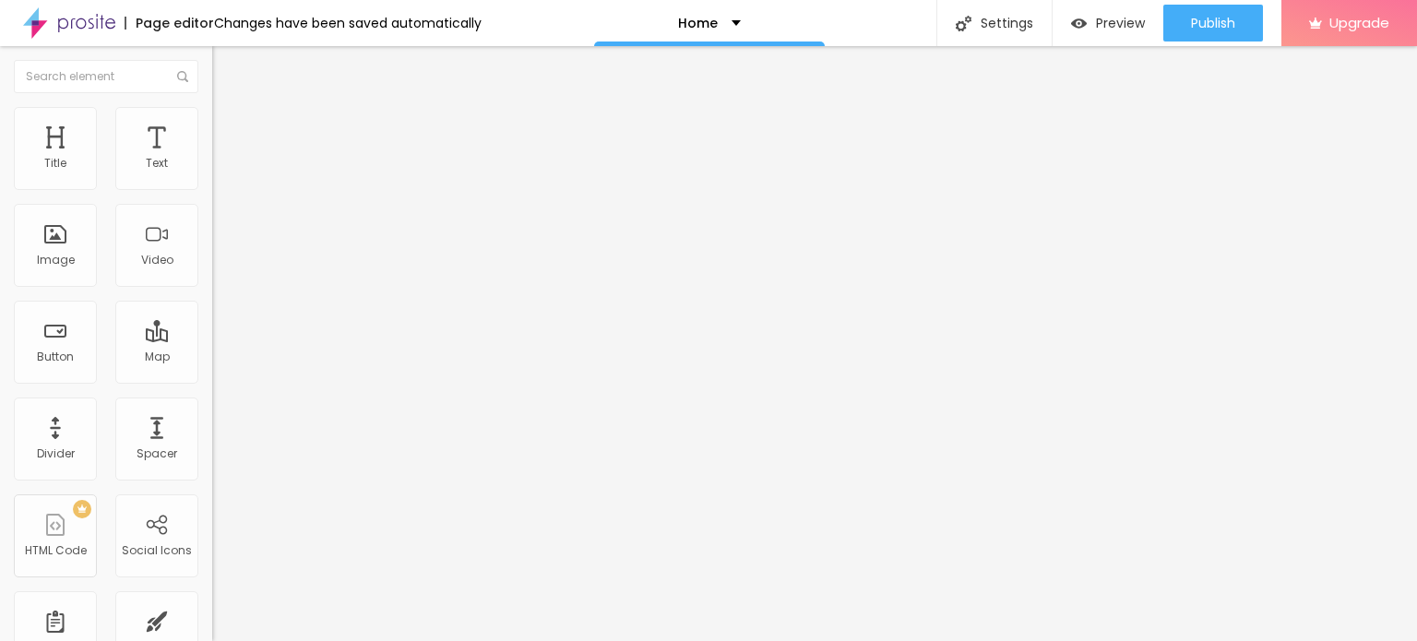
type input "20"
type input "23"
type input "24"
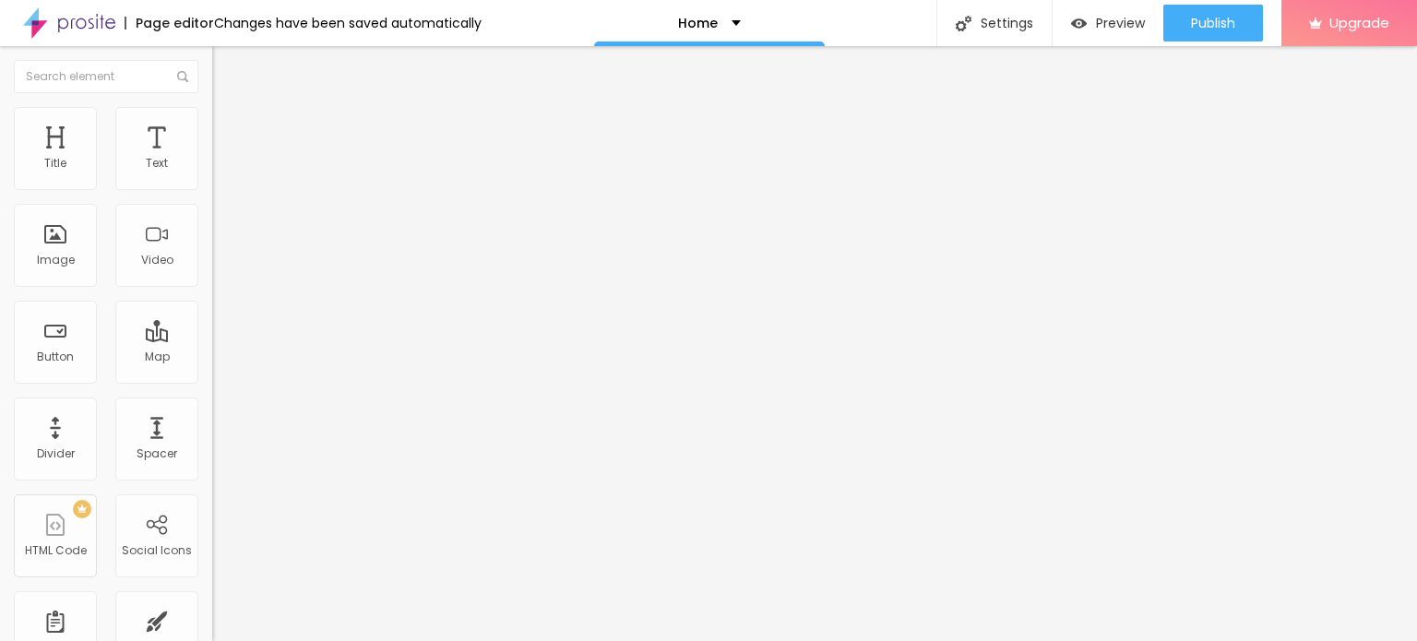
type input "24"
type input "25"
type input "26"
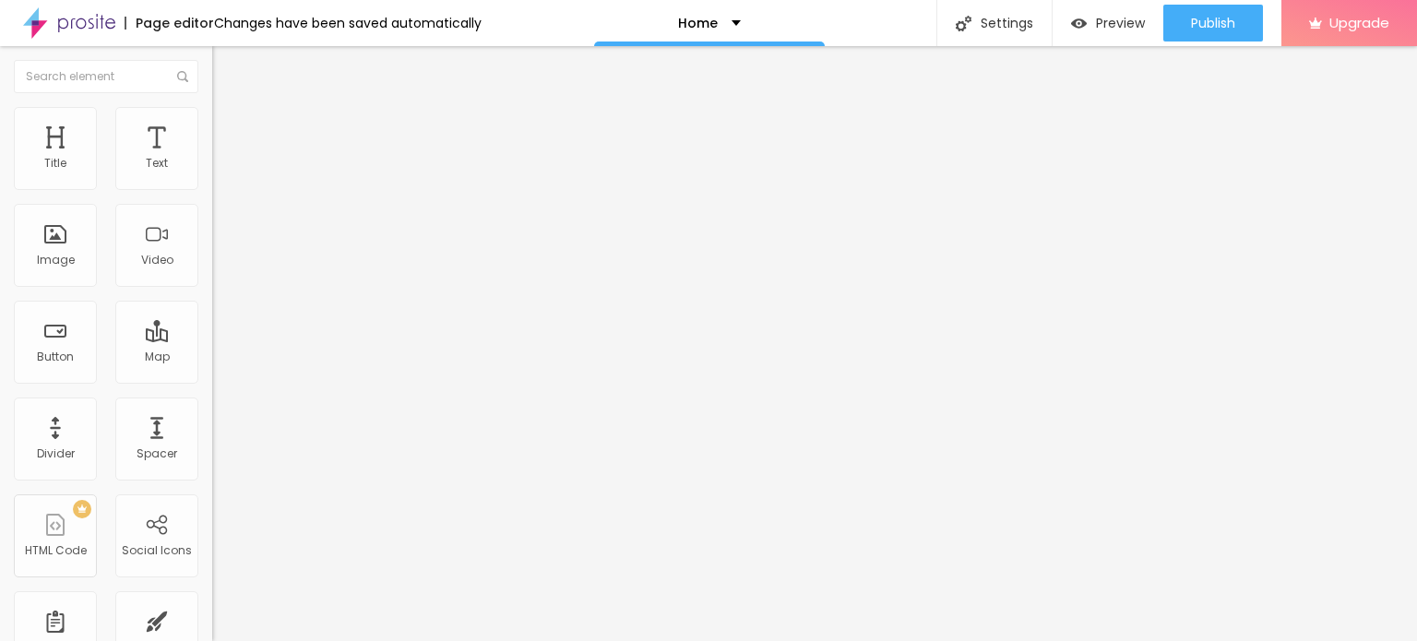
type input "27"
type input "28"
type input "29"
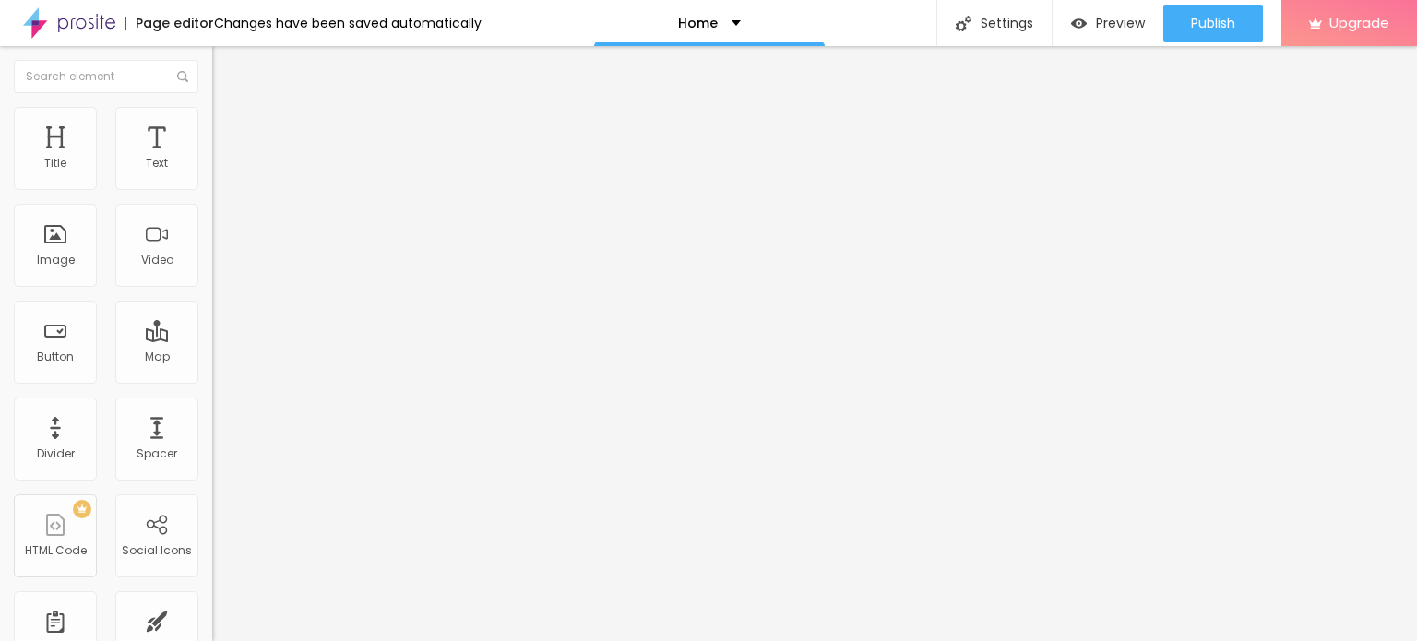
type input "29"
type input "32"
drag, startPoint x: 44, startPoint y: 386, endPoint x: 66, endPoint y: 388, distance: 22.2
type input "32"
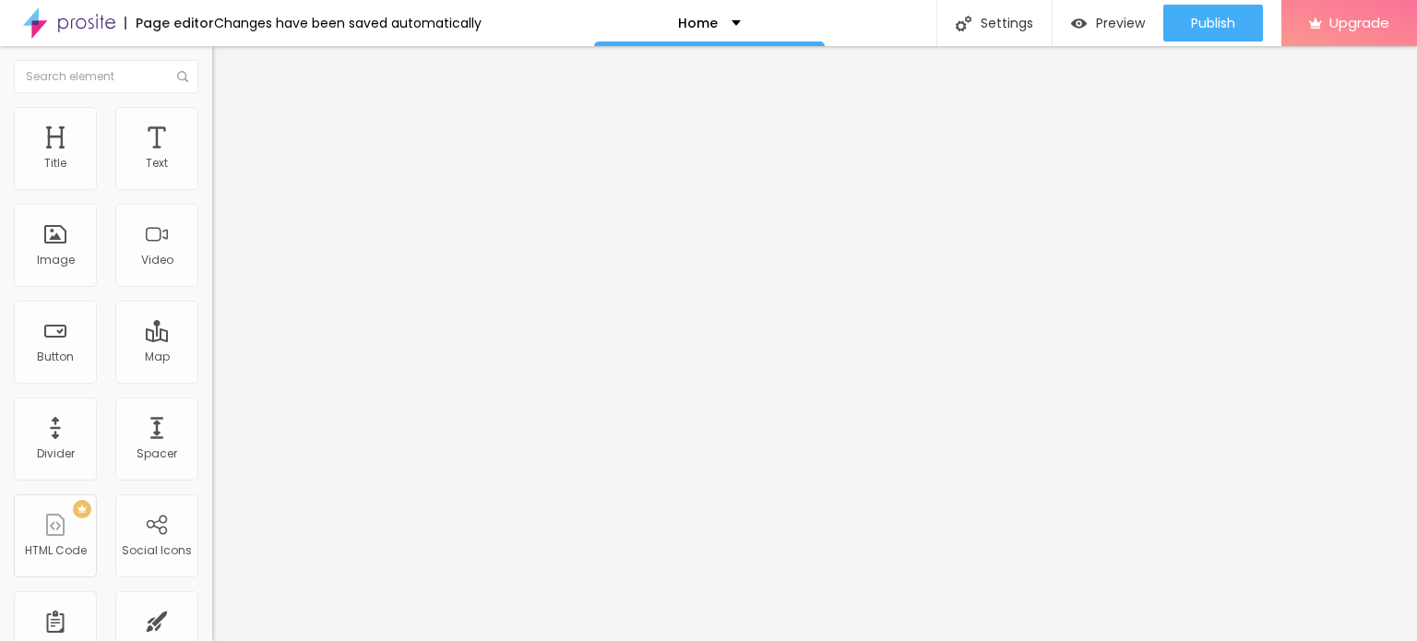
click at [212, 436] on input "range" at bounding box center [271, 443] width 119 height 15
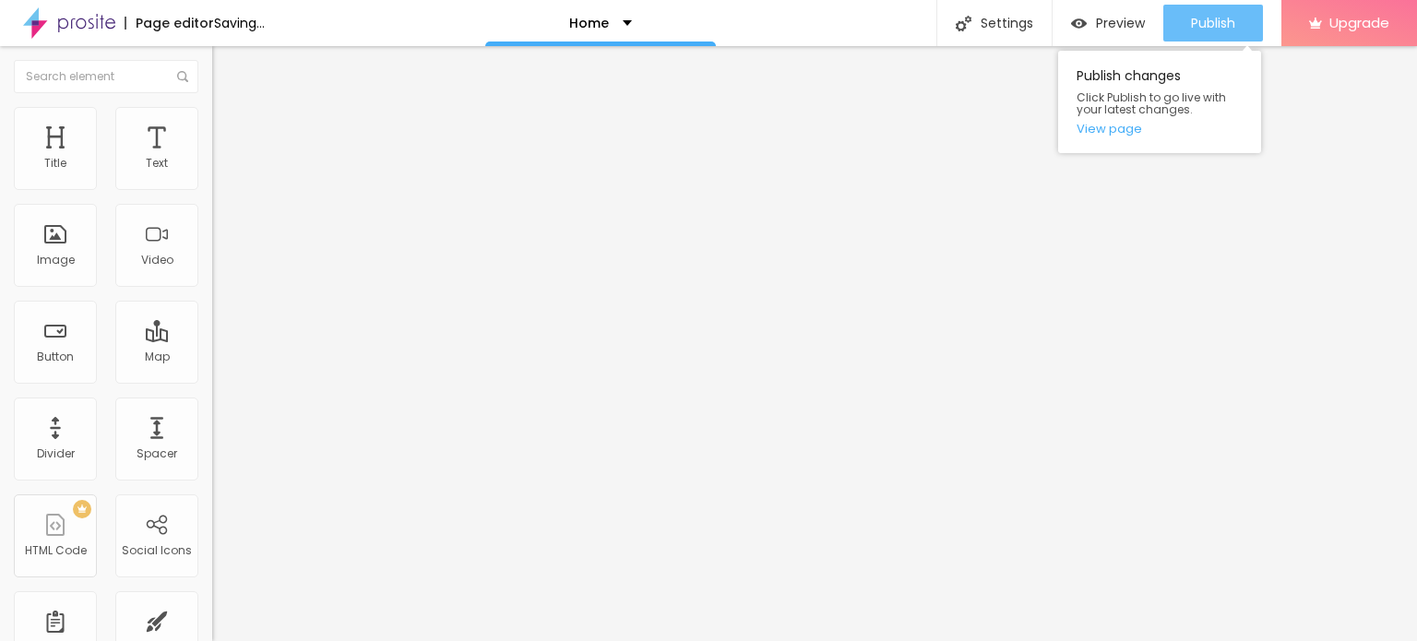
click at [1215, 20] on span "Publish" at bounding box center [1213, 23] width 44 height 15
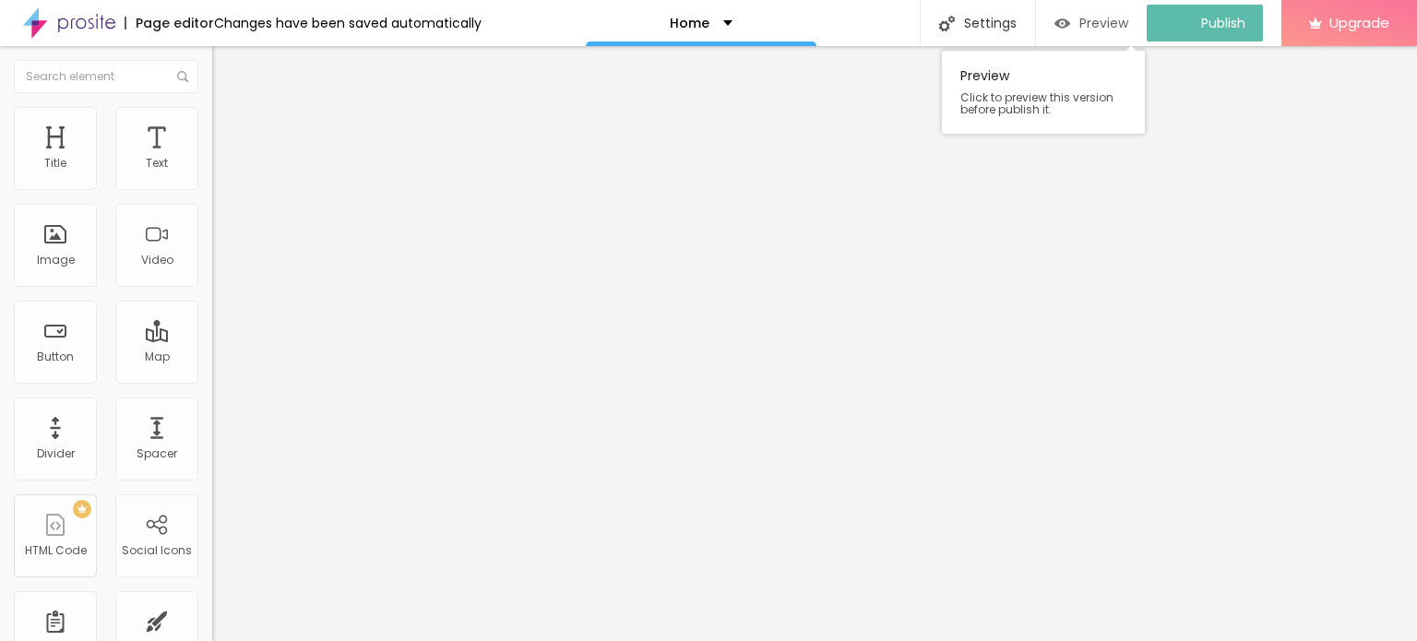
click at [1111, 28] on span "Preview" at bounding box center [1104, 23] width 49 height 15
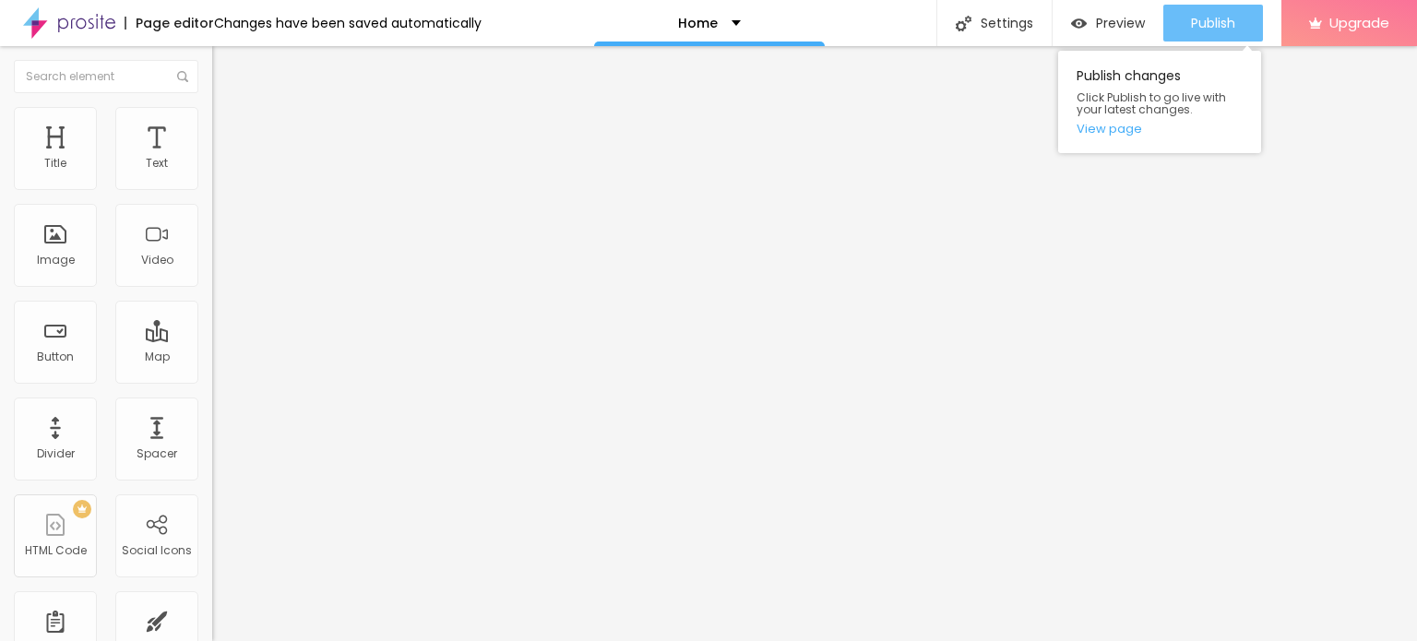
click at [1206, 25] on span "Publish" at bounding box center [1213, 23] width 44 height 15
click at [1205, 18] on span "Publish" at bounding box center [1213, 23] width 44 height 15
